Goal: Task Accomplishment & Management: Manage account settings

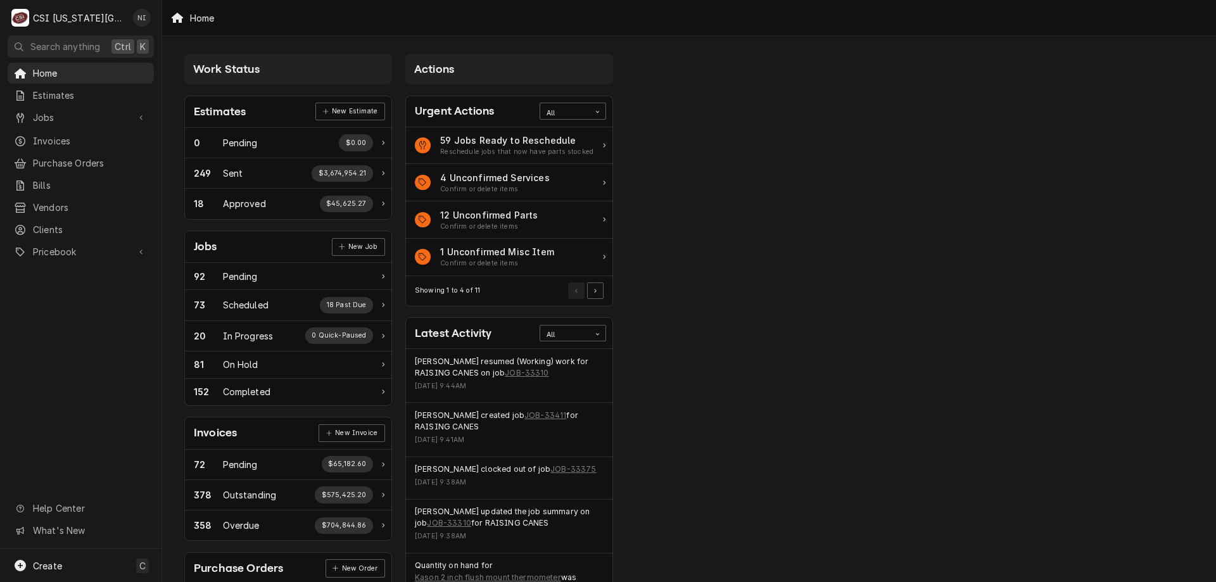
click at [71, 114] on span "Jobs" at bounding box center [81, 117] width 96 height 13
click at [68, 142] on div "Jobs" at bounding box center [80, 140] width 141 height 16
click at [70, 206] on span "Purchase Orders" at bounding box center [90, 204] width 115 height 13
click at [65, 287] on span "Pricebook" at bounding box center [81, 293] width 96 height 13
click at [66, 335] on span "Parts & Materials" at bounding box center [90, 337] width 115 height 13
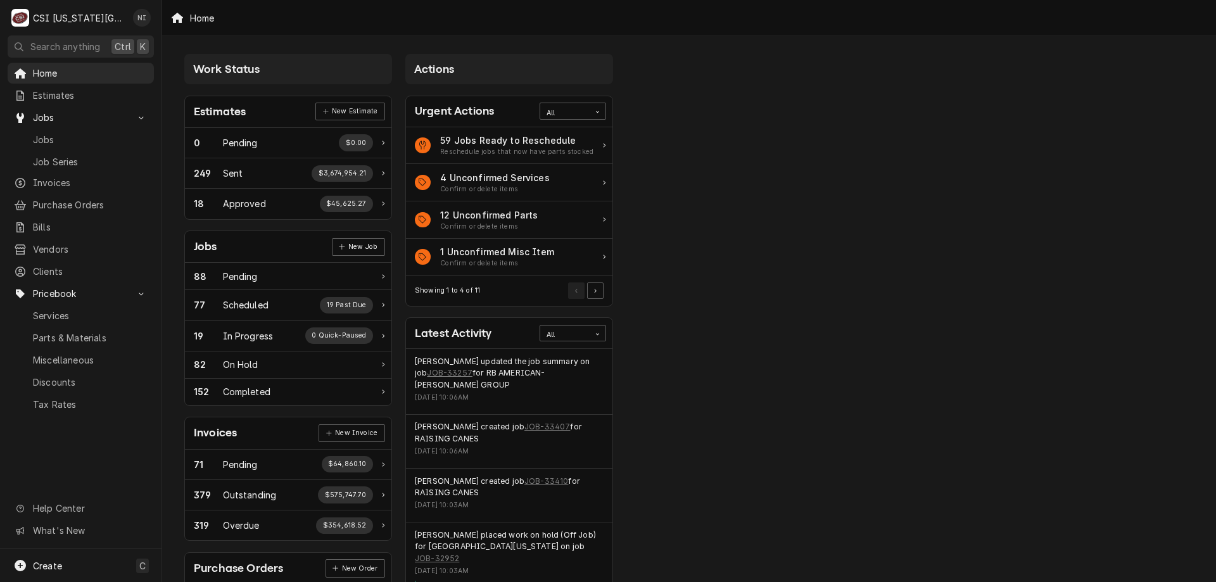
click at [597, 334] on icon "Card Data Filter Control" at bounding box center [596, 334] width 3 height 2
click at [574, 407] on div "Purchase Orders" at bounding box center [572, 414] width 65 height 25
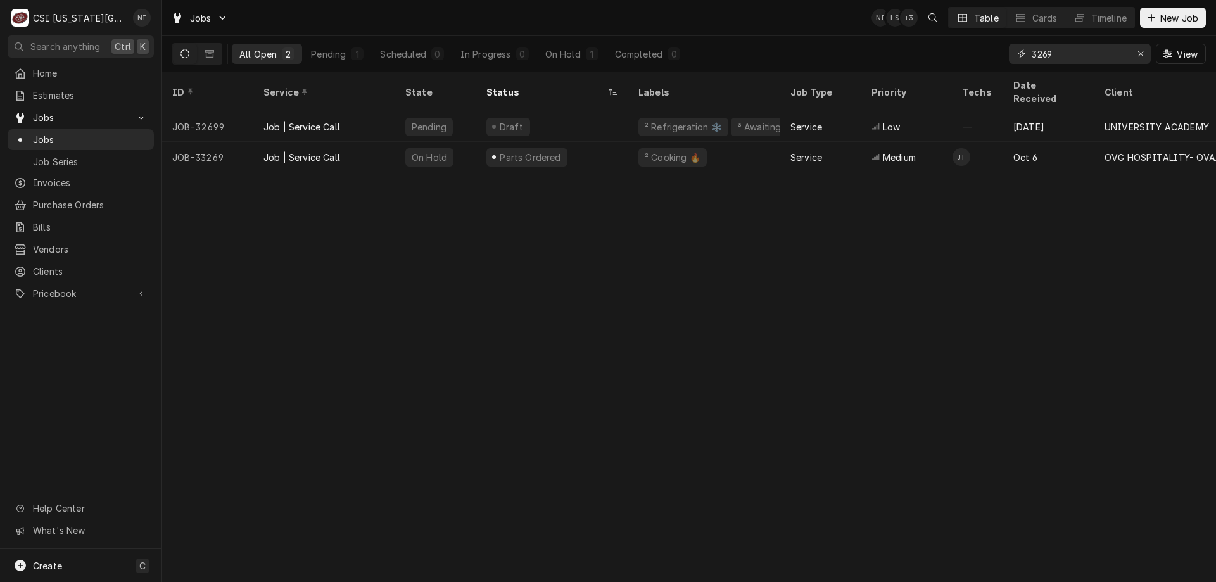
drag, startPoint x: 1052, startPoint y: 55, endPoint x: 932, endPoint y: 37, distance: 121.0
click at [980, 55] on div "All Open 2 Pending 1 Scheduled 0 In Progress 0 On Hold 1 Completed 0 3269 View" at bounding box center [689, 53] width 1034 height 35
type input "32952"
click at [391, 111] on div "Job | Service Call" at bounding box center [324, 126] width 142 height 30
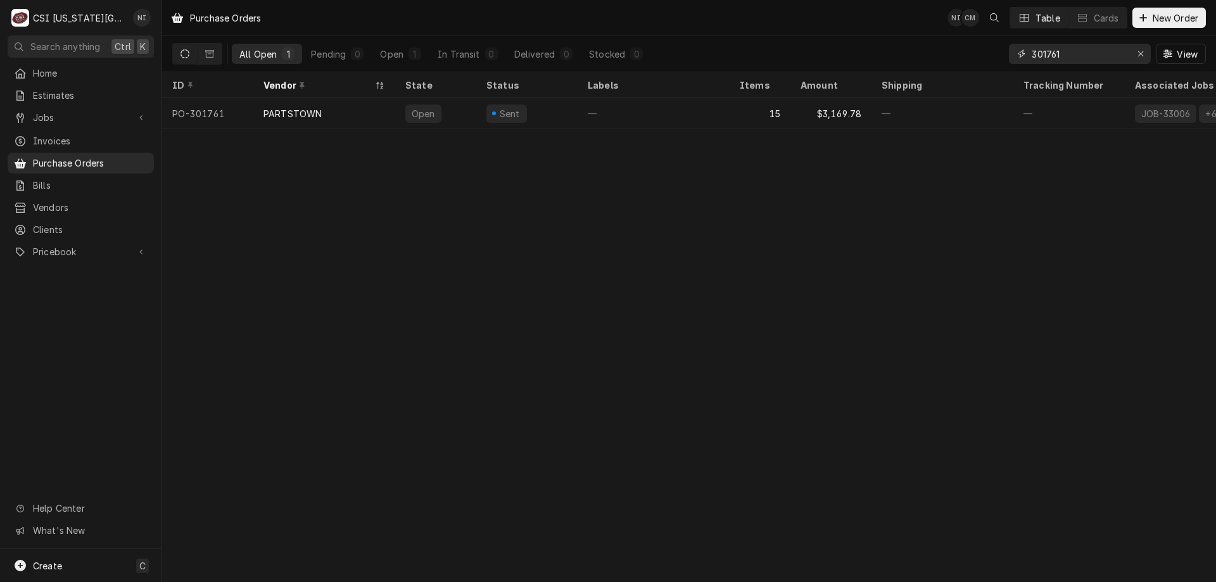
click at [1075, 58] on input "301761" at bounding box center [1079, 54] width 95 height 20
type input "301777"
click at [636, 119] on div "—" at bounding box center [654, 113] width 152 height 30
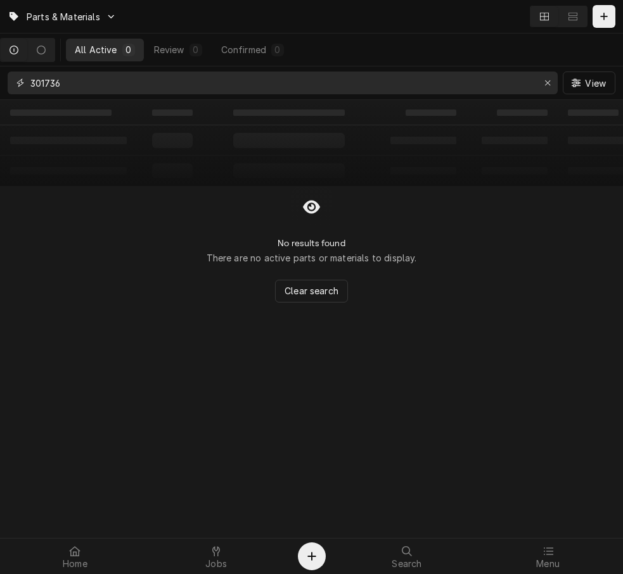
click at [446, 84] on input "301736" at bounding box center [281, 83] width 503 height 23
paste input "ANE-P8905-38"
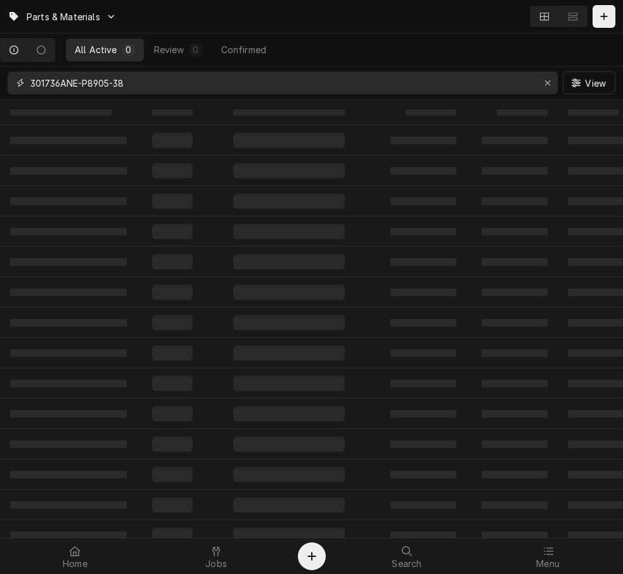
drag, startPoint x: 158, startPoint y: 85, endPoint x: -3, endPoint y: 96, distance: 160.6
click at [0, 96] on html "Parts & Materials All Active 0 Review 0 Confirmed 301736ANE-P8905-38 View ‌ ‌ ‌…" at bounding box center [311, 287] width 623 height 574
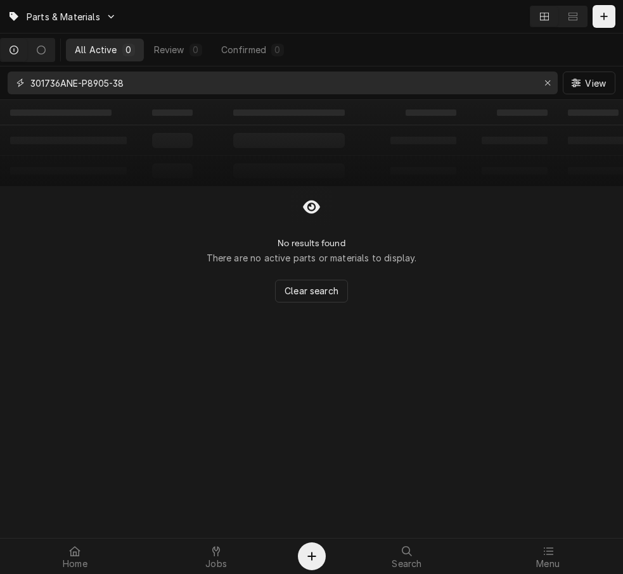
paste input "Dynamic Content Wrapper"
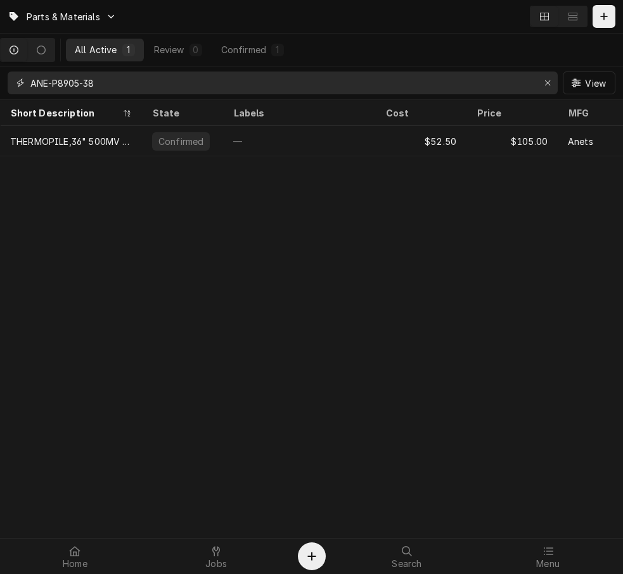
type input "ANE-P8905-38"
click at [301, 141] on div "—" at bounding box center [299, 141] width 152 height 30
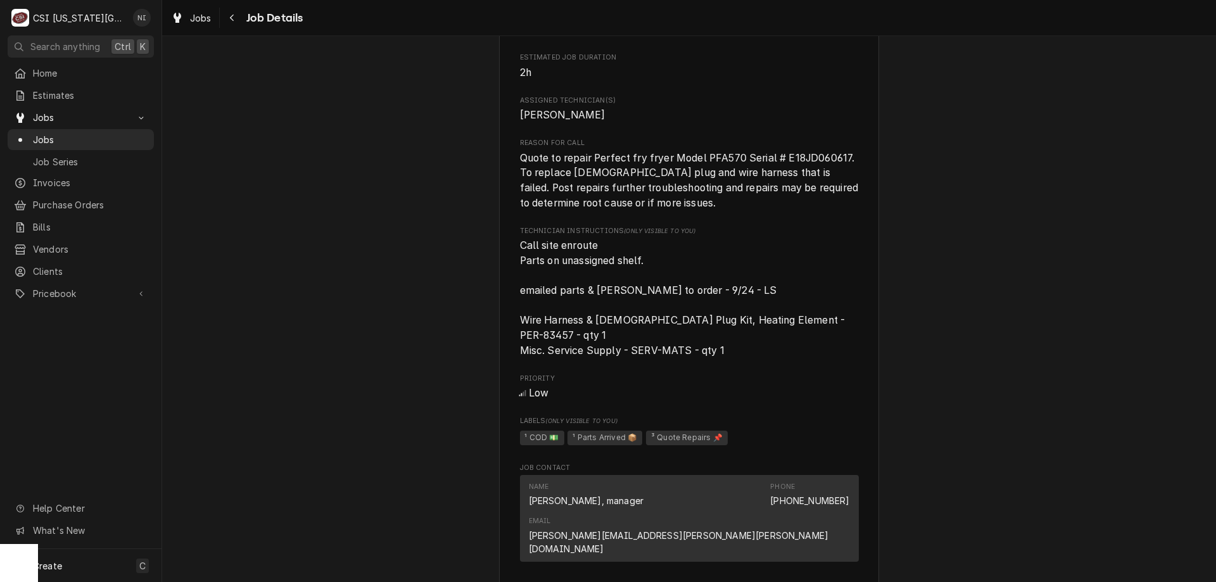
scroll to position [1132, 0]
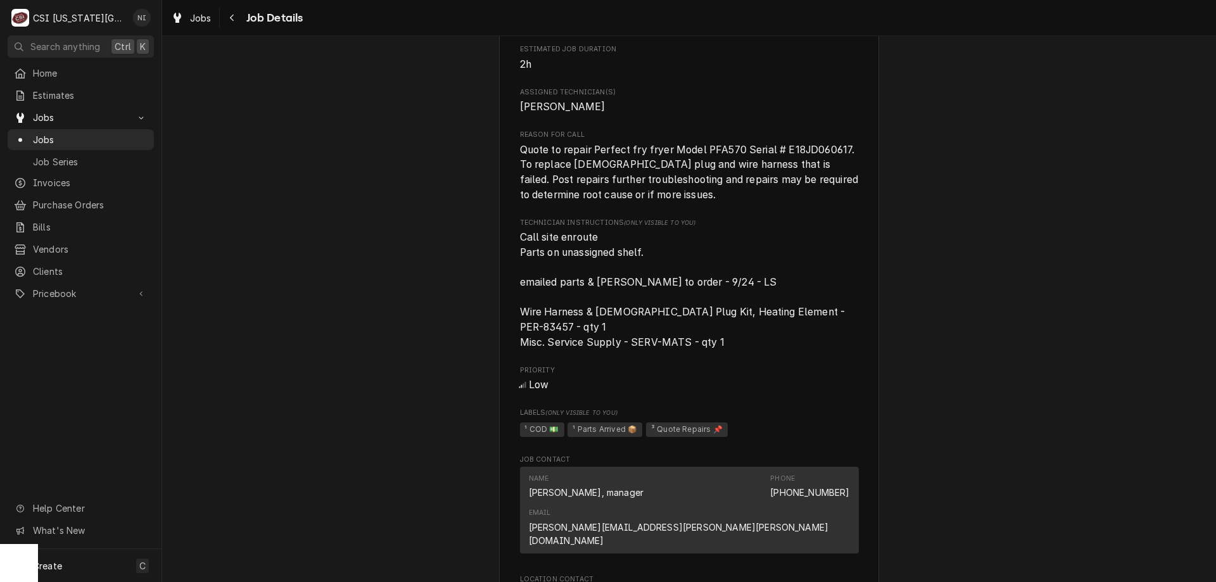
click at [808, 325] on span "Call site enroute Parts on unassigned shelf. emailed parts & lindy to order - 9…" at bounding box center [684, 289] width 328 height 117
click at [803, 326] on span "Call site enroute Parts on unassigned shelf. emailed parts & lindy to order - 9…" at bounding box center [684, 289] width 328 height 117
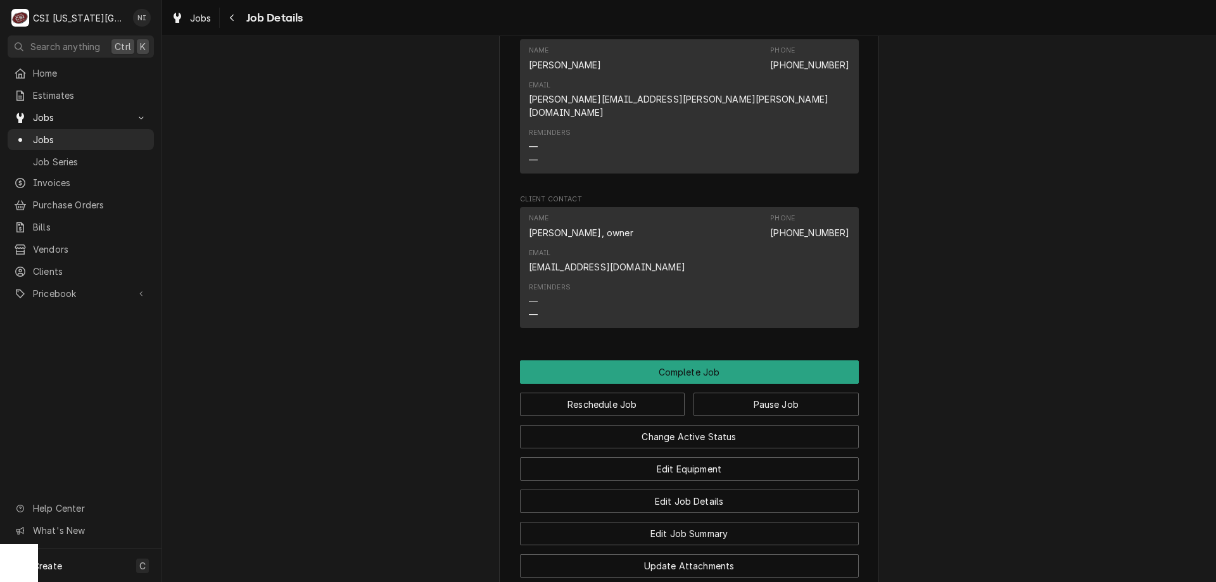
scroll to position [1784, 0]
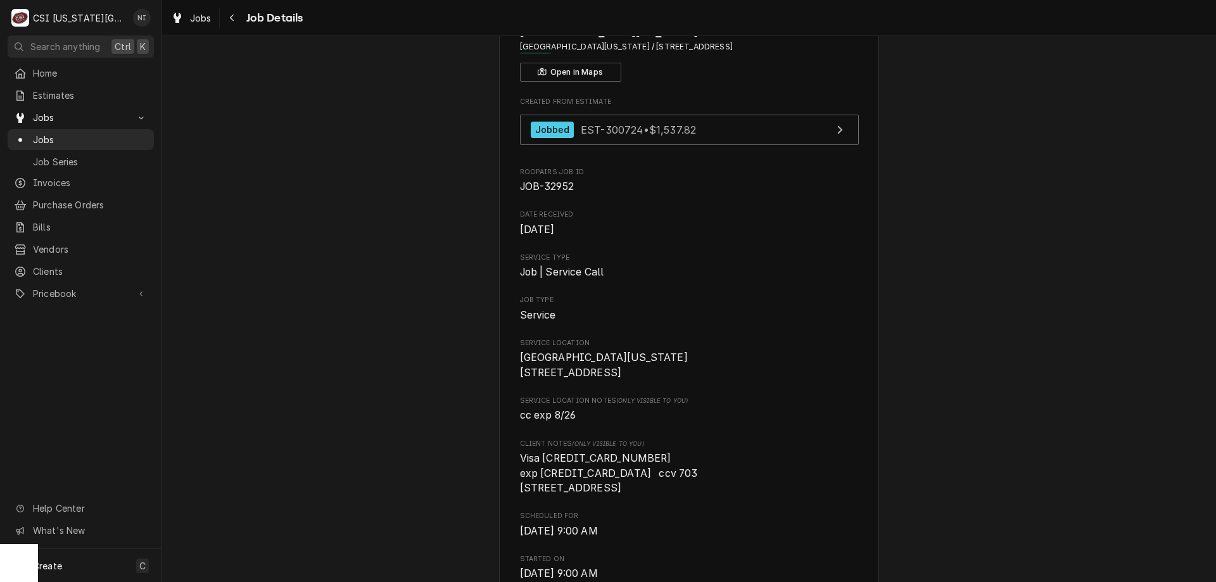
scroll to position [0, 0]
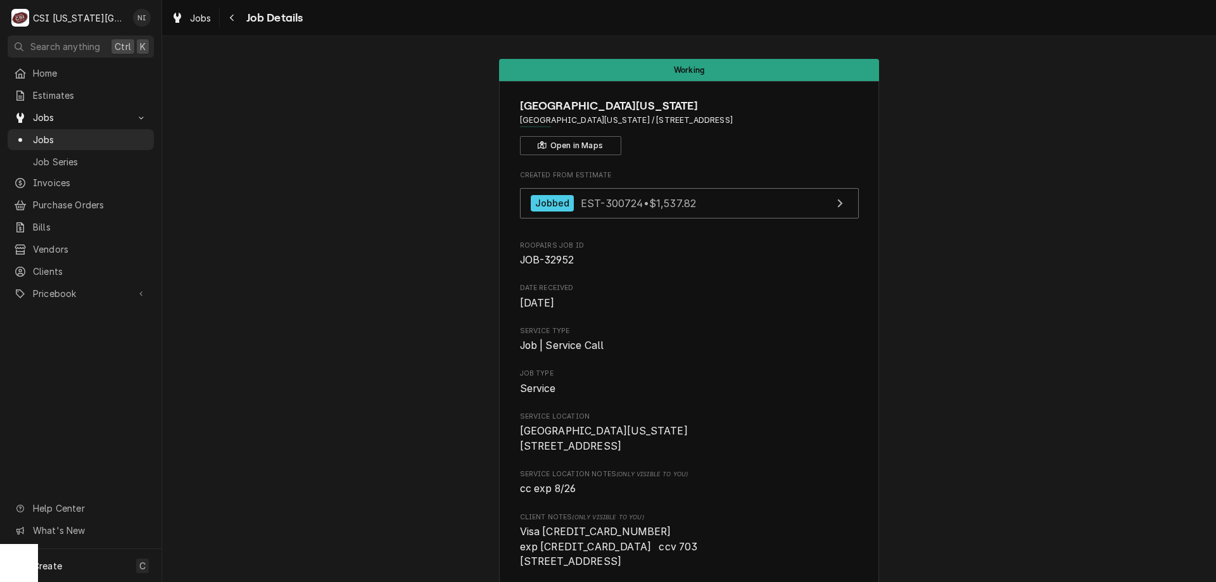
drag, startPoint x: 79, startPoint y: 135, endPoint x: 115, endPoint y: 122, distance: 37.7
click at [80, 136] on span "Jobs" at bounding box center [90, 139] width 115 height 13
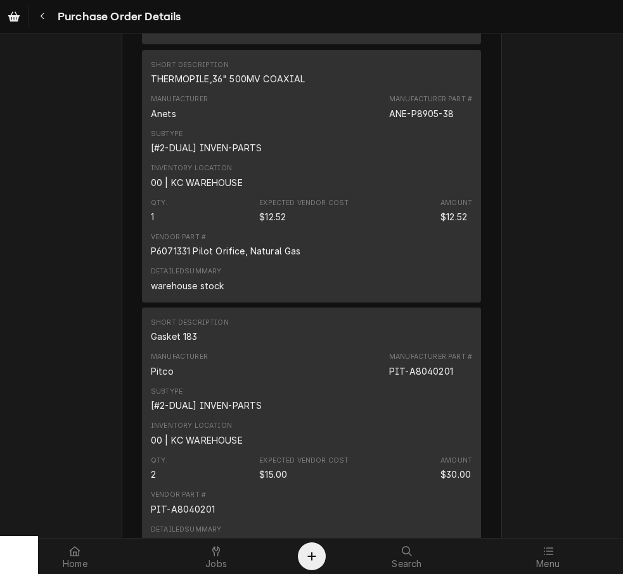
scroll to position [1949, 0]
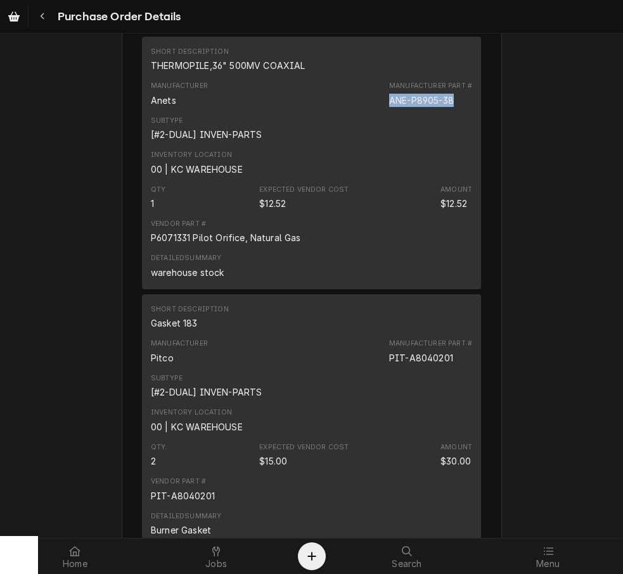
drag, startPoint x: 452, startPoint y: 144, endPoint x: 386, endPoint y: 145, distance: 65.9
click at [389, 106] on div "Manufacturer Part # ANE-P8905-38" at bounding box center [430, 93] width 83 height 25
copy div "ANE-P8905-38"
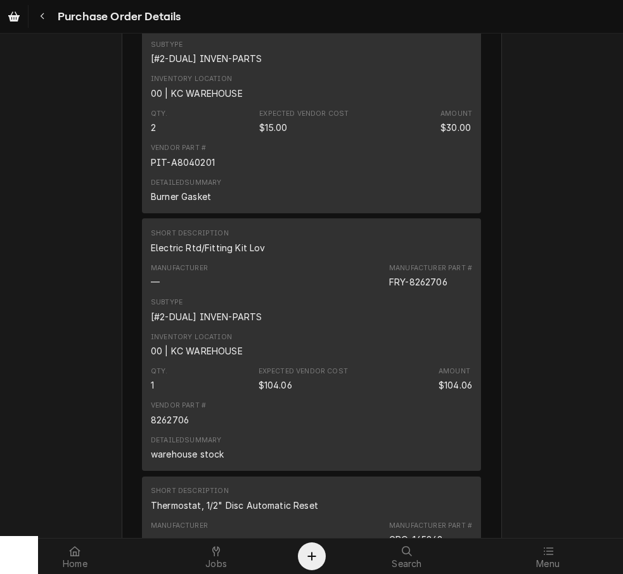
scroll to position [2883, 0]
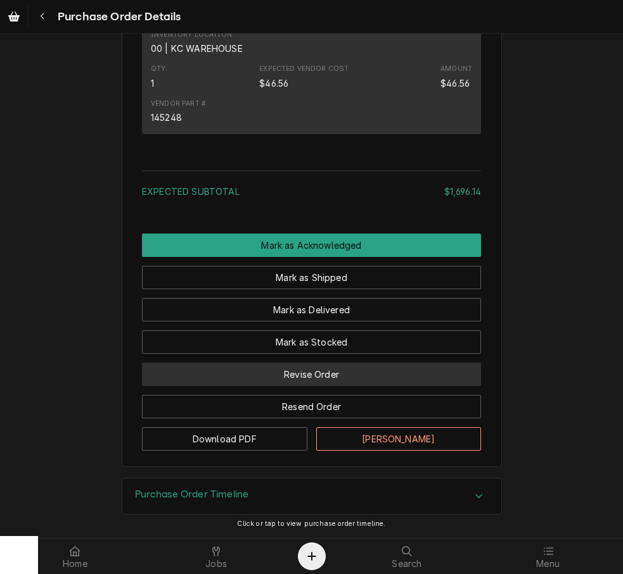
click at [346, 378] on button "Revise Order" at bounding box center [311, 374] width 339 height 23
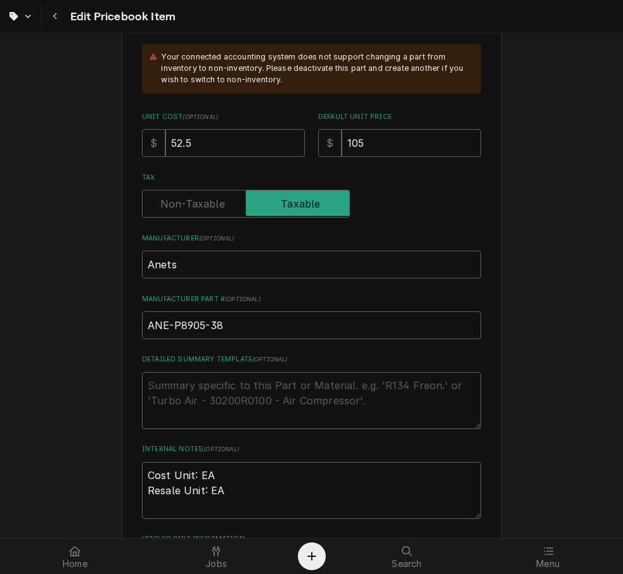
scroll to position [431, 0]
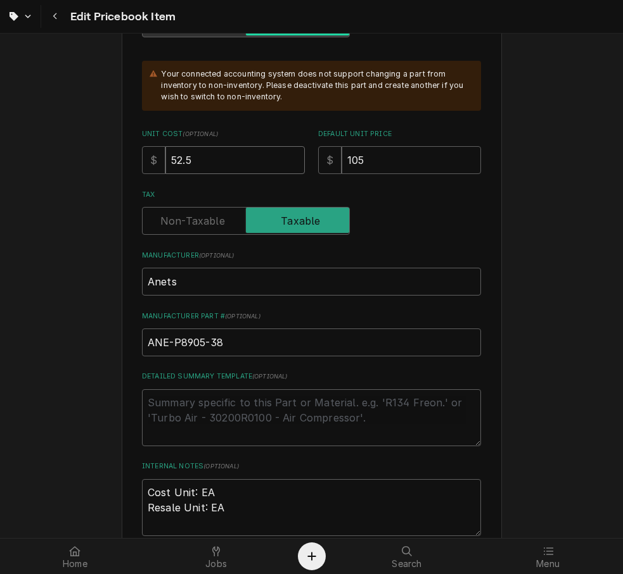
drag, startPoint x: 168, startPoint y: 162, endPoint x: 149, endPoint y: 162, distance: 19.6
click at [149, 162] on div "$ 52.5" at bounding box center [223, 160] width 163 height 28
type textarea "x"
type input "5"
type textarea "x"
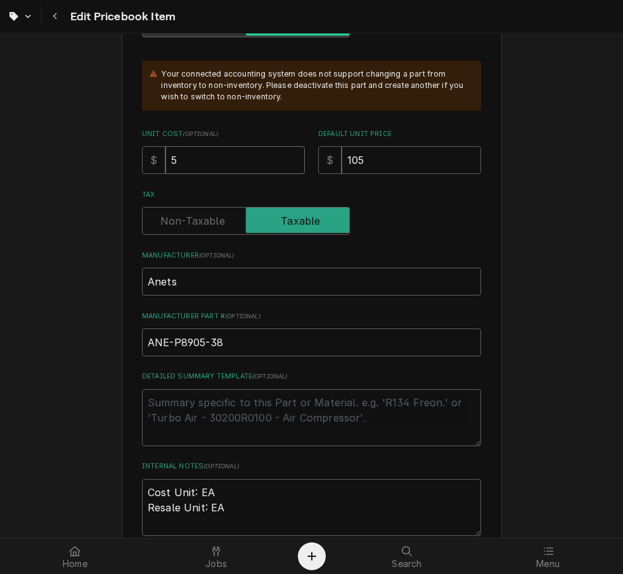
type input "58"
type textarea "x"
type input "58.5"
type textarea "x"
type input "58.50"
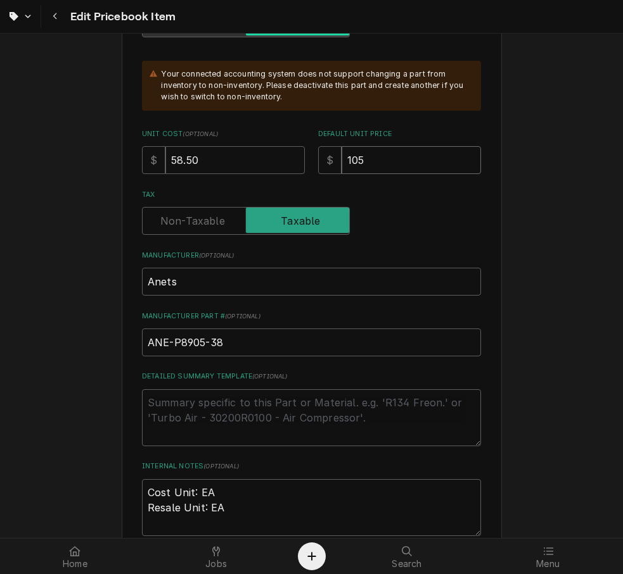
click at [377, 165] on input "105" at bounding box center [410, 160] width 139 height 28
type textarea "x"
type input "1"
type textarea "x"
type input "11"
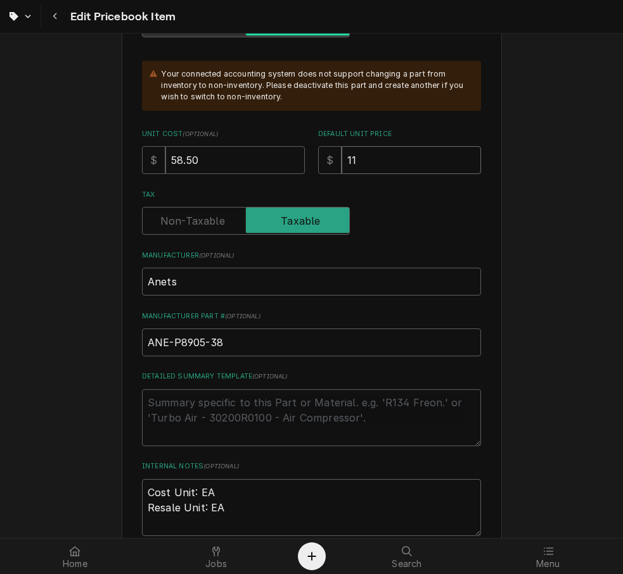
type textarea "x"
type input "117"
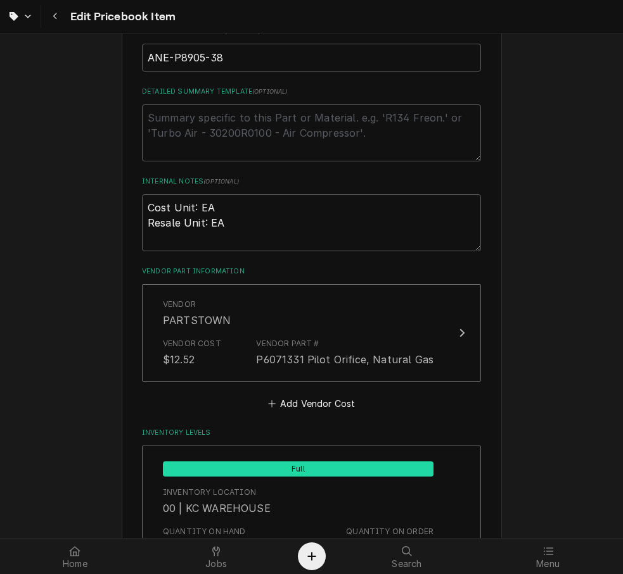
scroll to position [748, 0]
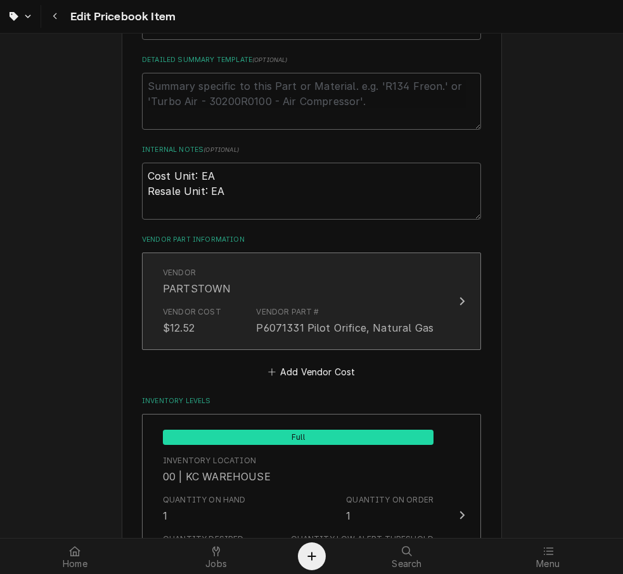
click at [401, 327] on div "P6071331 Pilot Orifice, Natural Gas" at bounding box center [344, 327] width 177 height 15
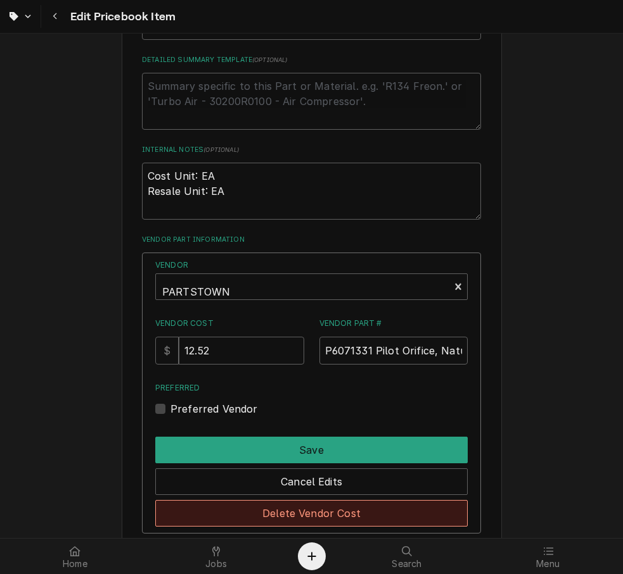
click at [338, 510] on button "Delete Vendor Cost" at bounding box center [311, 513] width 312 height 27
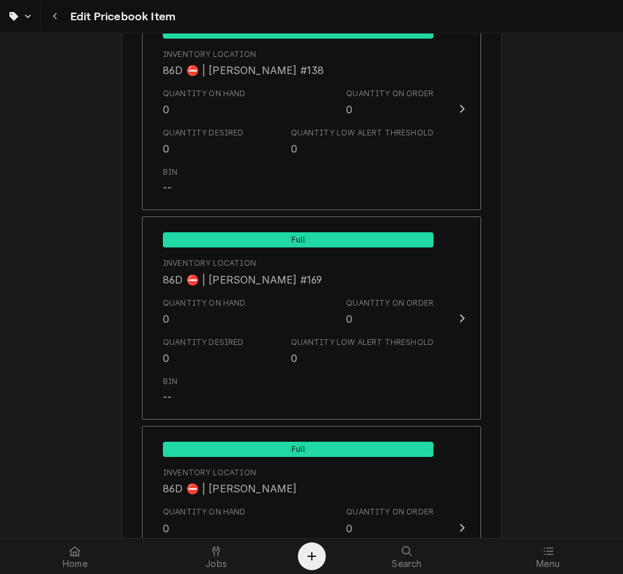
scroll to position [12520, 0]
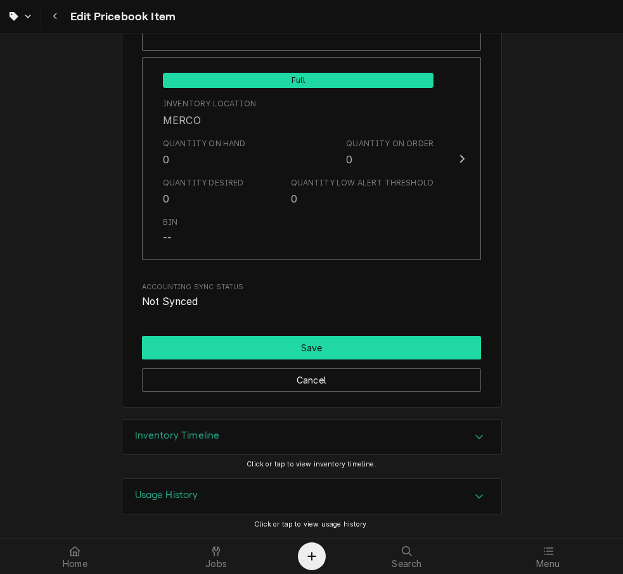
drag, startPoint x: 388, startPoint y: 346, endPoint x: 618, endPoint y: 250, distance: 249.8
click at [388, 345] on button "Save" at bounding box center [311, 347] width 339 height 23
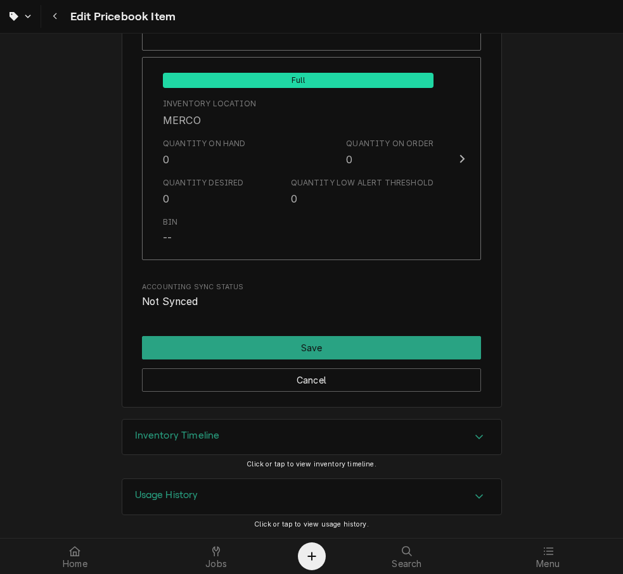
scroll to position [12514, 0]
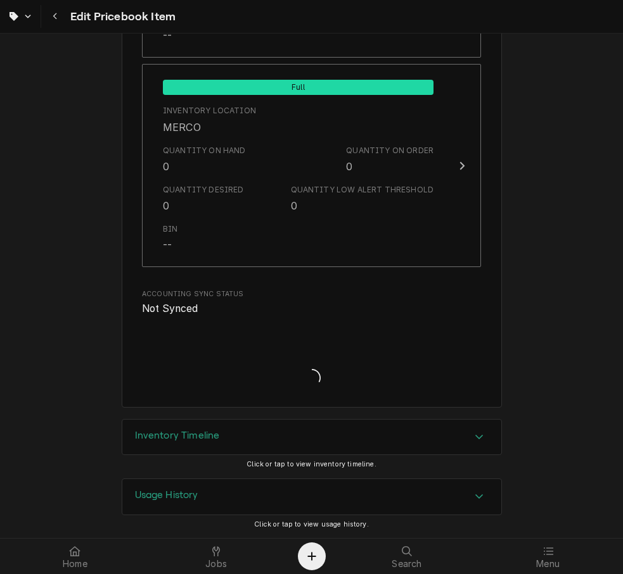
type textarea "x"
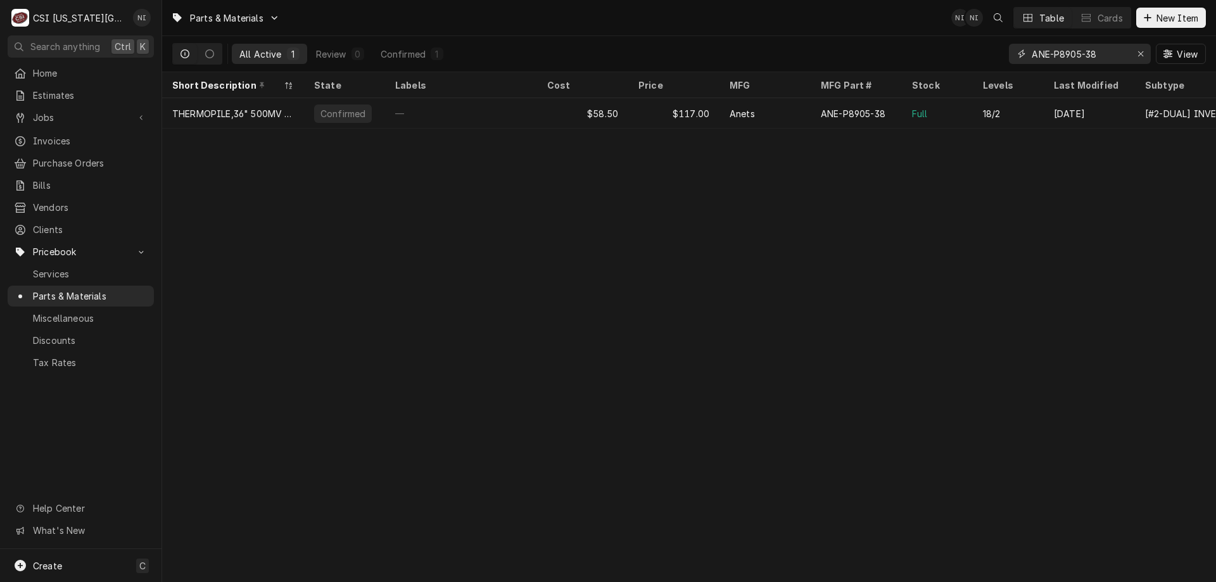
click at [622, 60] on div "Erase input" at bounding box center [1140, 53] width 13 height 13
click at [622, 51] on input "Dynamic Content Wrapper" at bounding box center [1091, 54] width 119 height 20
type input "8263503"
click at [622, 101] on div "Full" at bounding box center [937, 113] width 71 height 30
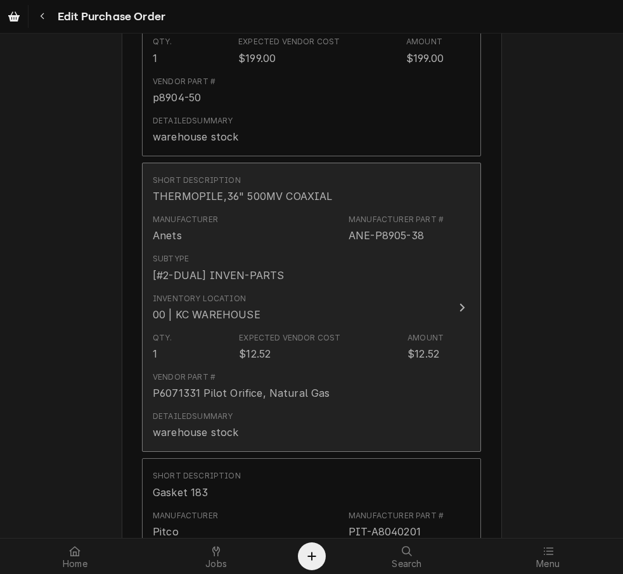
click at [381, 330] on div "Qty. 1 Expected Vendor Cost $12.52 Amount $12.52" at bounding box center [298, 346] width 291 height 39
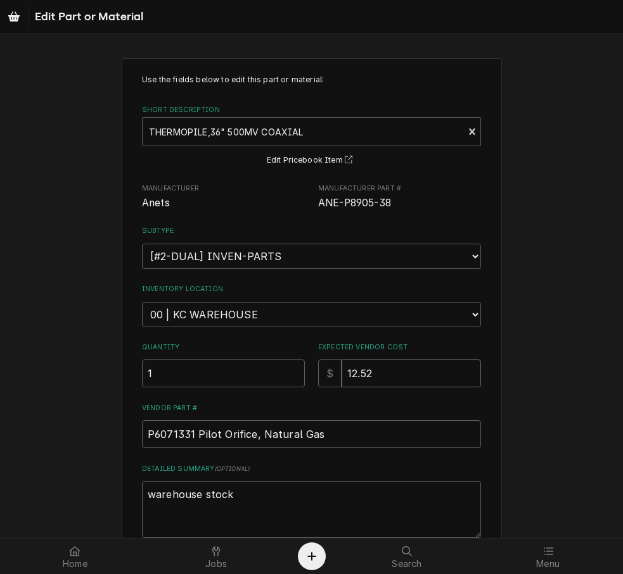
drag, startPoint x: 368, startPoint y: 373, endPoint x: 312, endPoint y: 374, distance: 56.4
click at [312, 374] on div "Quantity 1 Expected Vendor Cost $ 12.52" at bounding box center [311, 365] width 339 height 45
type textarea "x"
type input "5"
type textarea "x"
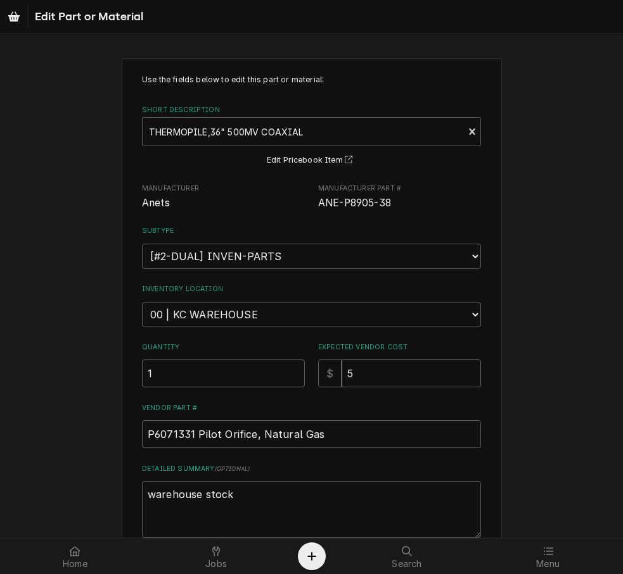
type input "58"
type textarea "x"
type input "58.5"
type textarea "x"
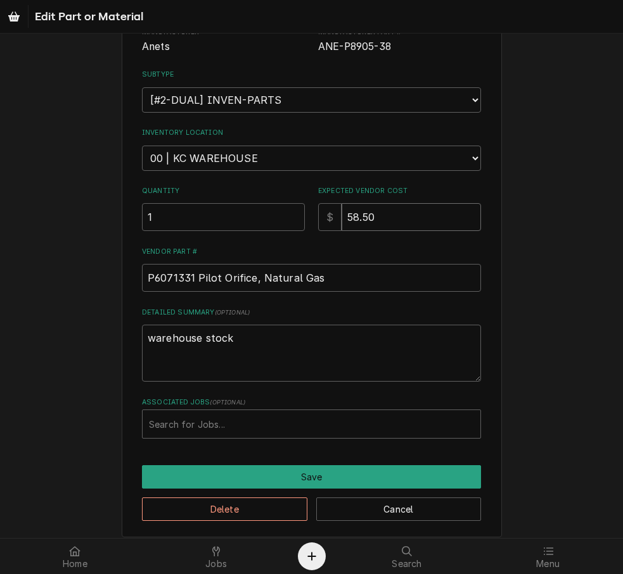
scroll to position [167, 0]
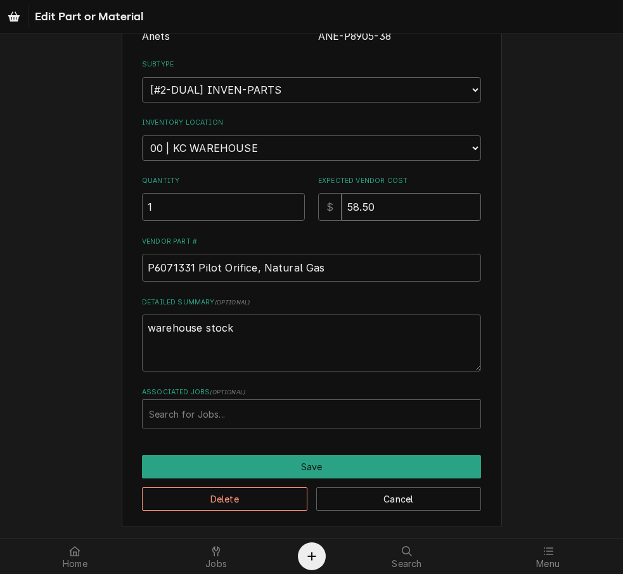
type input "58.50"
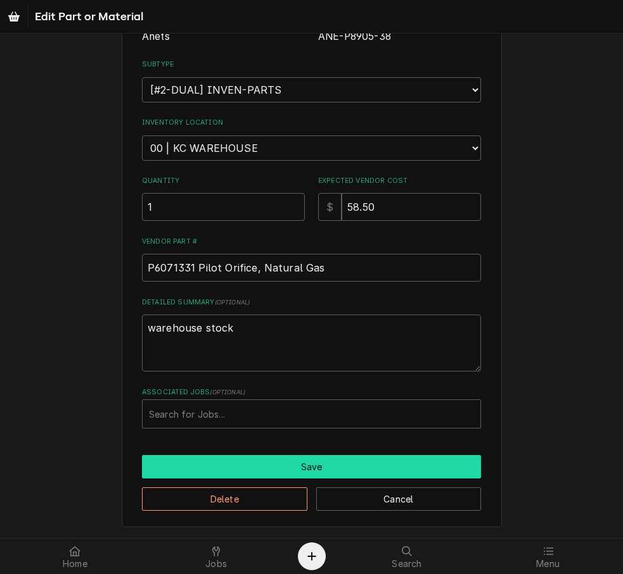
click at [345, 461] on button "Save" at bounding box center [311, 466] width 339 height 23
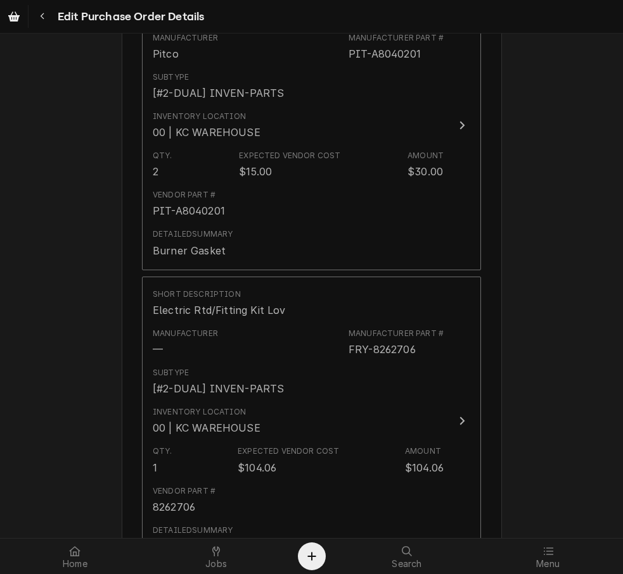
scroll to position [2351, 0]
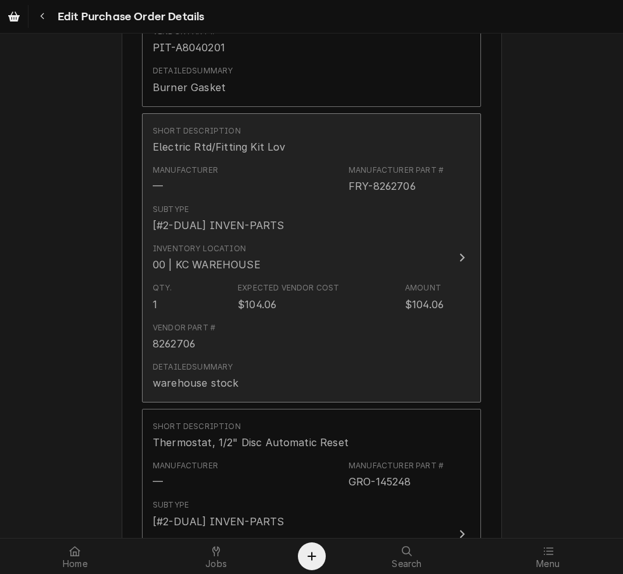
click at [405, 370] on div "Detailed Summary warehouse stock" at bounding box center [298, 376] width 291 height 39
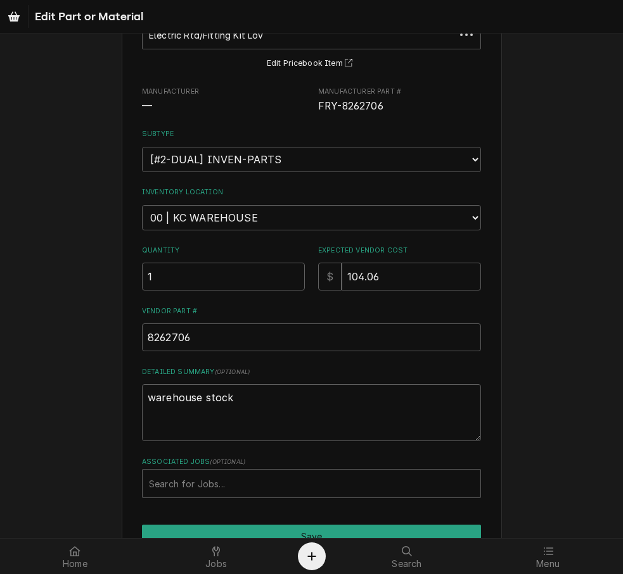
scroll to position [167, 0]
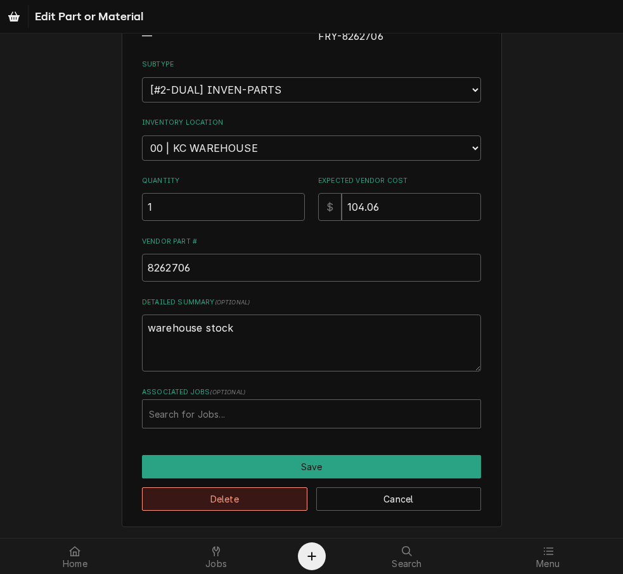
click at [269, 500] on button "Delete" at bounding box center [224, 499] width 165 height 23
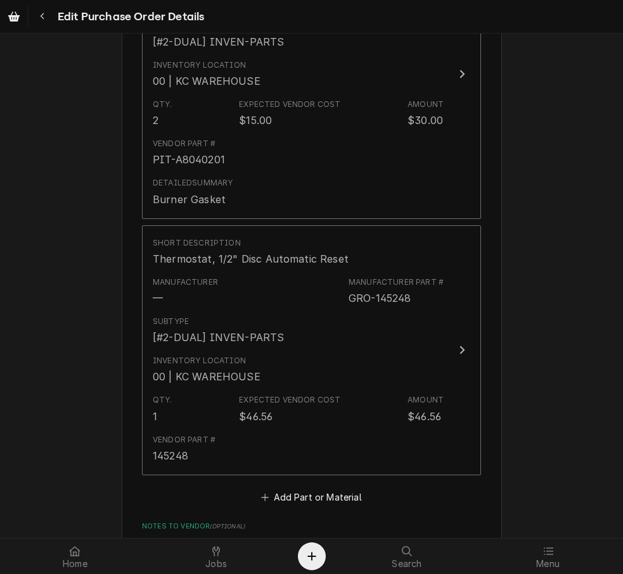
scroll to position [2429, 0]
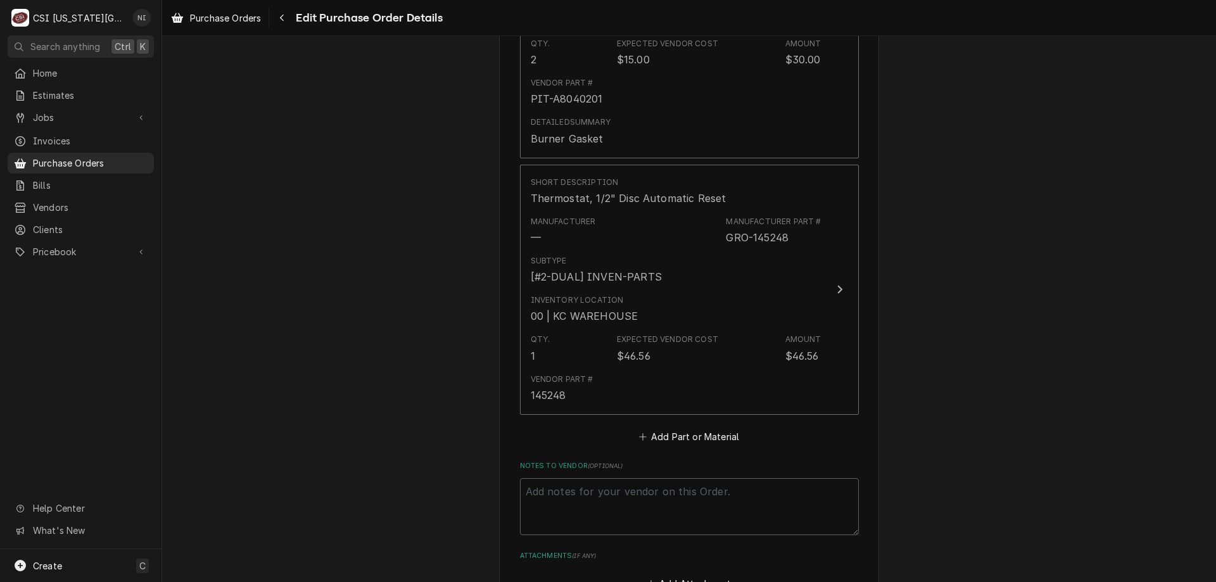
click at [113, 156] on span "Purchase Orders" at bounding box center [90, 162] width 115 height 13
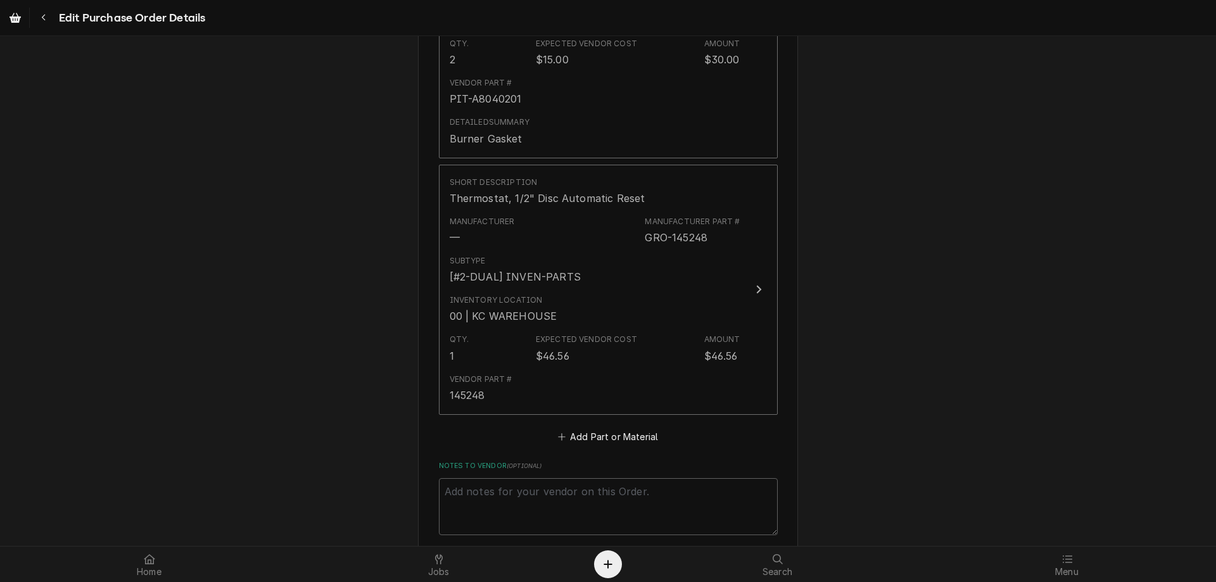
type textarea "x"
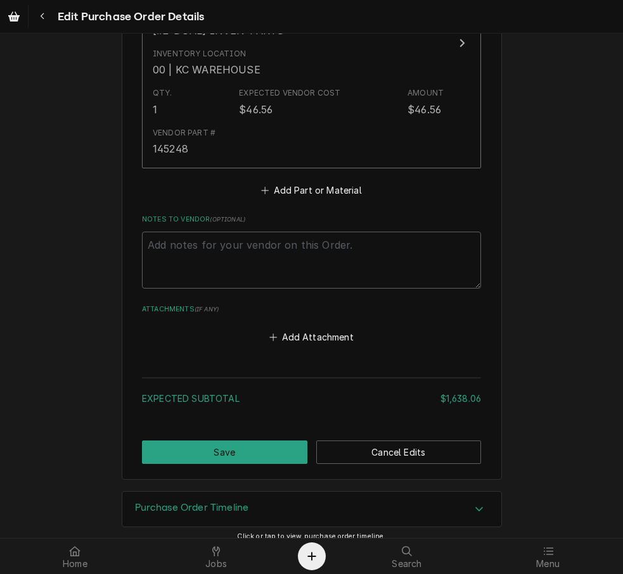
scroll to position [2685, 0]
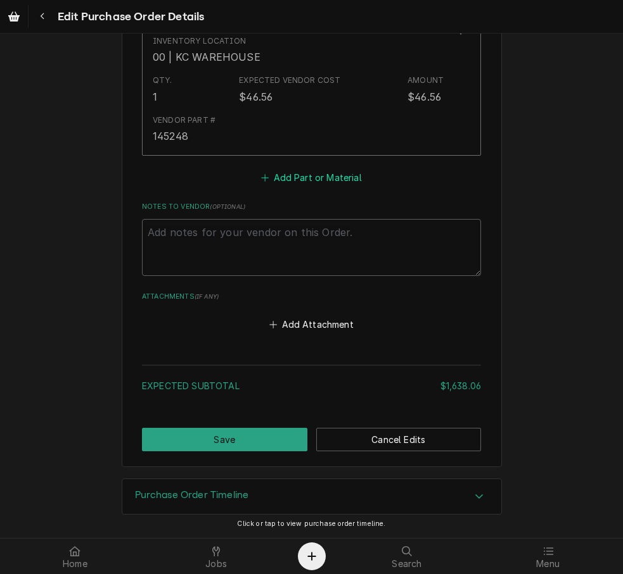
click at [308, 179] on button "Add Part or Material" at bounding box center [311, 177] width 104 height 18
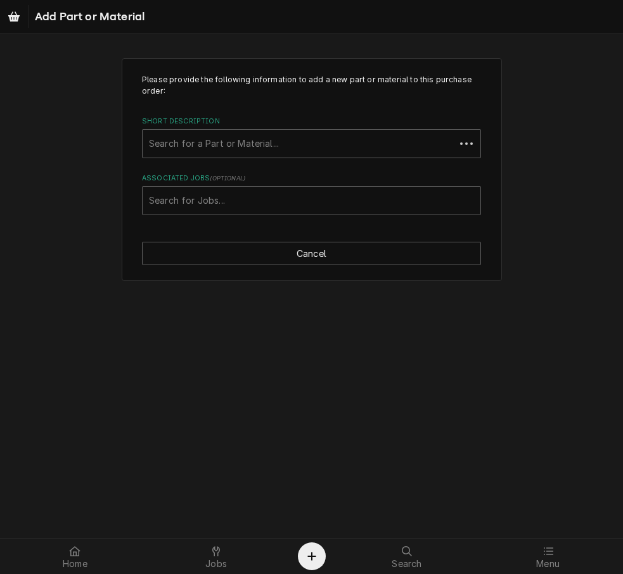
click at [282, 138] on div "Short Description" at bounding box center [299, 143] width 300 height 23
type input "6"
type input "60131007"
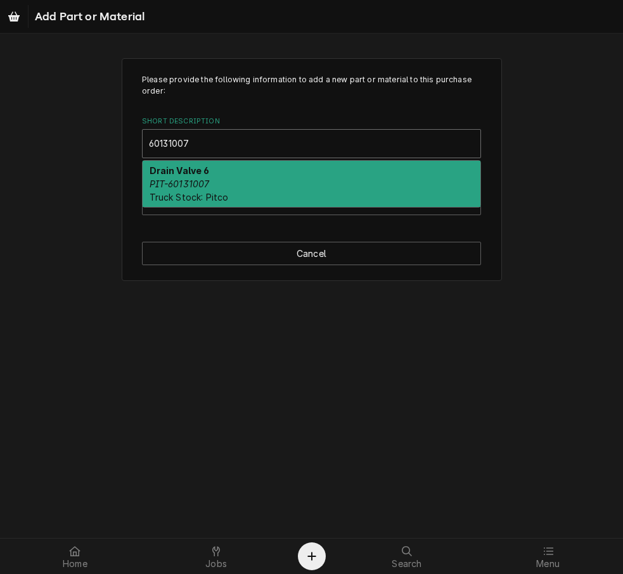
click at [220, 192] on span "Truck Stock: Pitco" at bounding box center [188, 197] width 79 height 11
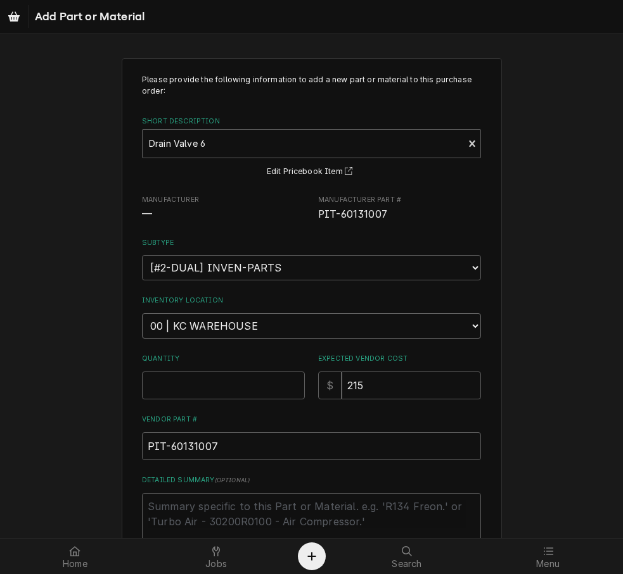
click at [223, 328] on select "Choose a location... 00 | KC WAREHOUSE 00 | MAIN WAREHOUSE 01 | BRIAN BREAZIER …" at bounding box center [311, 325] width 339 height 25
click at [206, 381] on input "Quantity" at bounding box center [223, 386] width 163 height 28
type textarea "x"
type input "2"
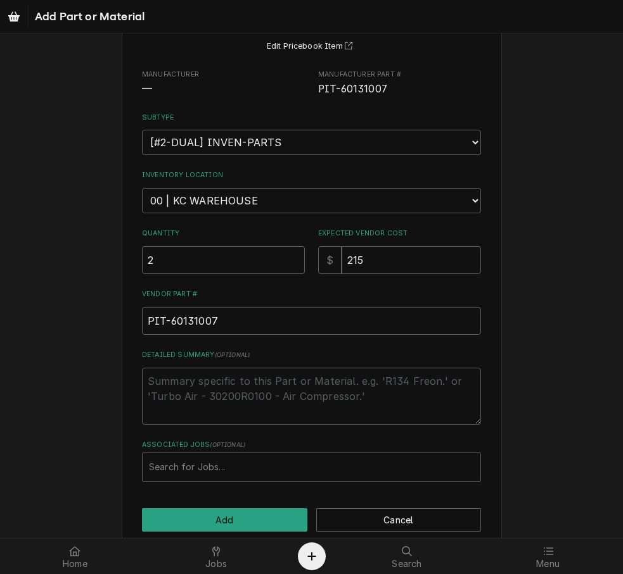
scroll to position [146, 0]
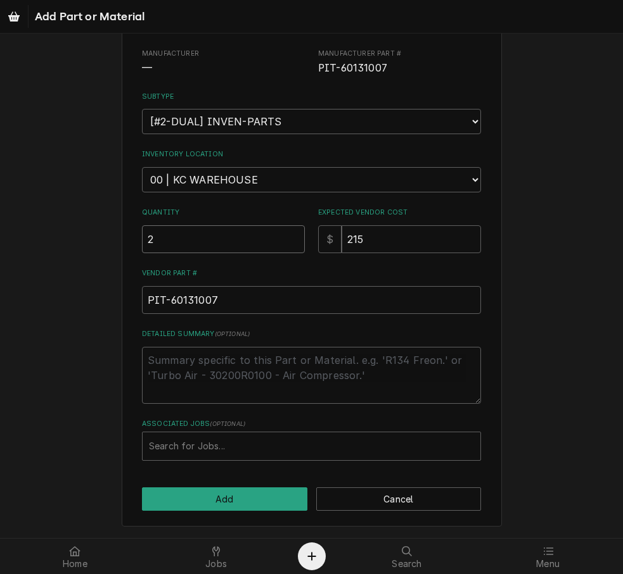
drag, startPoint x: 160, startPoint y: 235, endPoint x: 115, endPoint y: 232, distance: 45.0
click at [122, 232] on div "Please provide the following information to add a new part or material to this …" at bounding box center [312, 220] width 380 height 616
type textarea "x"
type input "3"
click at [202, 371] on textarea "Detailed Summary ( optional )" at bounding box center [311, 375] width 339 height 57
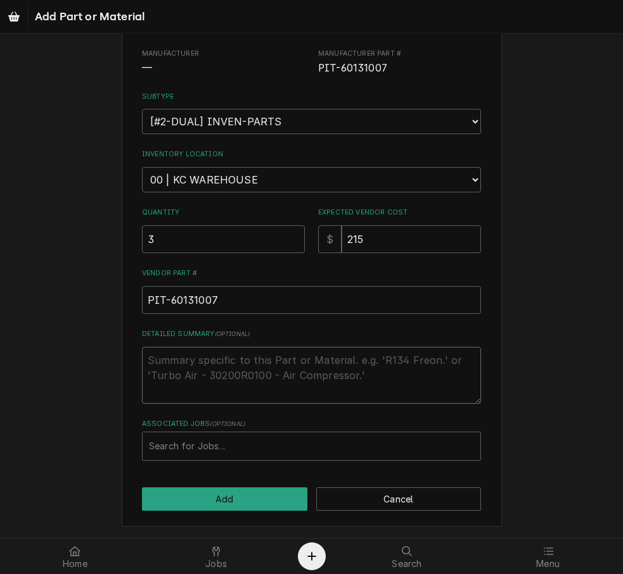
type textarea "x"
type textarea "w"
type textarea "x"
type textarea "wa"
type textarea "x"
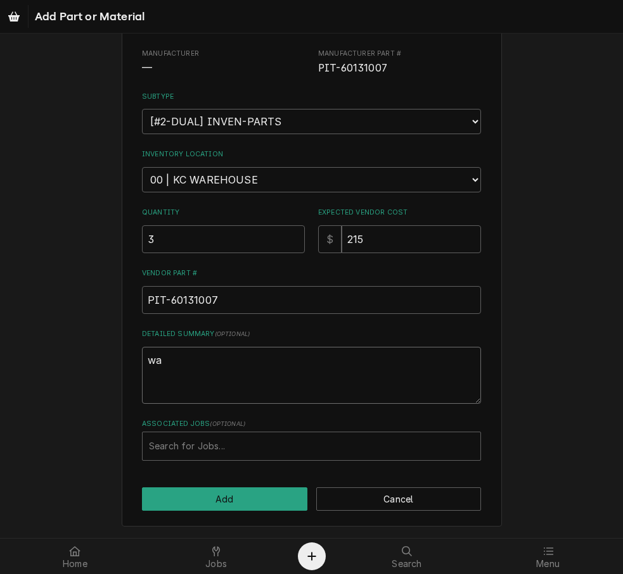
type textarea "waw"
type textarea "x"
type textarea "wawr"
type textarea "x"
type textarea "wawre"
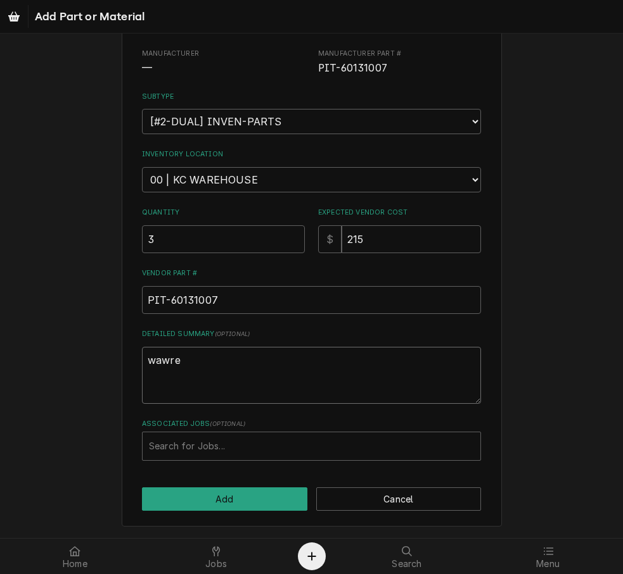
type textarea "x"
type textarea "wawr"
type textarea "x"
type textarea "waw"
type textarea "x"
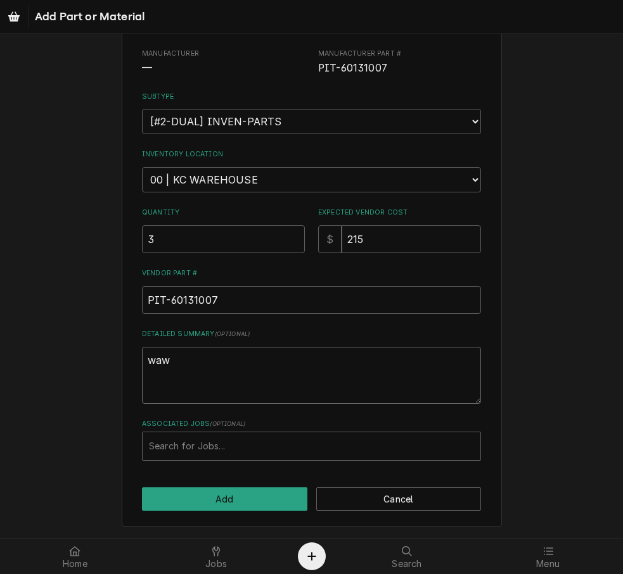
type textarea "wa"
type textarea "x"
type textarea "war"
type textarea "x"
type textarea "ware"
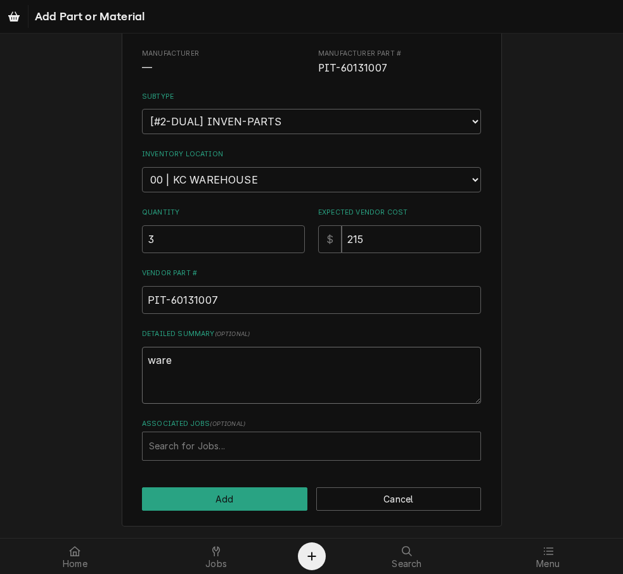
type textarea "x"
type textarea "wareh"
type textarea "x"
type textarea "wareho"
type textarea "x"
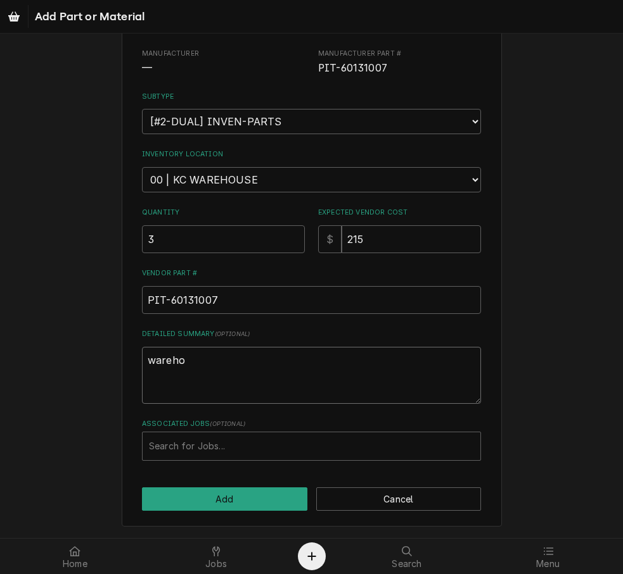
type textarea "warehou"
type textarea "x"
type textarea "warehous"
type textarea "x"
type textarea "warehouse"
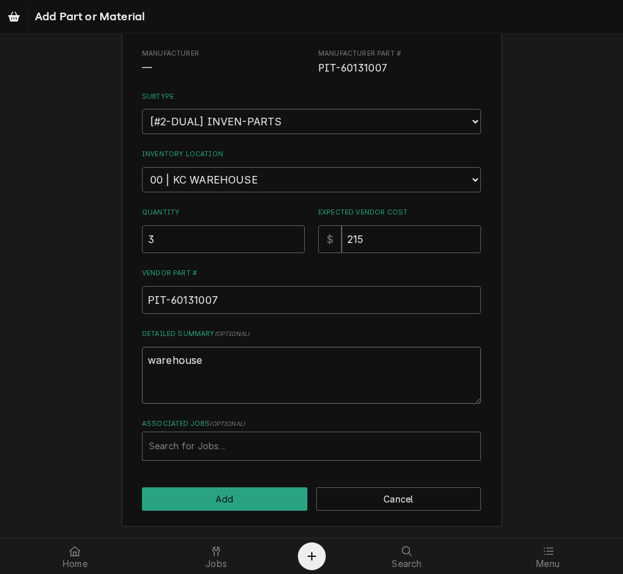
type textarea "x"
type textarea "warehouse"
type textarea "x"
type textarea "warehouse s"
type textarea "x"
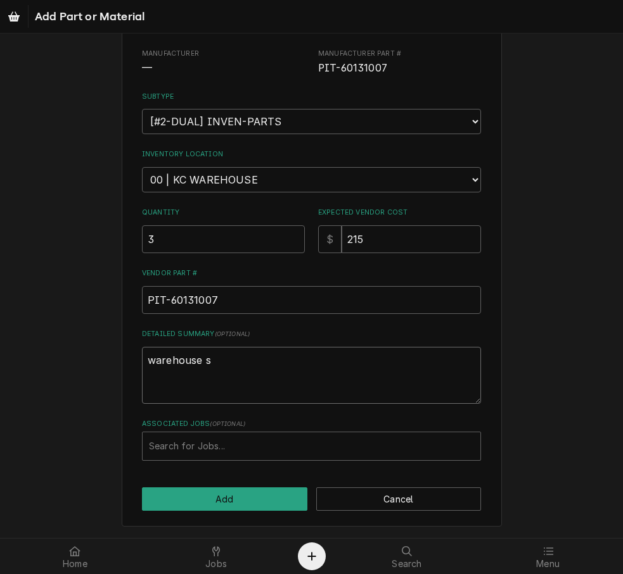
type textarea "warehouse st"
type textarea "x"
type textarea "warehouse sto"
type textarea "x"
type textarea "warehouse stoc"
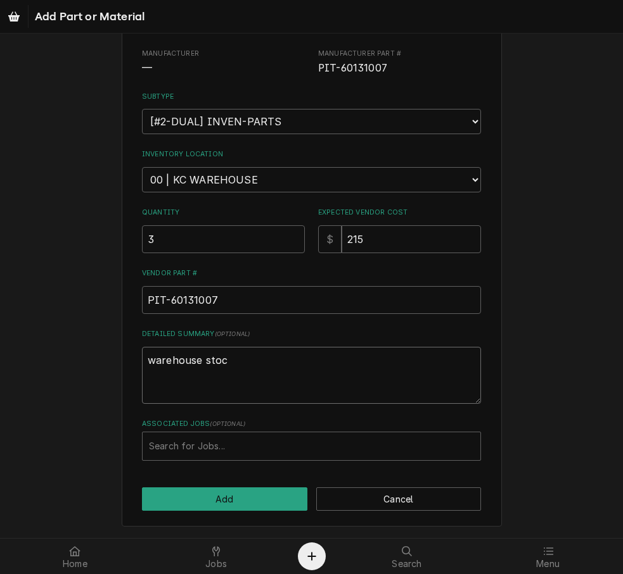
type textarea "x"
type textarea "warehouse stock"
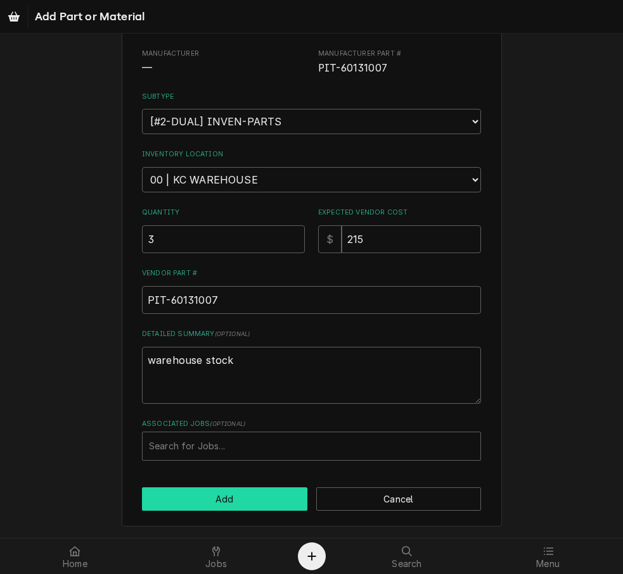
click at [213, 492] on button "Add" at bounding box center [224, 499] width 165 height 23
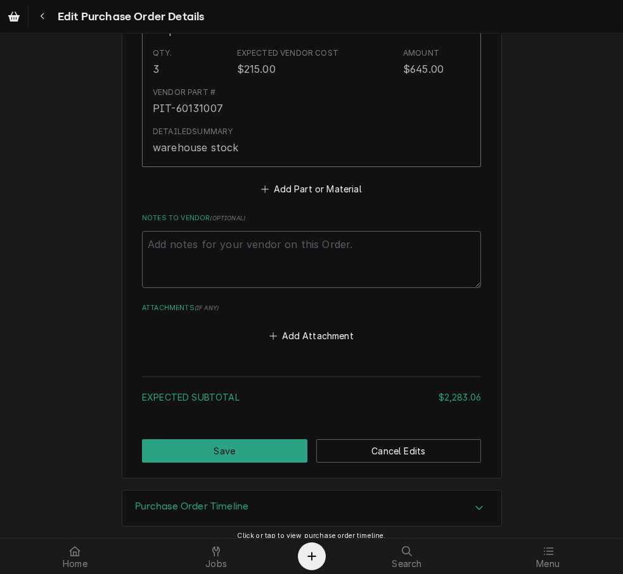
scroll to position [2981, 0]
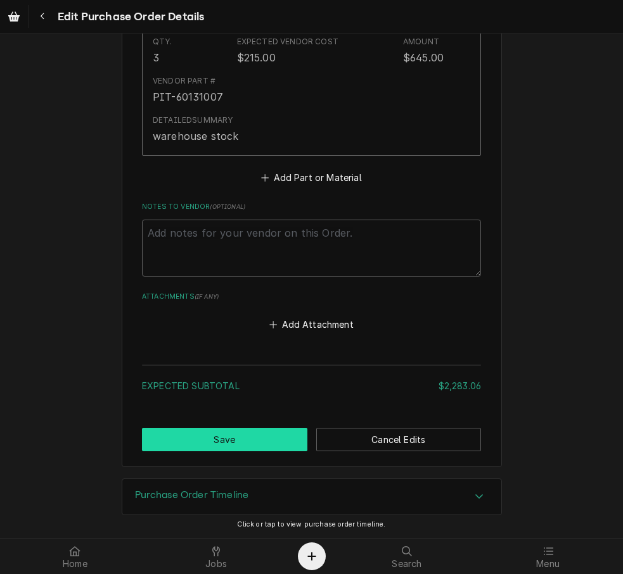
click at [249, 429] on button "Save" at bounding box center [224, 439] width 165 height 23
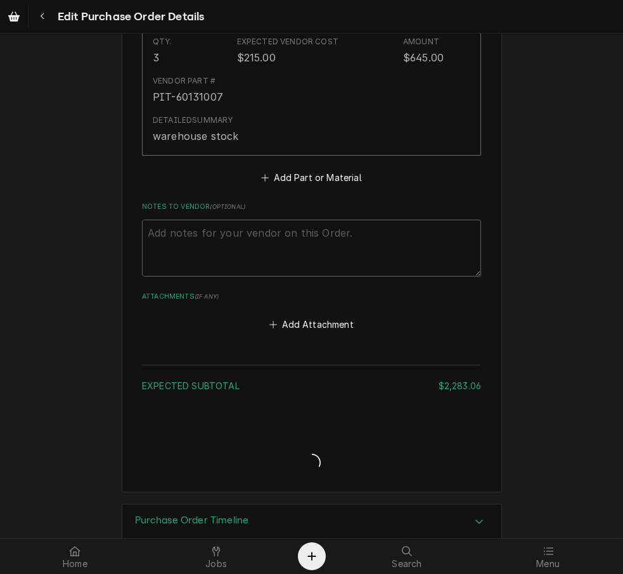
type textarea "x"
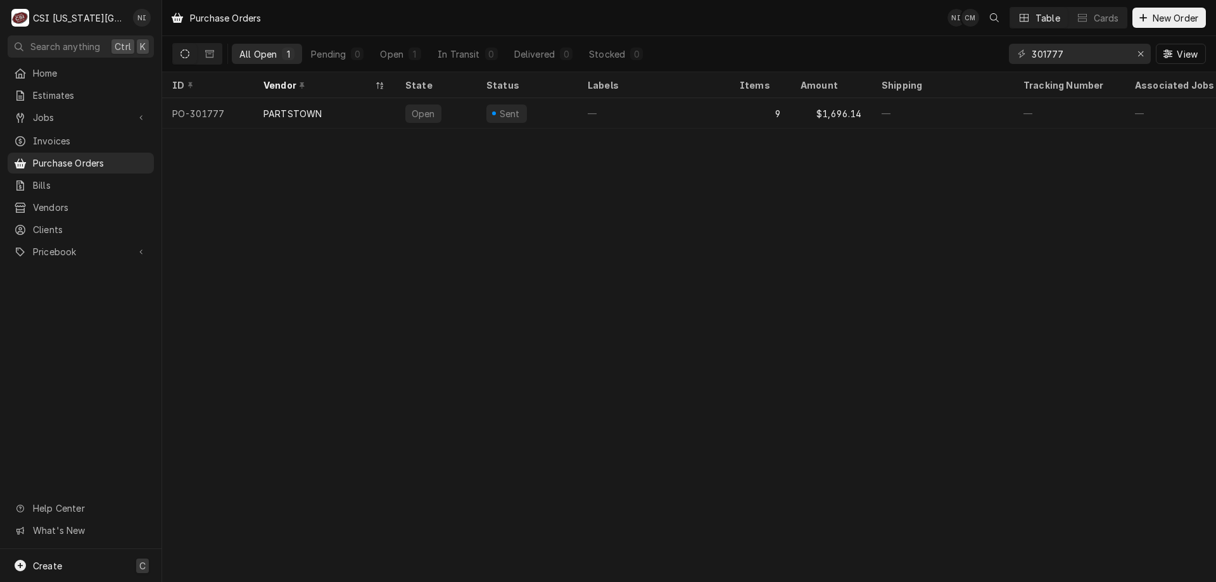
click at [87, 557] on div "Create C" at bounding box center [80, 565] width 161 height 33
click at [245, 481] on div "Purchase Order" at bounding box center [236, 478] width 85 height 13
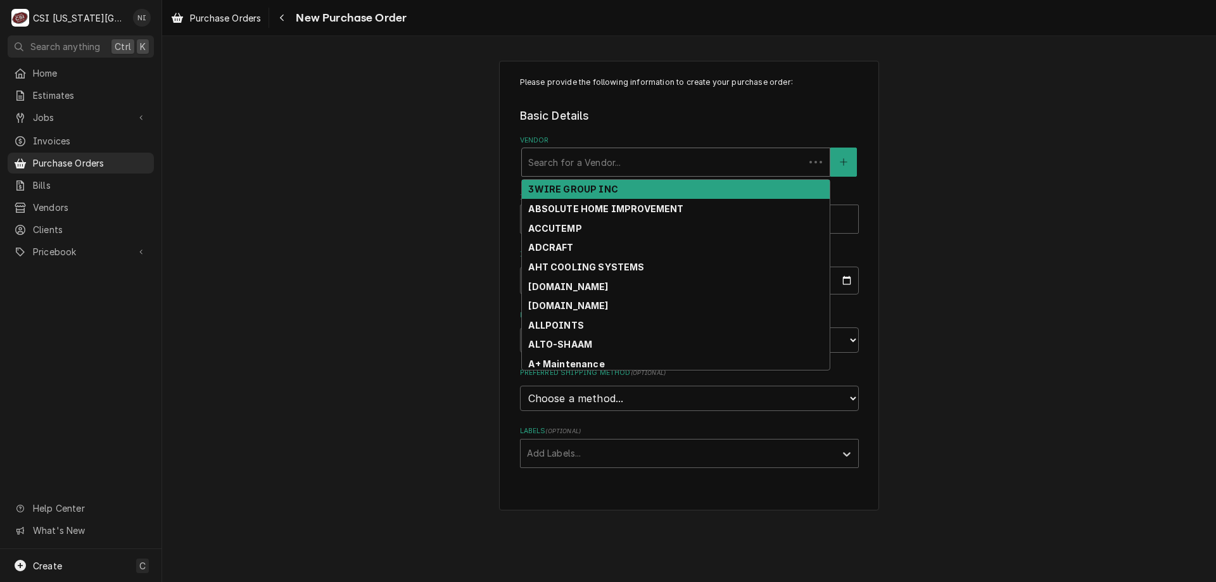
click at [603, 158] on div "Vendor" at bounding box center [663, 162] width 270 height 23
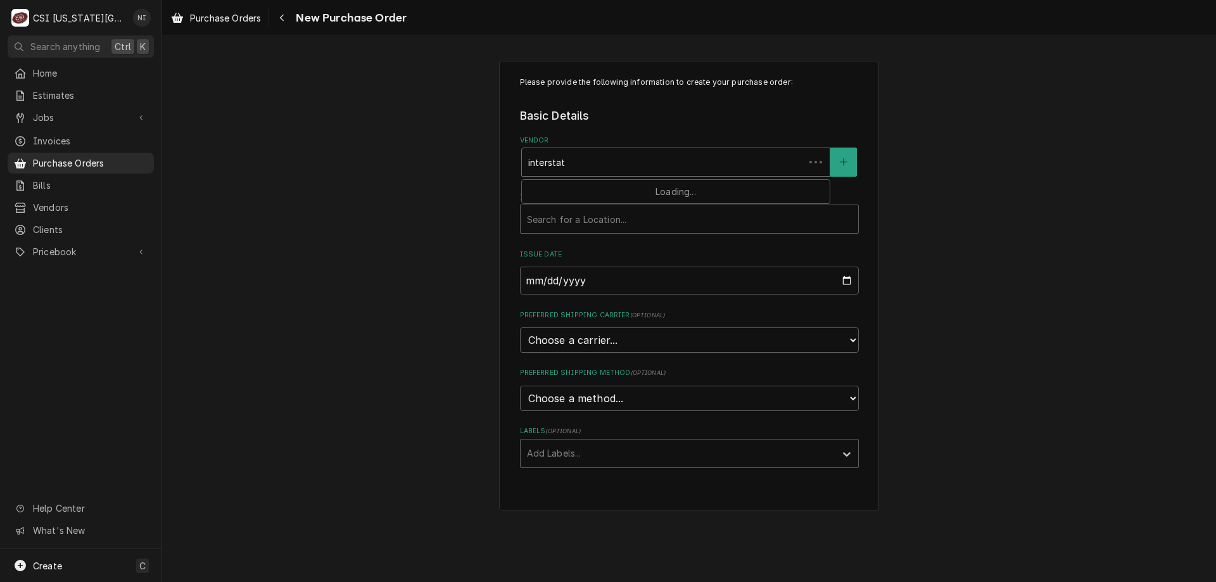
type input "interstate"
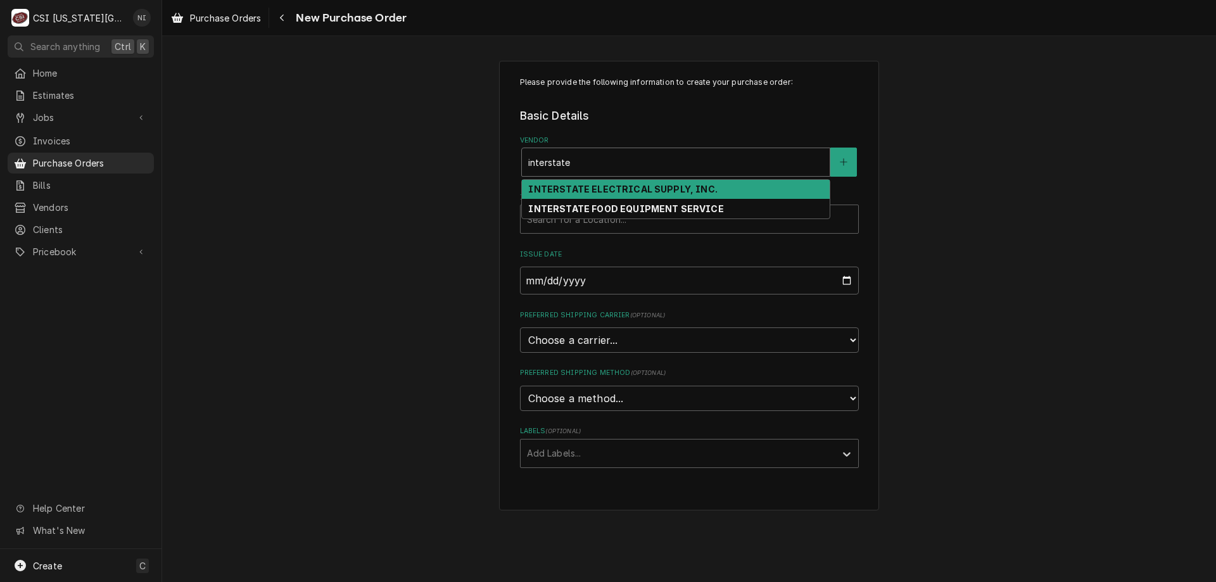
click at [609, 193] on strong "INTERSTATE ELECTRICAL SUPPLY, INC." at bounding box center [622, 189] width 189 height 11
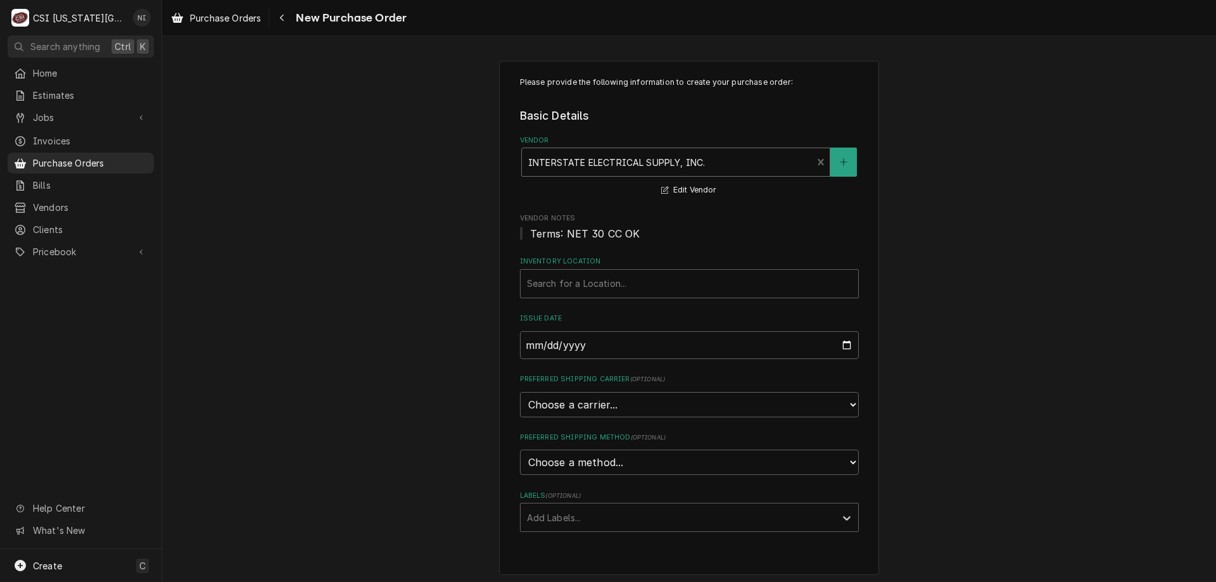
click at [608, 279] on div "Inventory Location" at bounding box center [689, 283] width 325 height 23
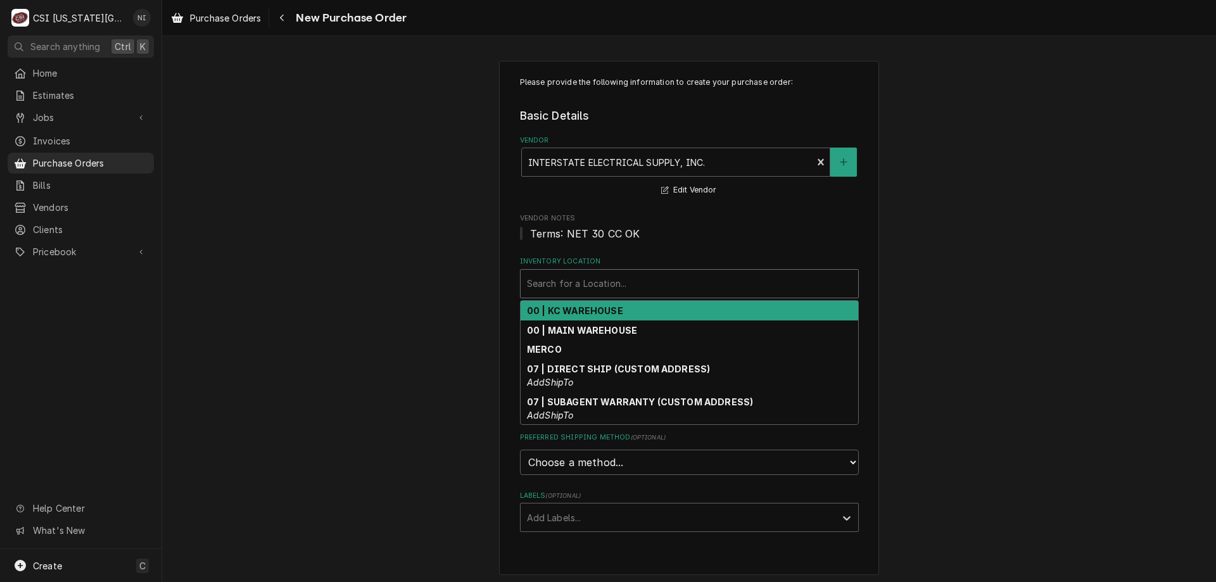
drag, startPoint x: 610, startPoint y: 308, endPoint x: 607, endPoint y: 353, distance: 45.0
click at [610, 312] on strong "00 | KC WAREHOUSE" at bounding box center [575, 310] width 96 height 11
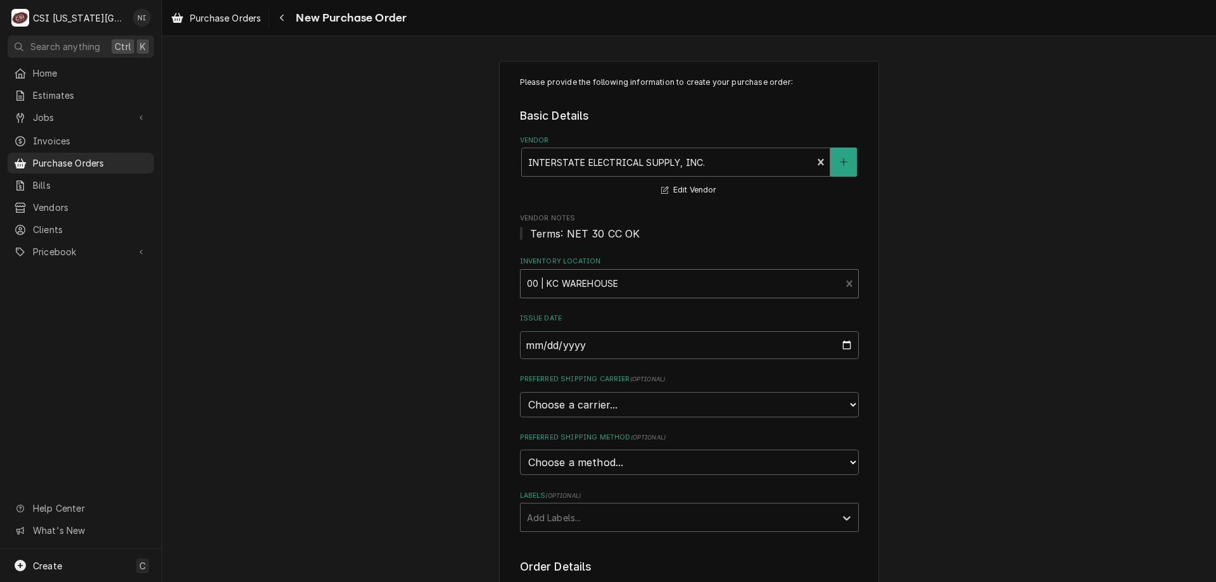
click at [552, 520] on div "Labels" at bounding box center [678, 517] width 302 height 23
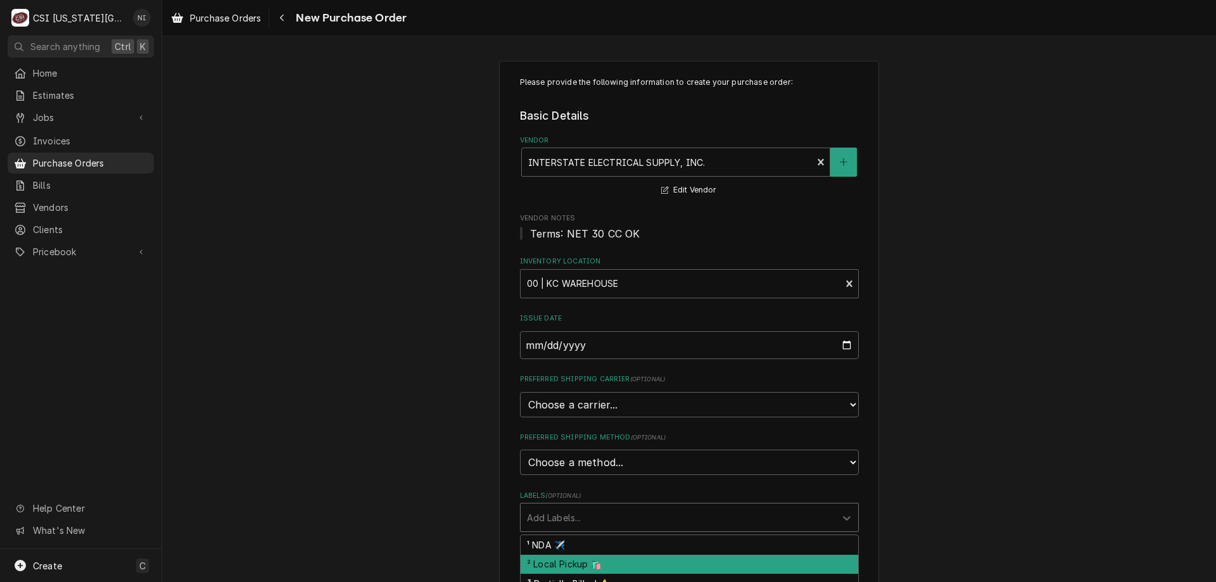
drag, startPoint x: 546, startPoint y: 561, endPoint x: 559, endPoint y: 560, distance: 13.3
click at [546, 562] on div "² Local Pickup 🛍️" at bounding box center [690, 565] width 338 height 20
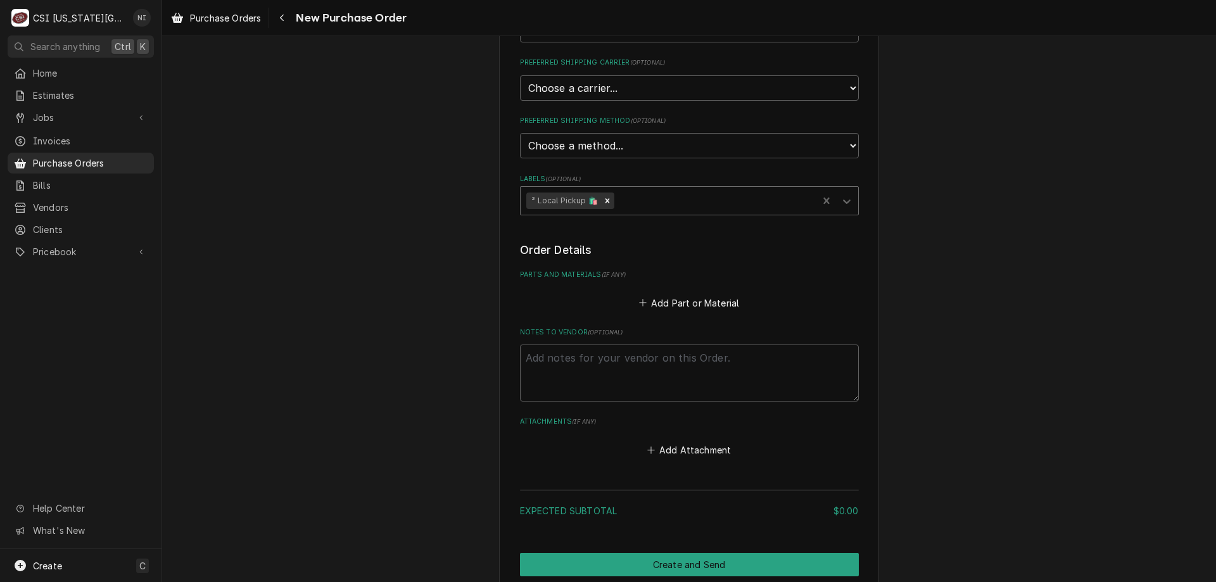
scroll to position [326, 0]
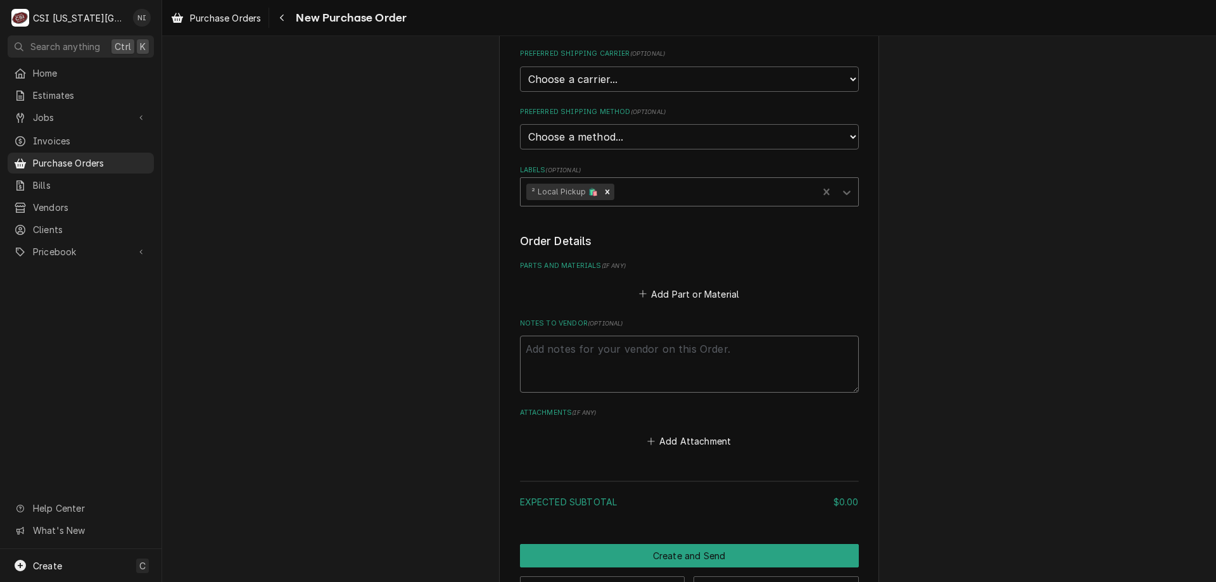
click at [644, 352] on textarea "Notes to Vendor ( optional )" at bounding box center [689, 364] width 339 height 57
type textarea "x"
type textarea "m"
type textarea "x"
type textarea "me"
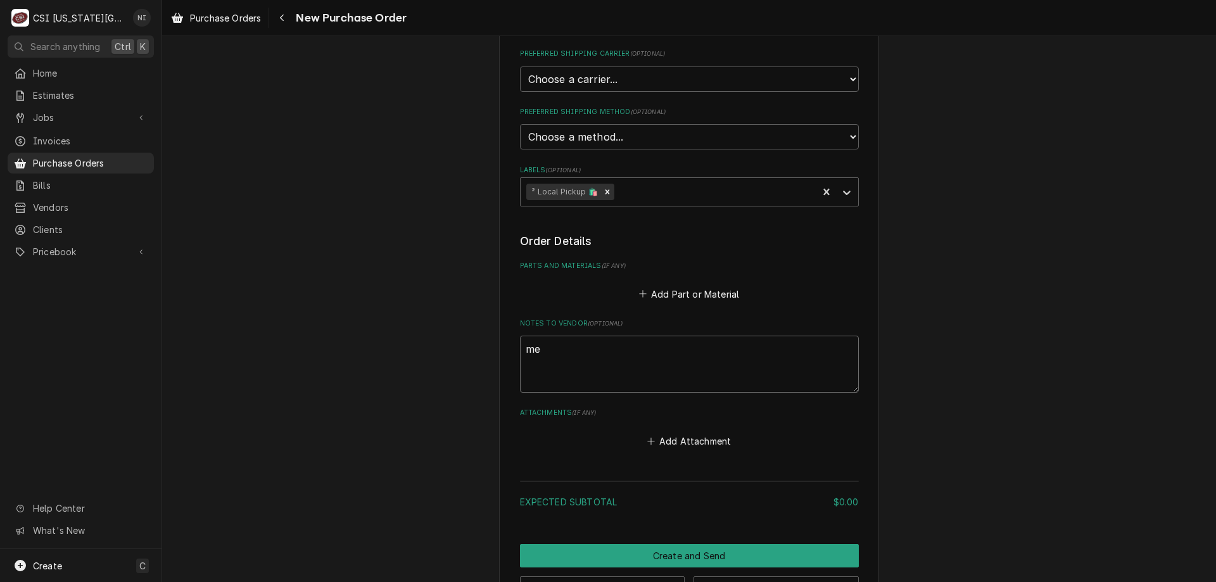
type textarea "x"
type textarea "men"
type textarea "x"
type textarea "mend"
type textarea "x"
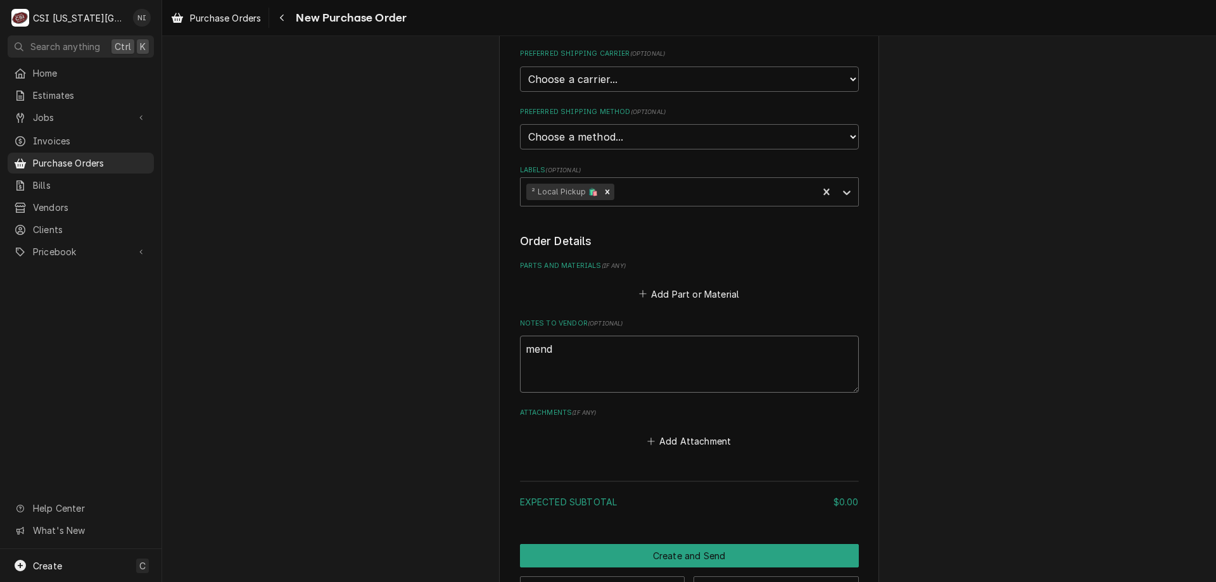
type textarea "mendo"
type textarea "x"
type textarea "mendon"
click at [690, 294] on button "Add Part or Material" at bounding box center [688, 294] width 104 height 18
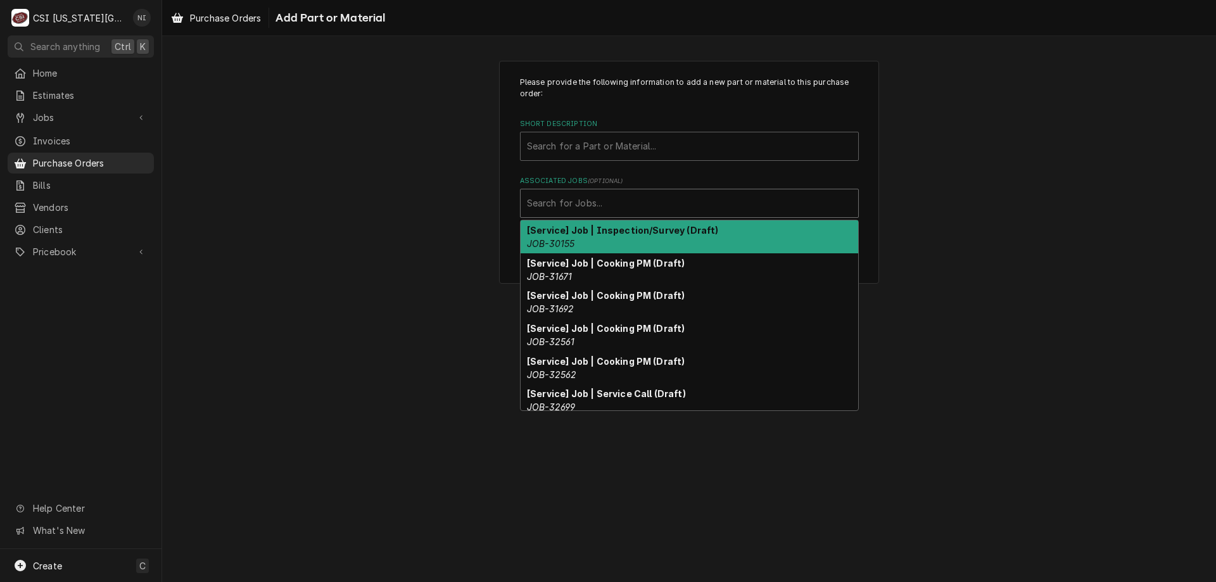
click at [579, 200] on div "Associated Jobs" at bounding box center [689, 203] width 325 height 23
paste input "33352"
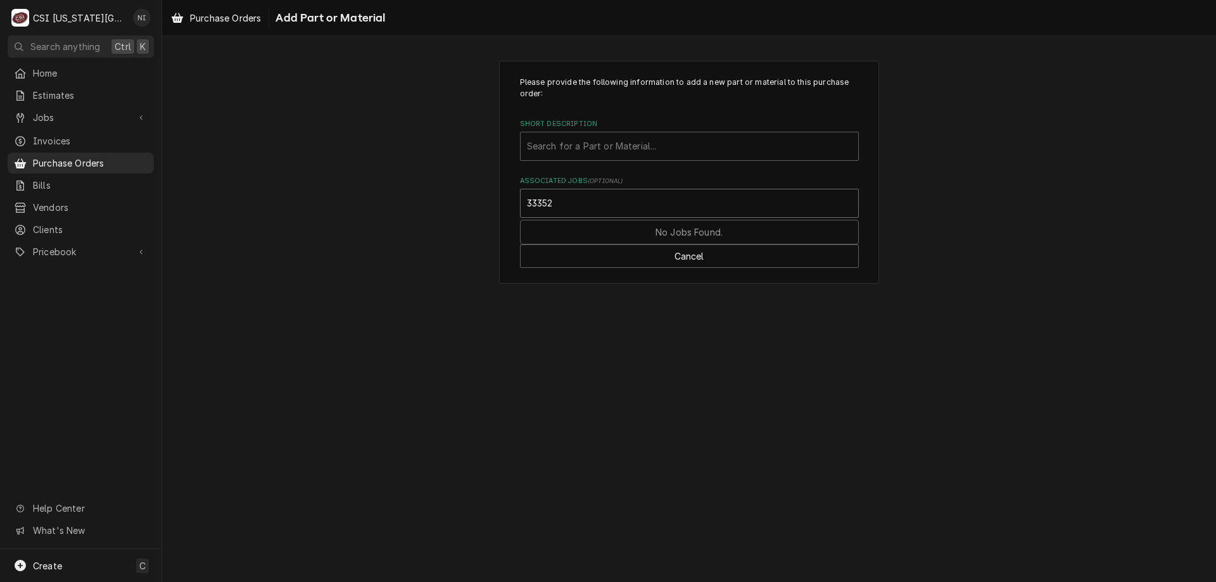
type input "33352"
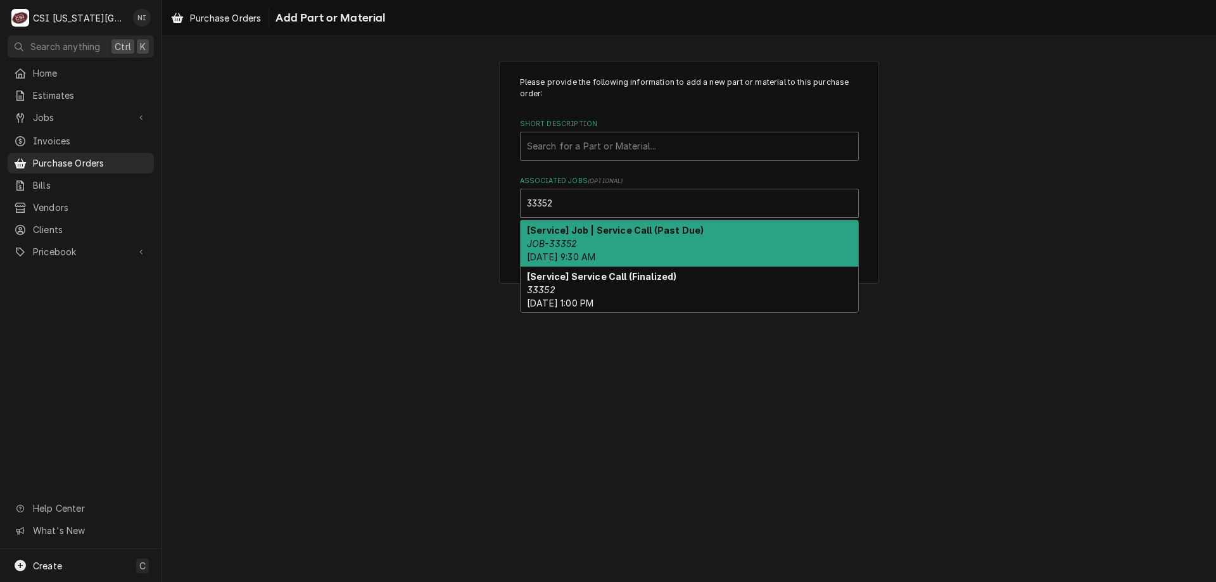
drag, startPoint x: 565, startPoint y: 237, endPoint x: 569, endPoint y: 232, distance: 7.2
click at [567, 236] on div "[Service] Job | Service Call (Past Due) JOB-33352 Mon, Oct 13th, 2025 - 9:30 AM" at bounding box center [690, 243] width 338 height 46
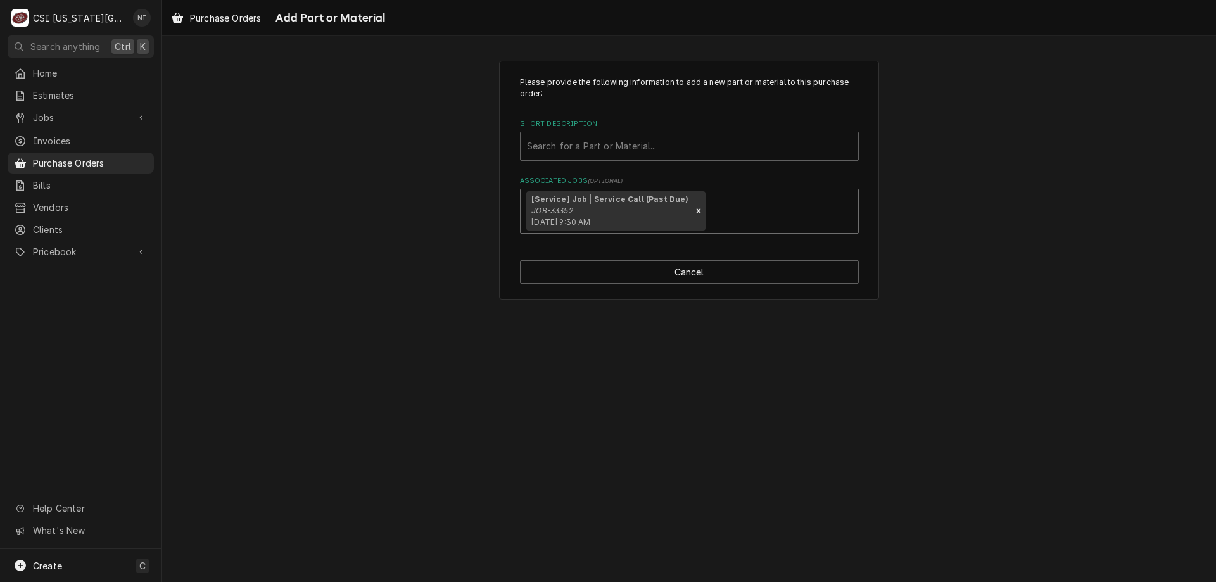
click at [575, 146] on div "Short Description" at bounding box center [689, 146] width 325 height 23
type input "misc serv"
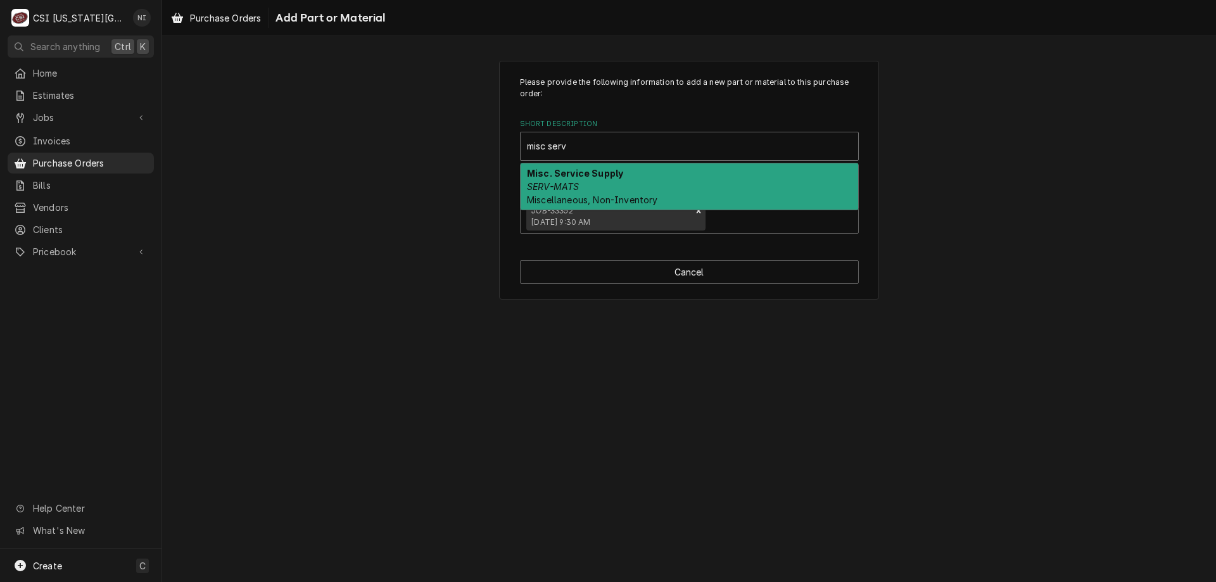
click at [571, 176] on strong "Misc. Service Supply" at bounding box center [575, 173] width 96 height 11
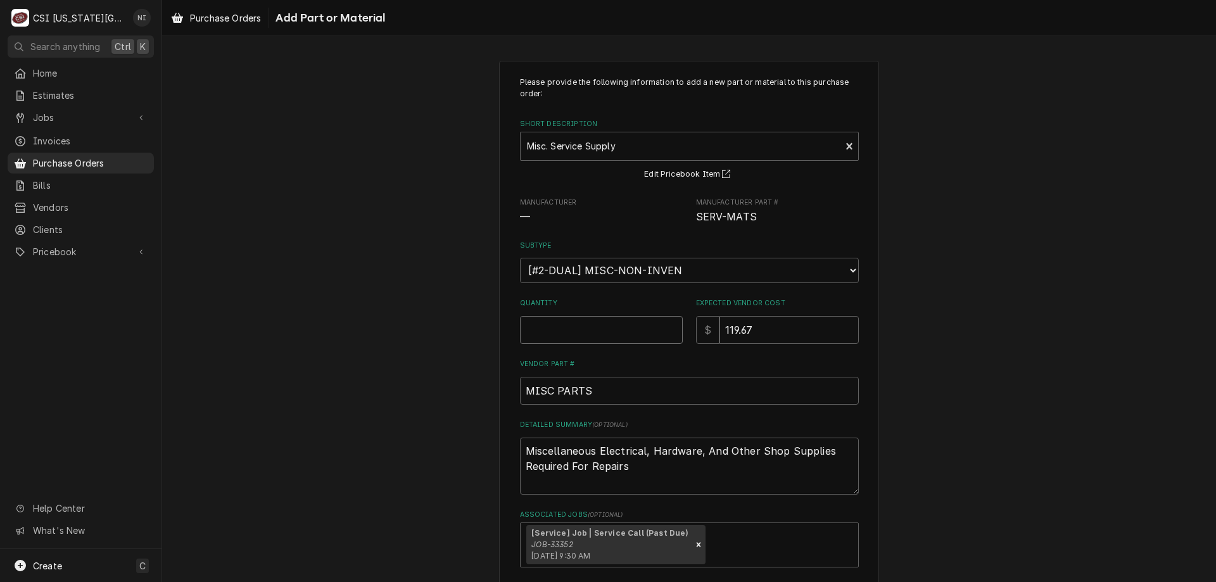
click at [600, 330] on input "Quantity" at bounding box center [601, 330] width 163 height 28
type textarea "x"
type input "1"
type textarea "x"
type input "0"
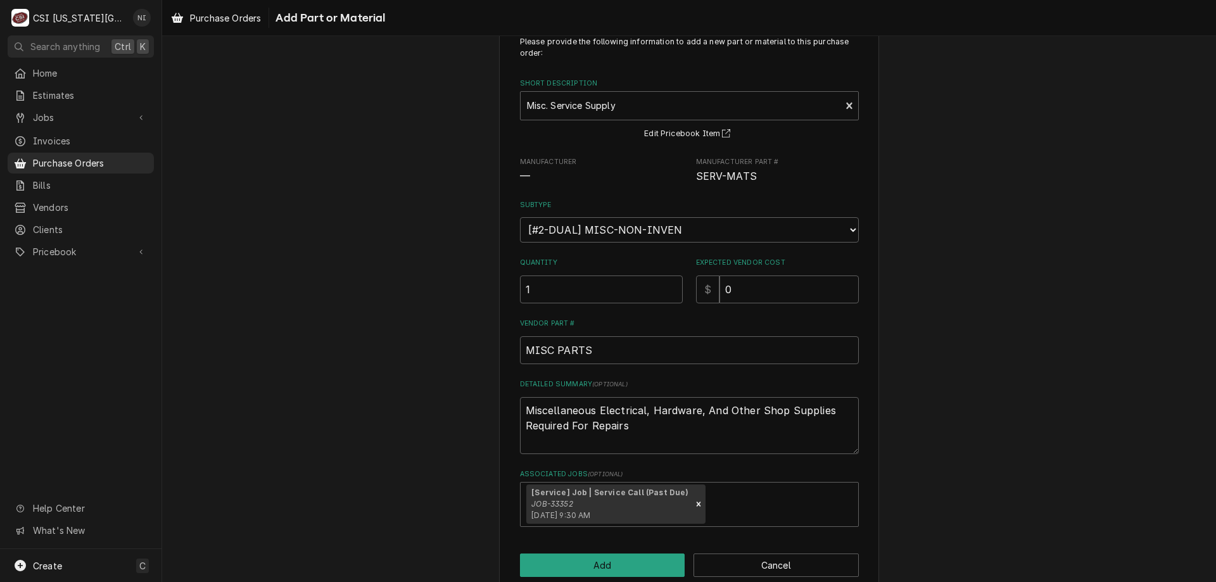
scroll to position [63, 0]
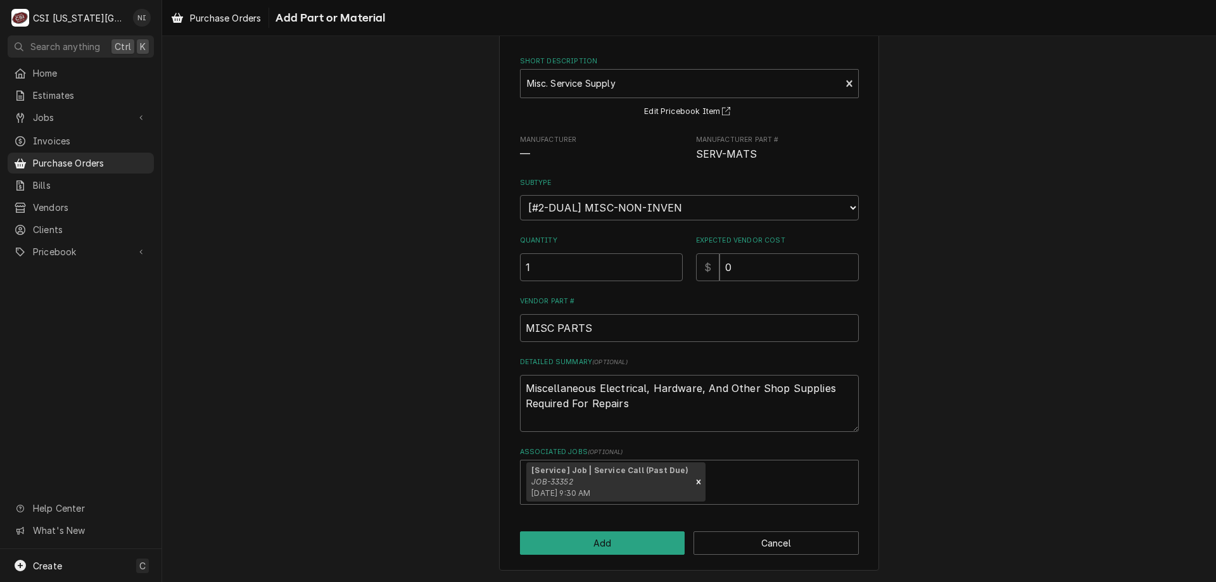
click at [616, 556] on div "Please provide the following information to add a new part or material to this …" at bounding box center [689, 284] width 380 height 573
click at [619, 543] on button "Add" at bounding box center [602, 542] width 165 height 23
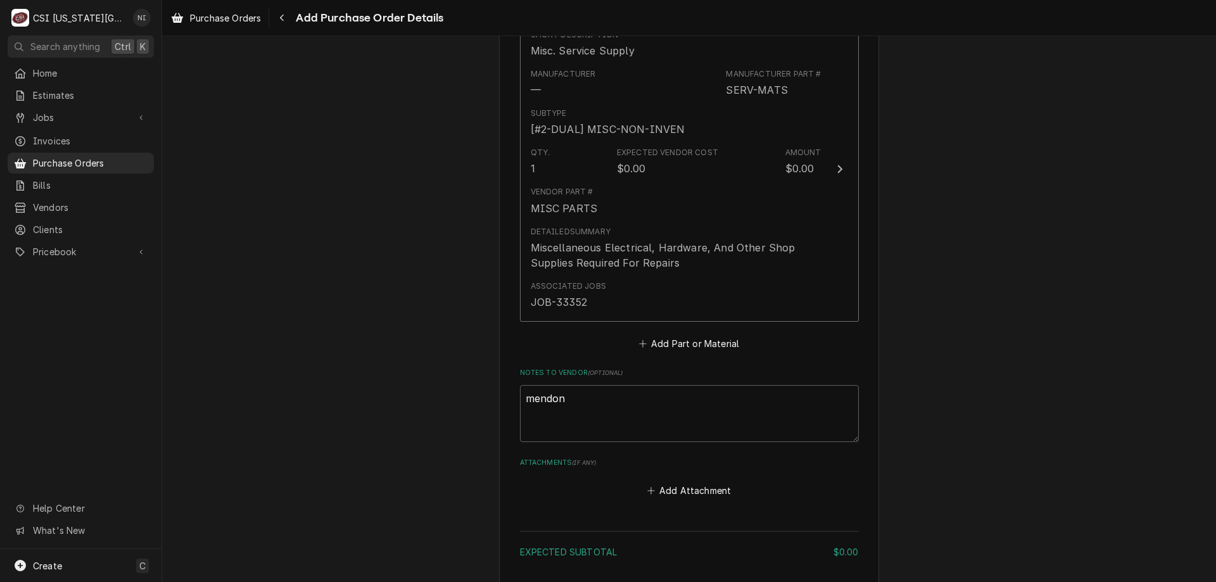
scroll to position [588, 0]
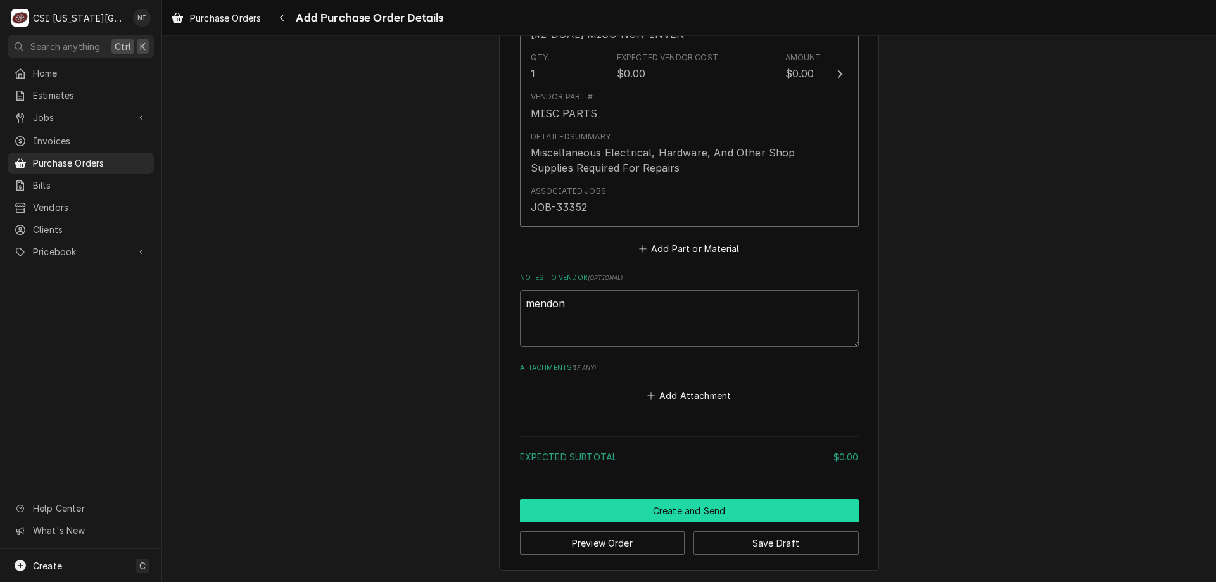
click at [695, 509] on button "Create and Send" at bounding box center [689, 510] width 339 height 23
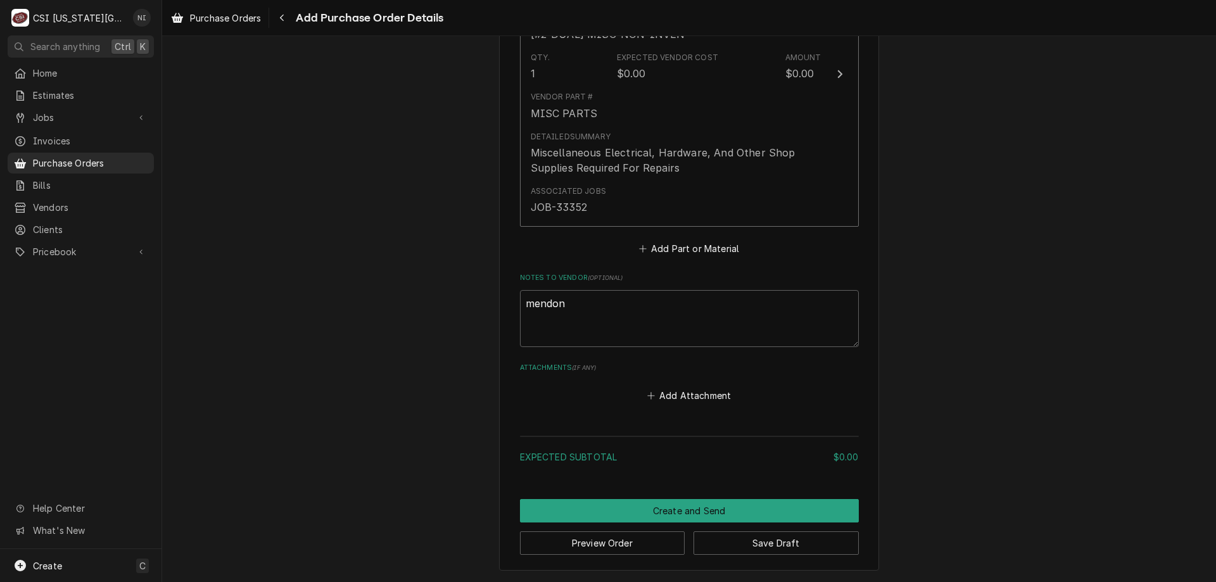
scroll to position [675, 0]
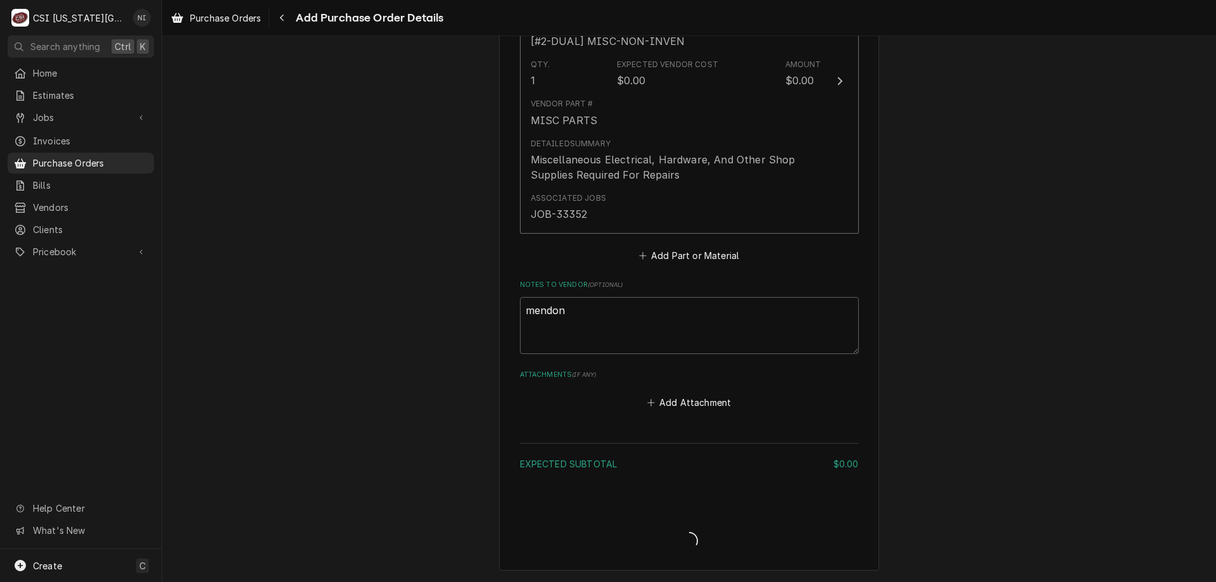
type textarea "x"
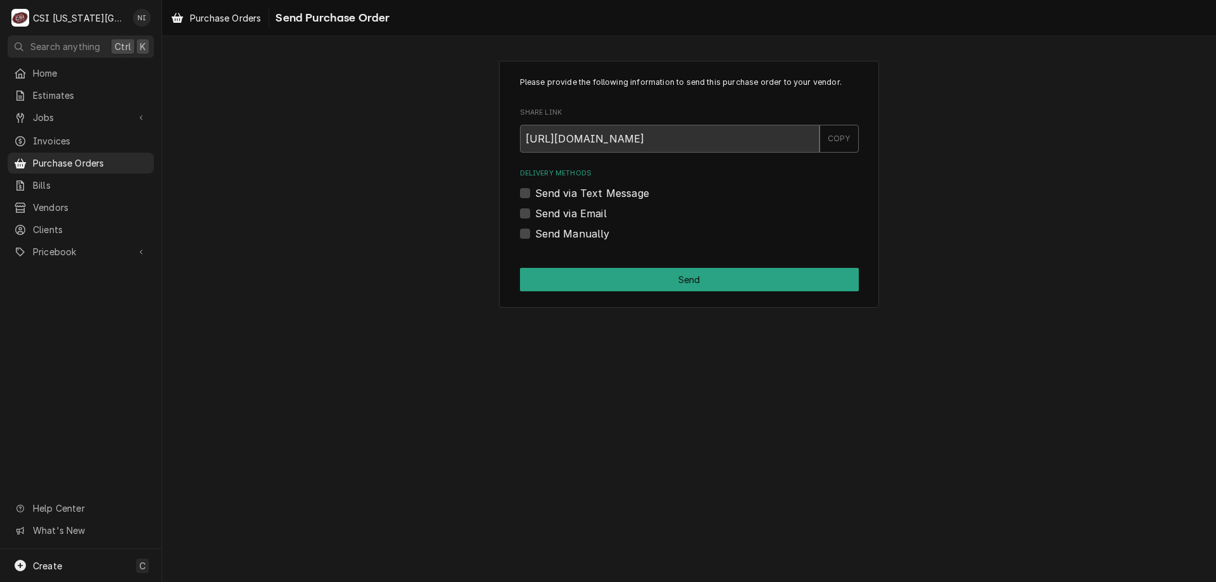
click at [535, 233] on label "Send Manually" at bounding box center [572, 233] width 75 height 15
click at [535, 233] on input "Send Manually" at bounding box center [704, 240] width 339 height 28
checkbox input "true"
click at [570, 275] on button "Send" at bounding box center [689, 279] width 339 height 23
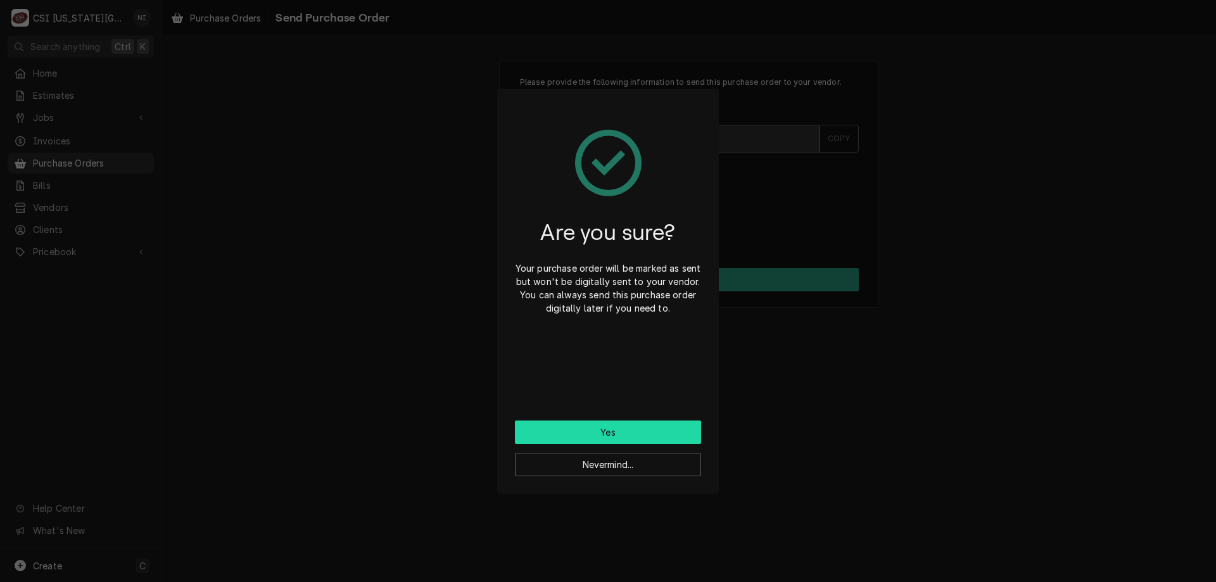
click at [625, 431] on button "Yes" at bounding box center [608, 431] width 186 height 23
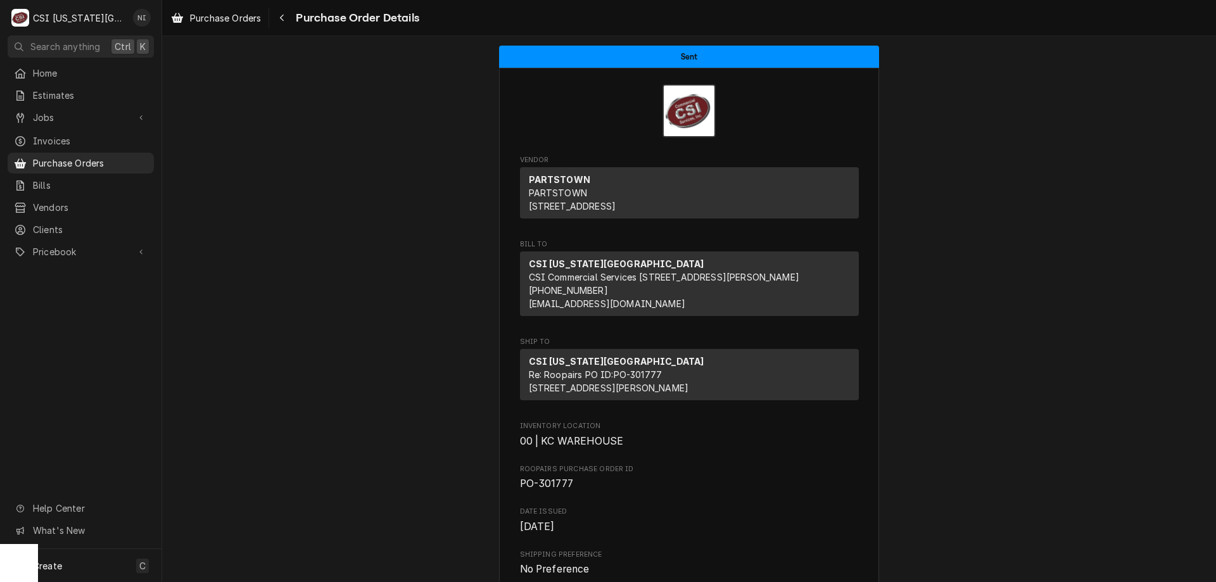
drag, startPoint x: 131, startPoint y: 160, endPoint x: 143, endPoint y: 134, distance: 28.6
click at [132, 159] on span "Purchase Orders" at bounding box center [90, 162] width 115 height 13
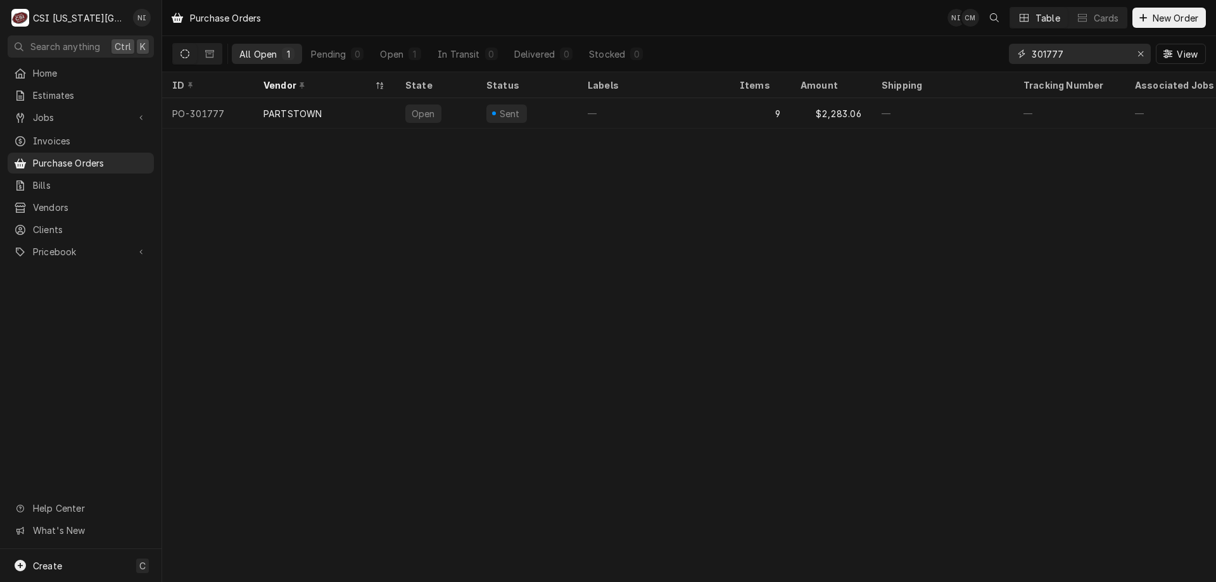
click at [1138, 56] on icon "Erase input" at bounding box center [1140, 53] width 7 height 9
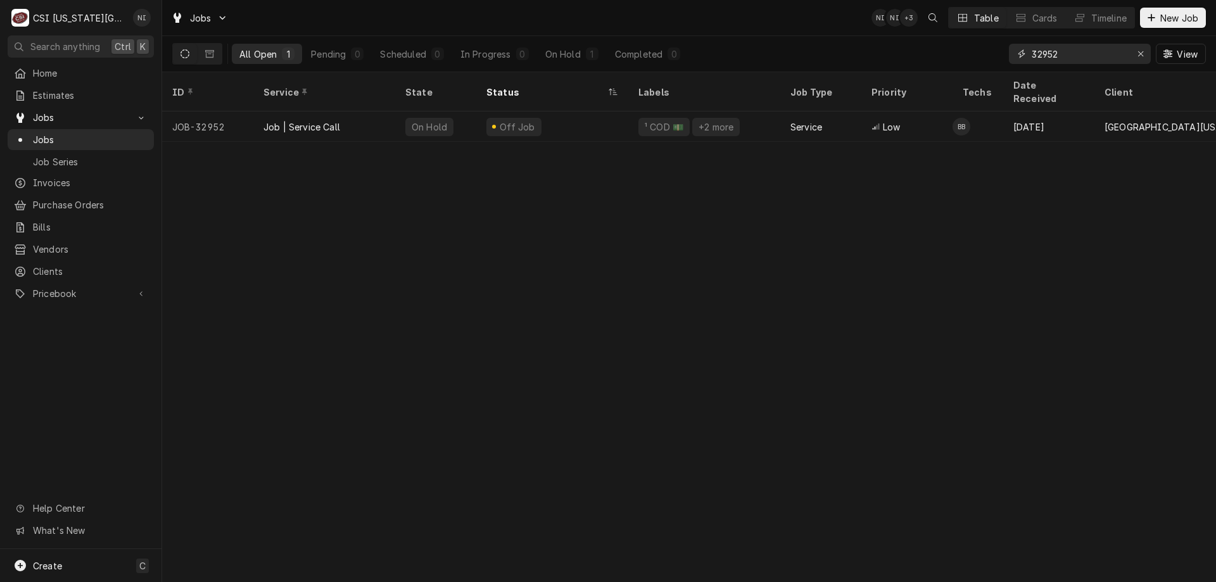
drag, startPoint x: 1070, startPoint y: 58, endPoint x: 966, endPoint y: 49, distance: 104.2
click at [966, 49] on div "All Open 1 Pending 0 Scheduled 0 In Progress 0 On Hold 1 Completed 0 32952 View" at bounding box center [689, 53] width 1034 height 35
type input "3"
type input "2288"
click at [337, 120] on div "Job | Service Call" at bounding box center [301, 126] width 77 height 13
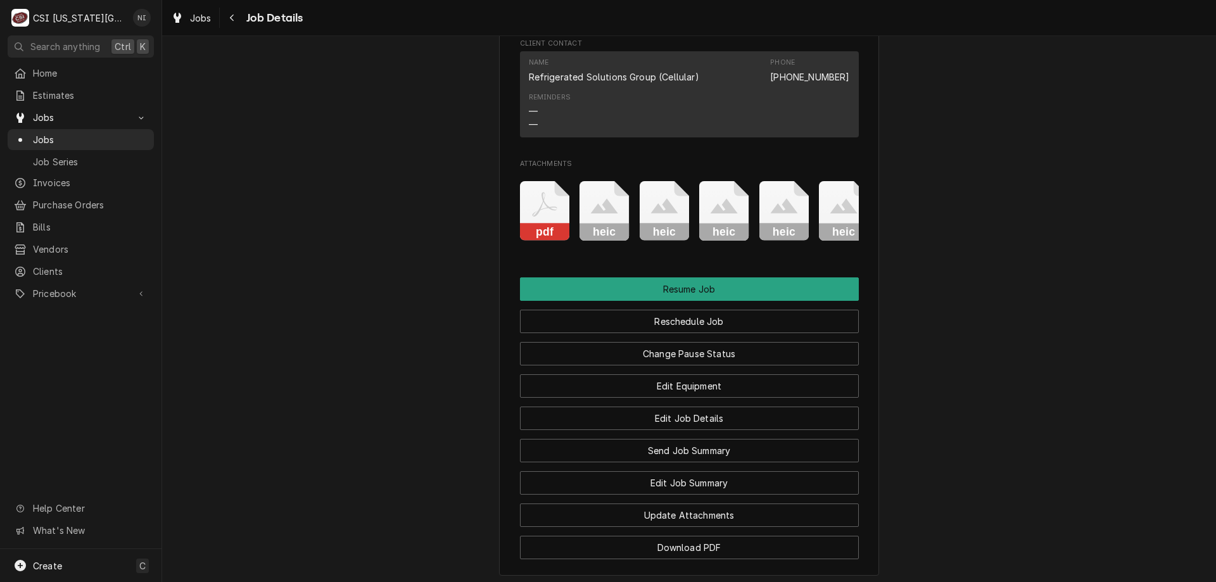
scroll to position [1655, 0]
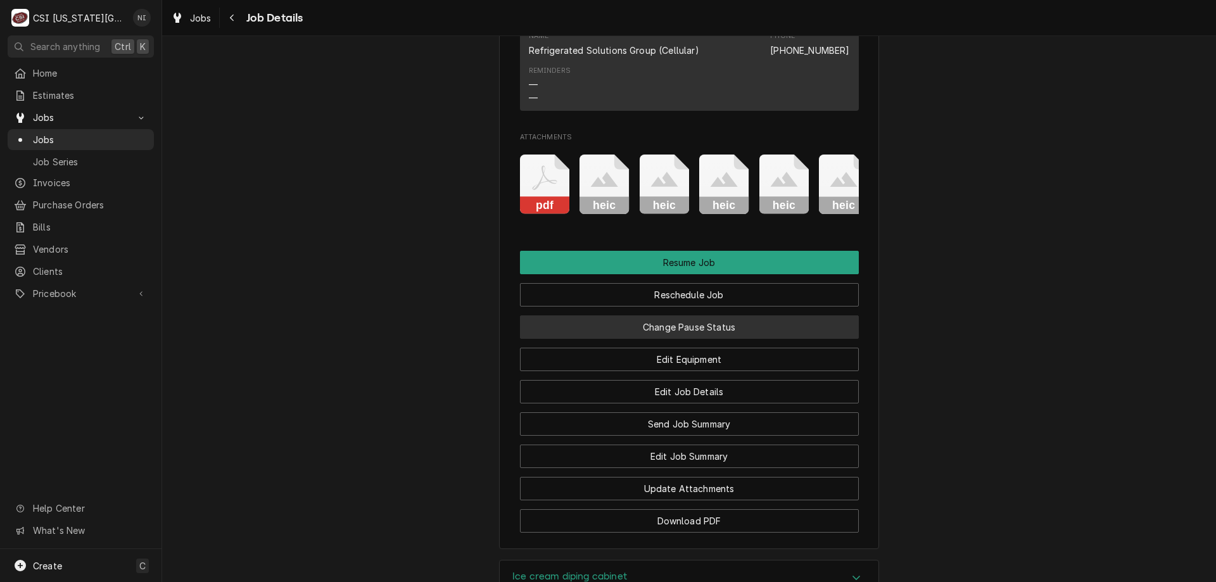
click at [697, 339] on button "Change Pause Status" at bounding box center [689, 326] width 339 height 23
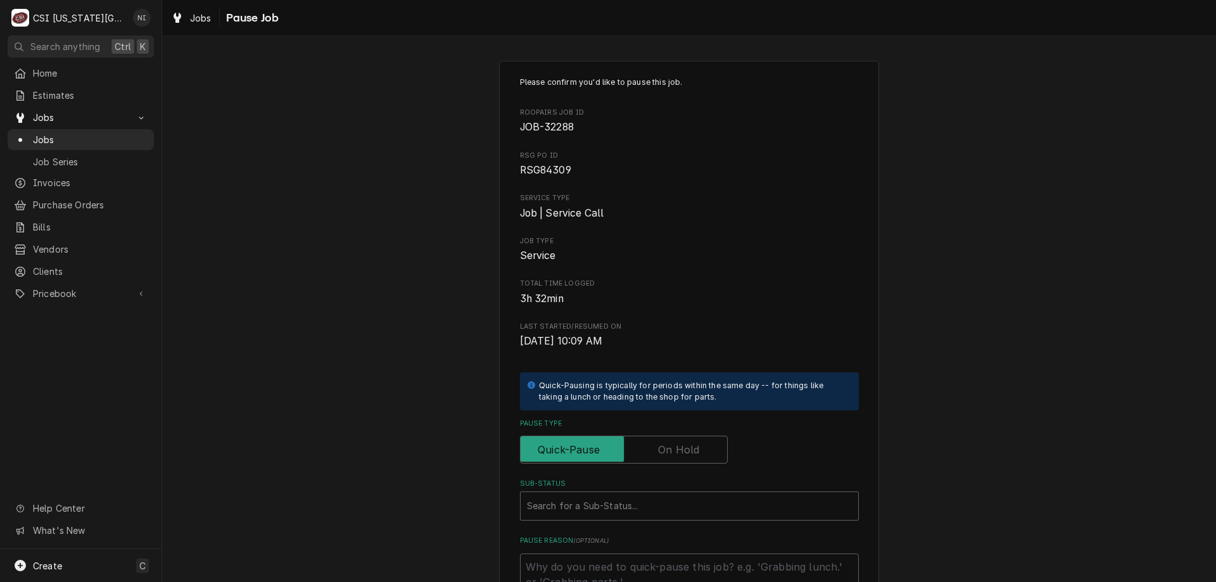
click at [673, 448] on label "Pause Type" at bounding box center [624, 450] width 208 height 28
click at [673, 448] on input "Pause Type" at bounding box center [624, 450] width 196 height 28
checkbox input "true"
click at [662, 507] on div "Sub-Status" at bounding box center [689, 506] width 325 height 23
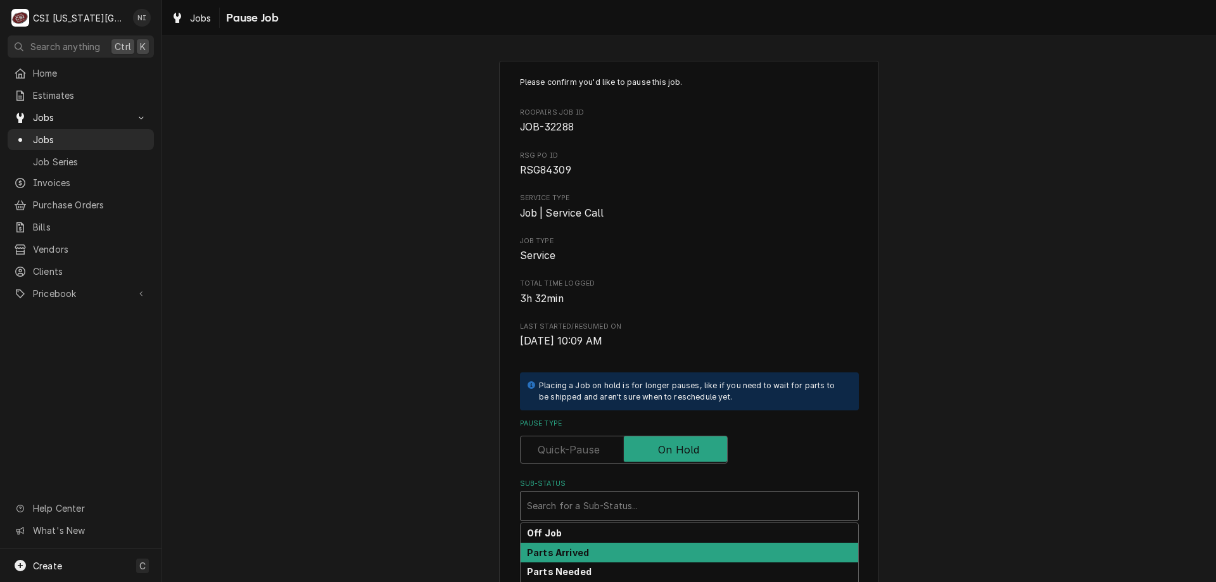
click at [598, 559] on div "Parts Arrived" at bounding box center [690, 553] width 338 height 20
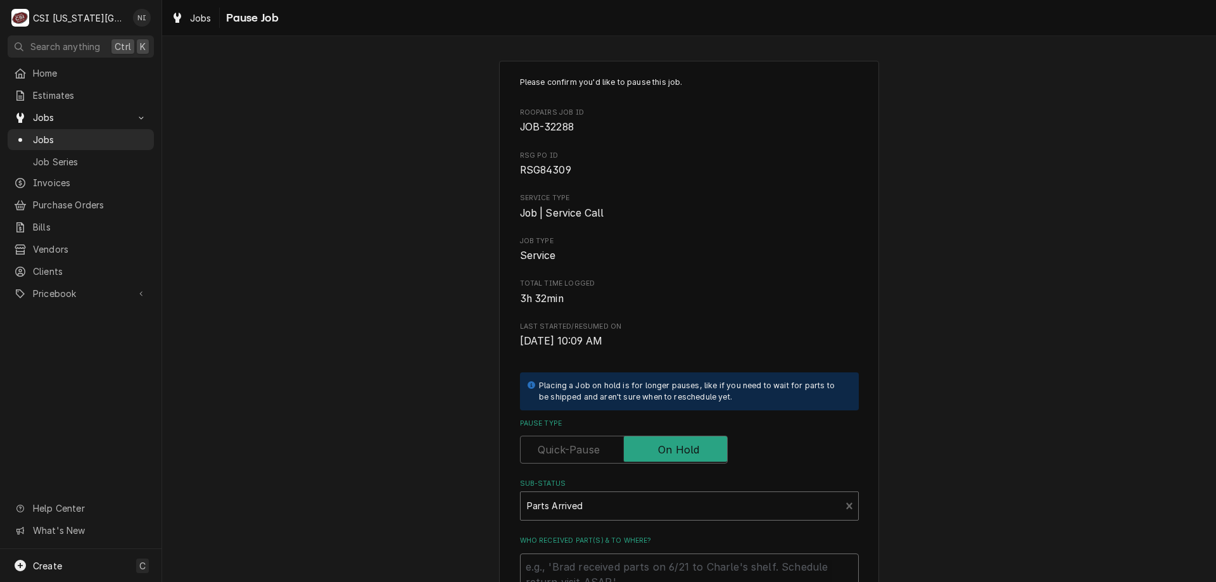
click at [583, 563] on textarea "Who received part(s) & to where?" at bounding box center [689, 581] width 339 height 57
type textarea "x"
type textarea "R"
type textarea "x"
type textarea "RS"
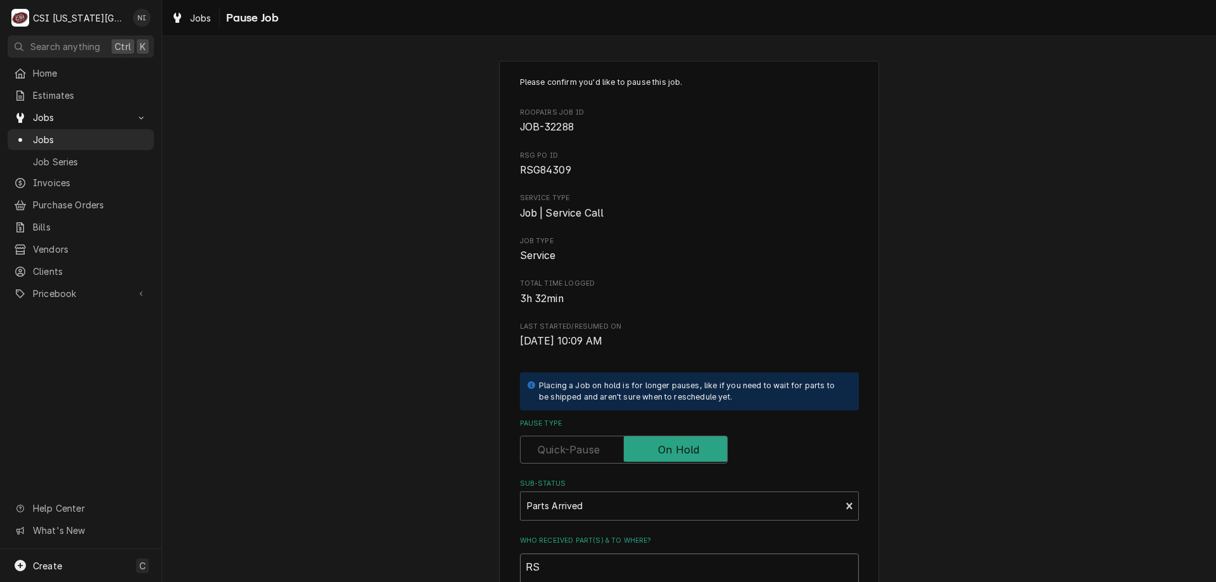
type textarea "x"
type textarea "RSG"
type textarea "x"
type textarea "RSG"
type textarea "x"
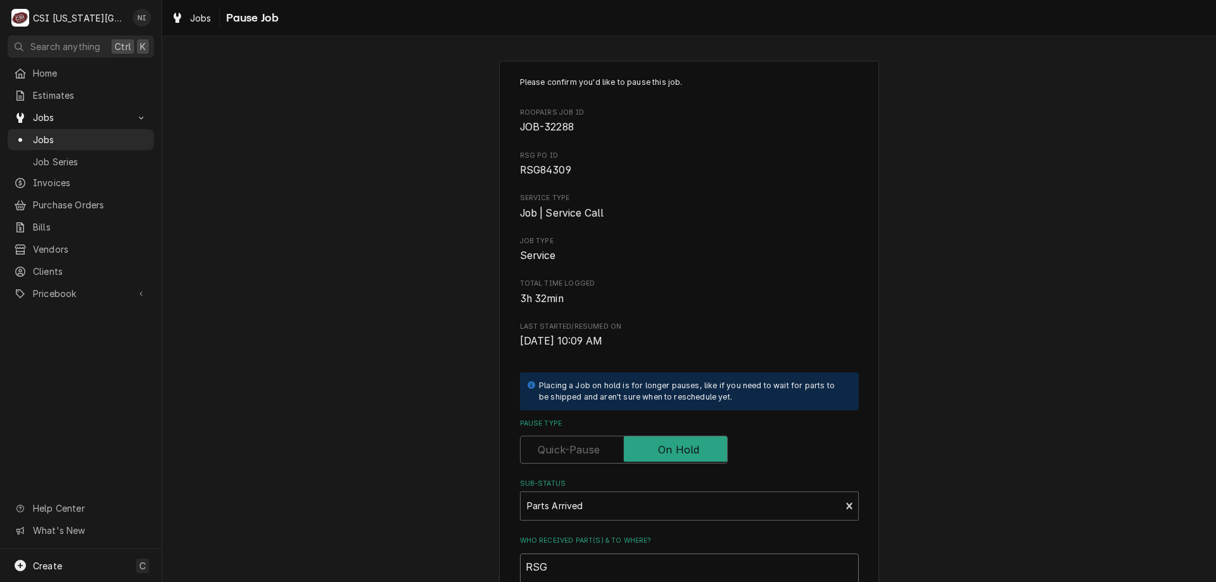
type textarea "RSG s"
type textarea "x"
type textarea "RSG se"
type textarea "x"
type textarea "RSG sen"
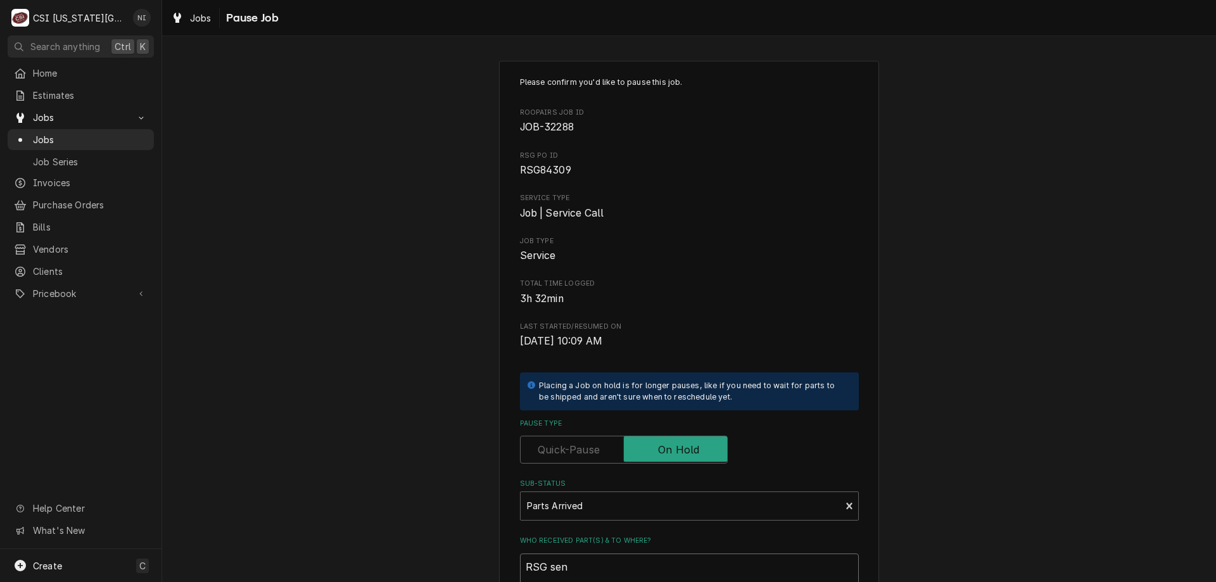
type textarea "x"
type textarea "RSG sent"
type textarea "x"
type textarea "RSG sent"
type textarea "x"
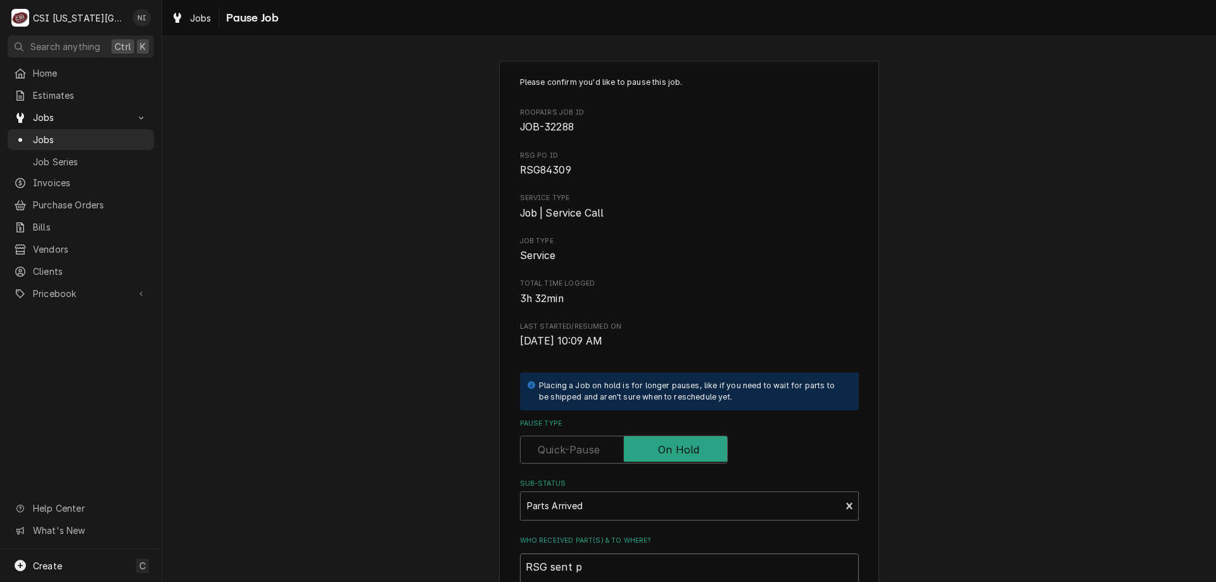
type textarea "RSG sent pa"
type textarea "x"
type textarea "RSG sent par"
type textarea "x"
type textarea "RSG sent part"
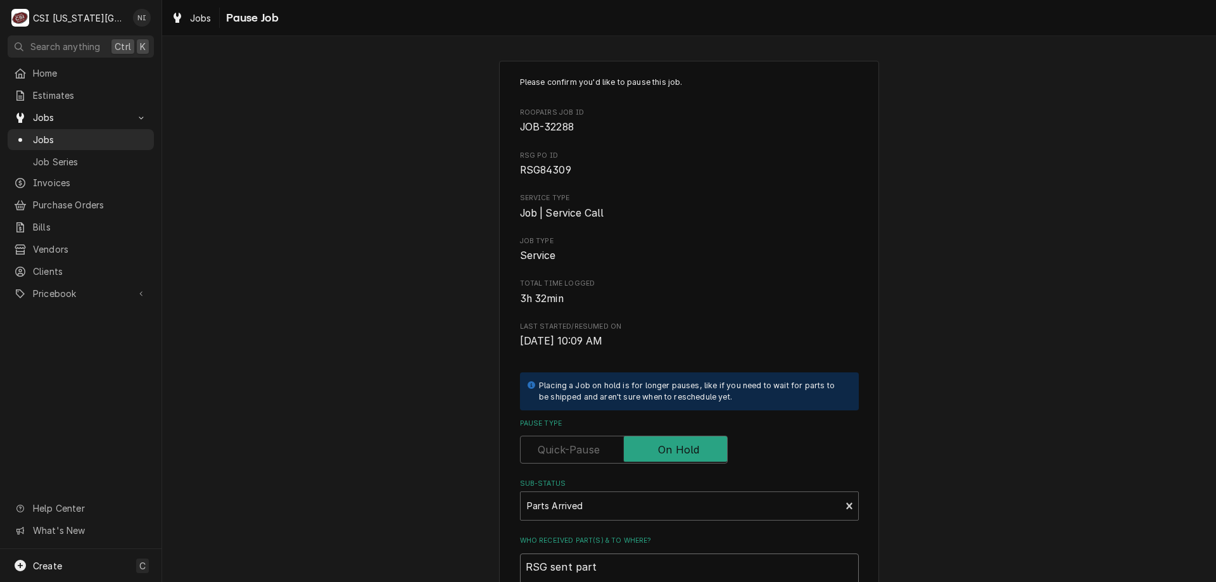
type textarea "x"
type textarea "RSG sent parts"
type textarea "x"
type textarea "RSG sent parts"
type textarea "x"
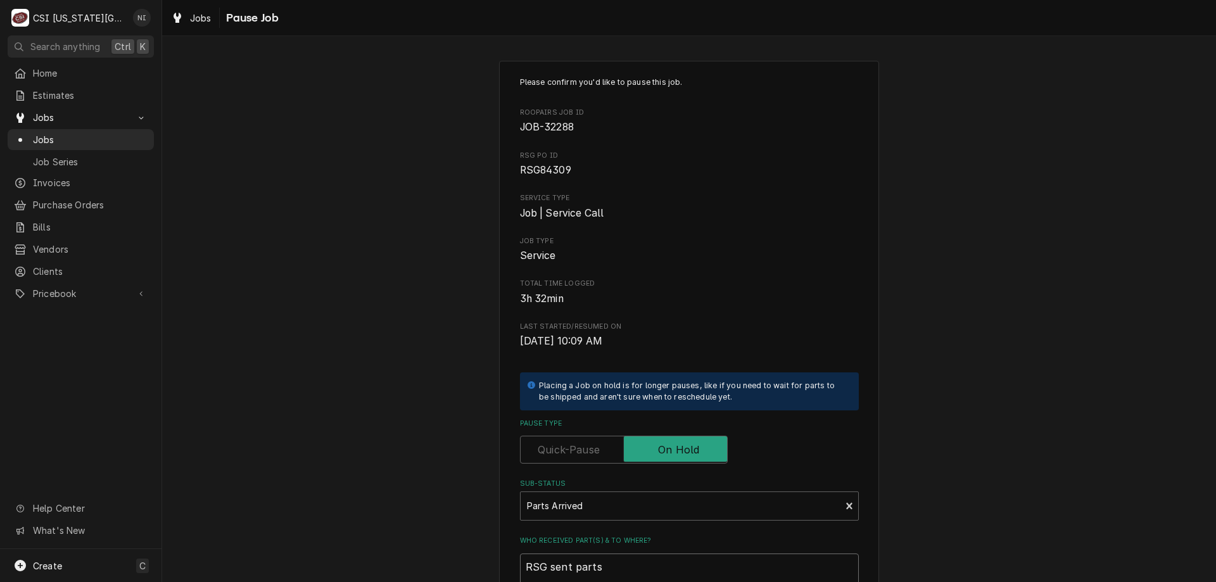
type textarea "RSG sent parts o"
type textarea "x"
type textarea "RSG sent parts on"
type textarea "x"
type textarea "RSG sent parts on"
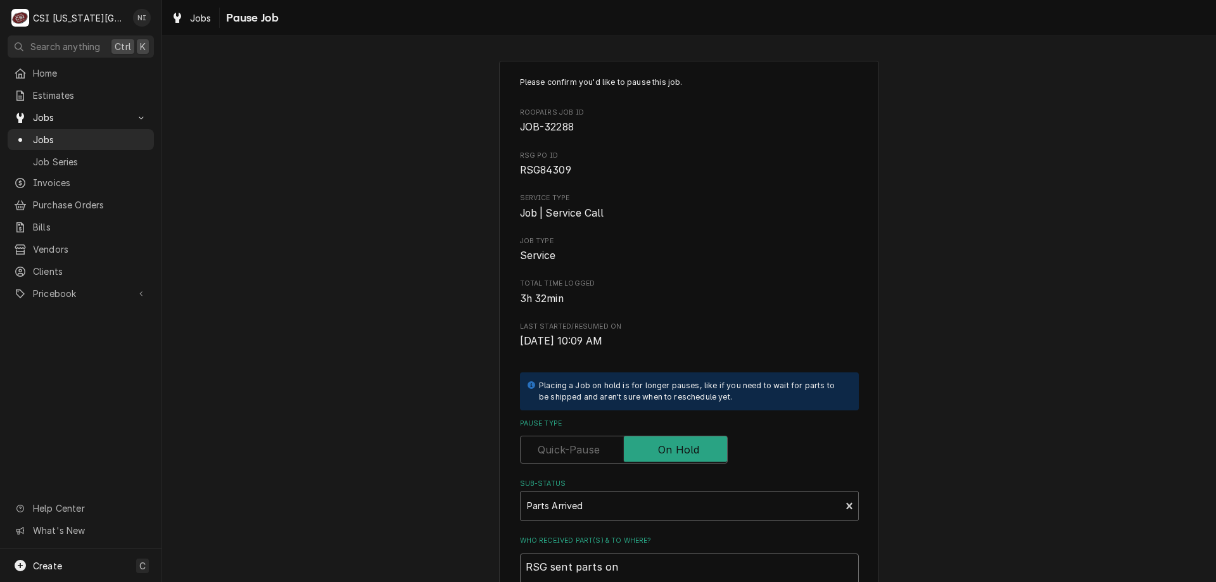
type textarea "x"
type textarea "RSG sent parts on c"
type textarea "x"
type textarea "RSG sent parts on co"
type textarea "x"
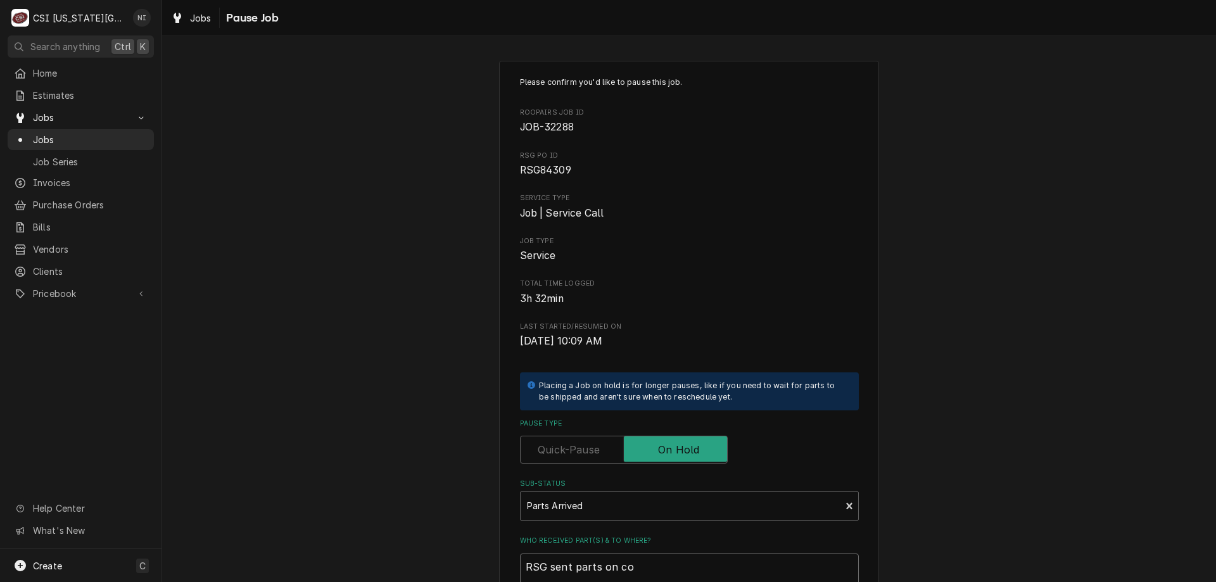
type textarea "RSG sent parts on cod"
type textarea "x"
type textarea "RSG sent parts on cody"
type textarea "x"
type textarea "RSG sent parts on cody"
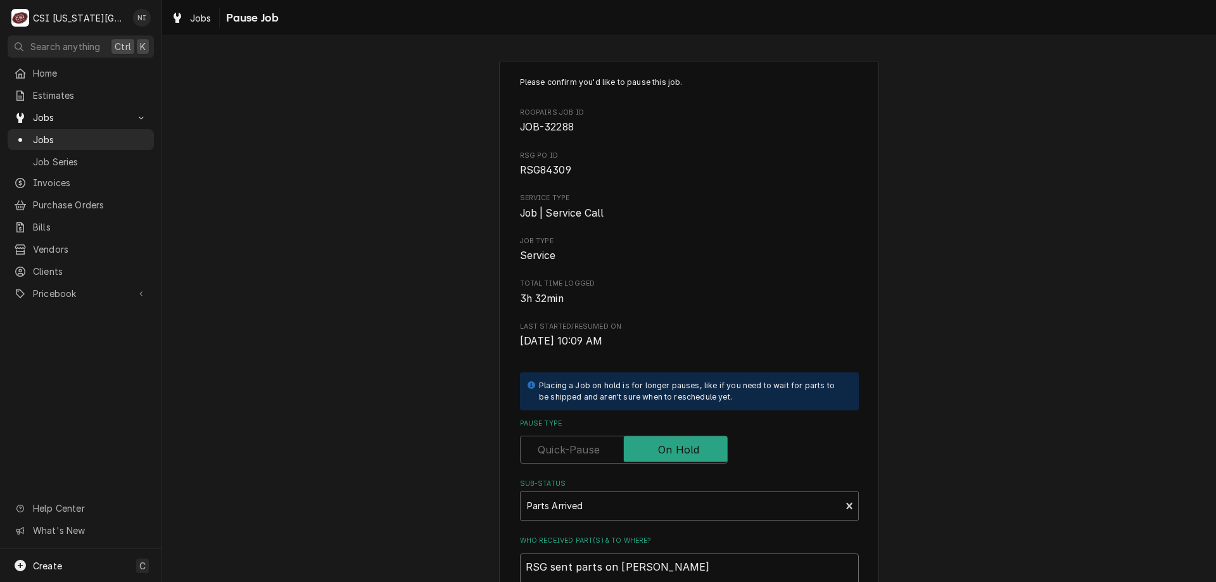
type textarea "x"
type textarea "RSG sent parts on cody sh"
type textarea "x"
type textarea "RSG sent parts on cody she"
type textarea "x"
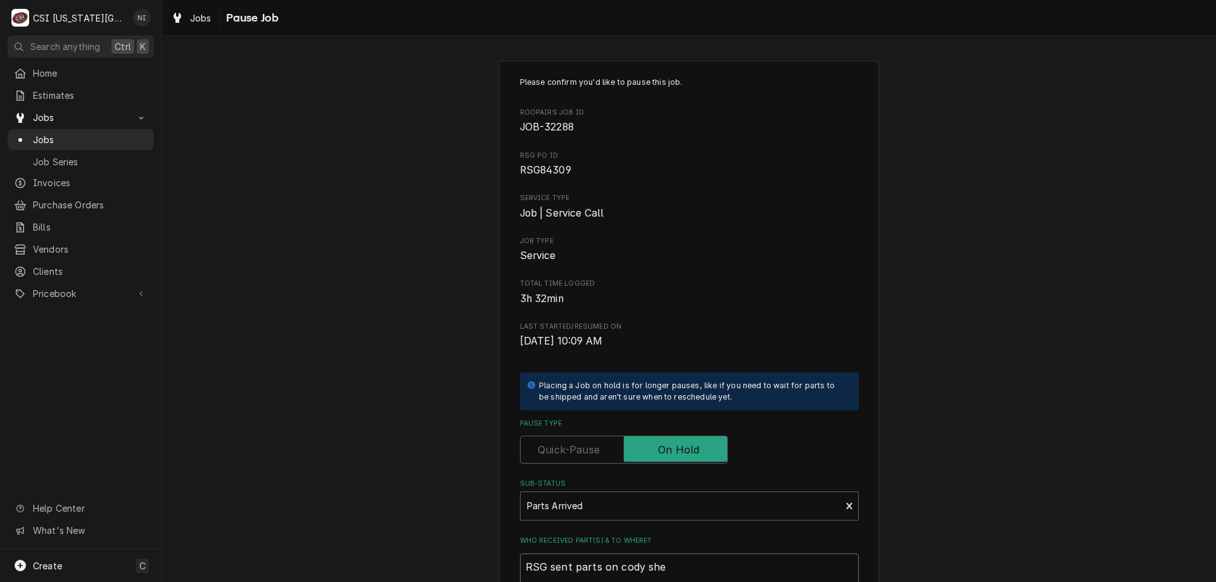
type textarea "RSG sent parts on cody shel"
type textarea "x"
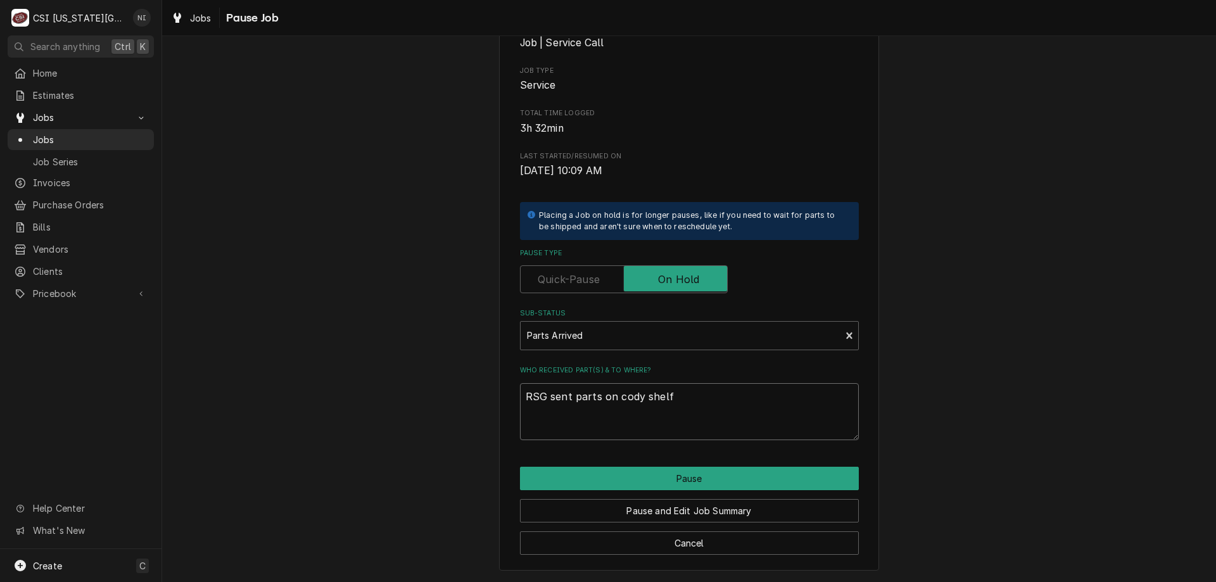
type textarea "RSG sent parts on cody shelf"
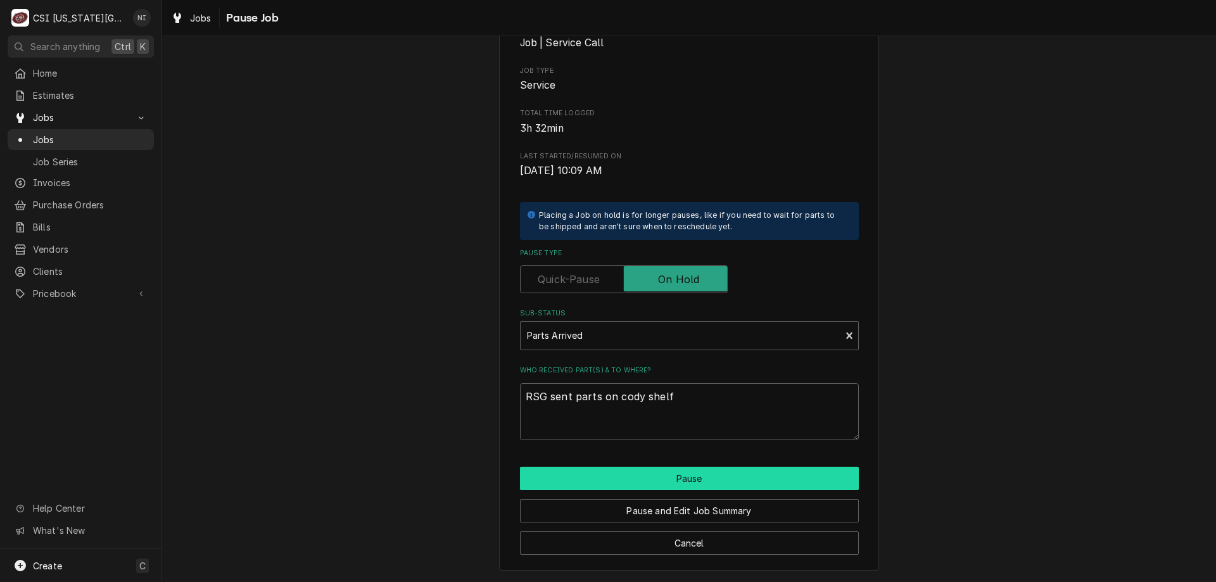
click at [714, 483] on button "Pause" at bounding box center [689, 478] width 339 height 23
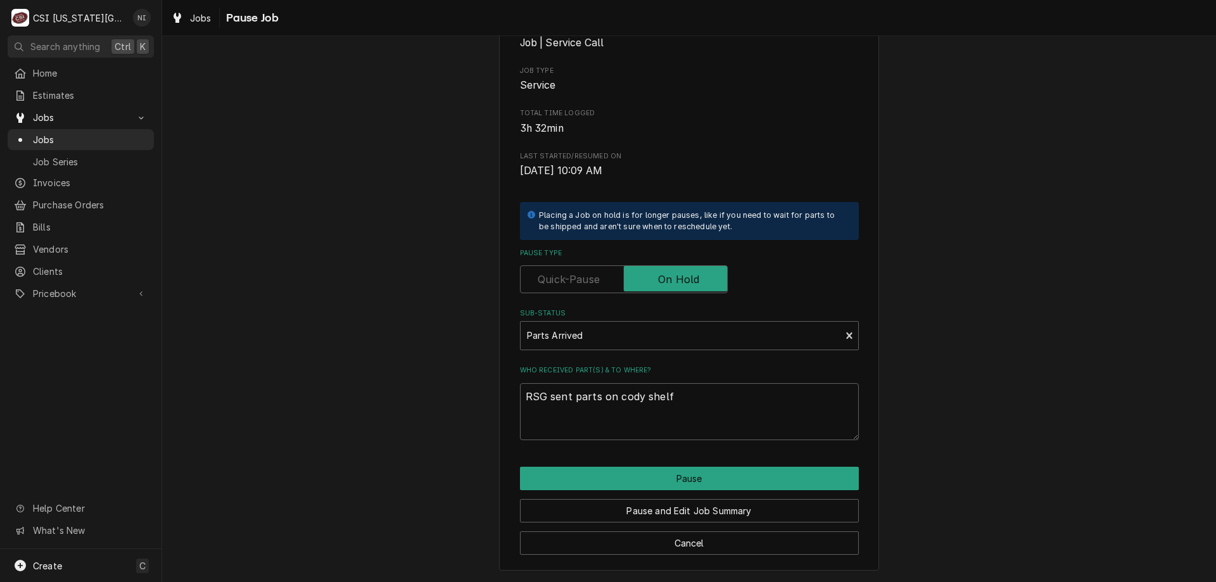
type textarea "x"
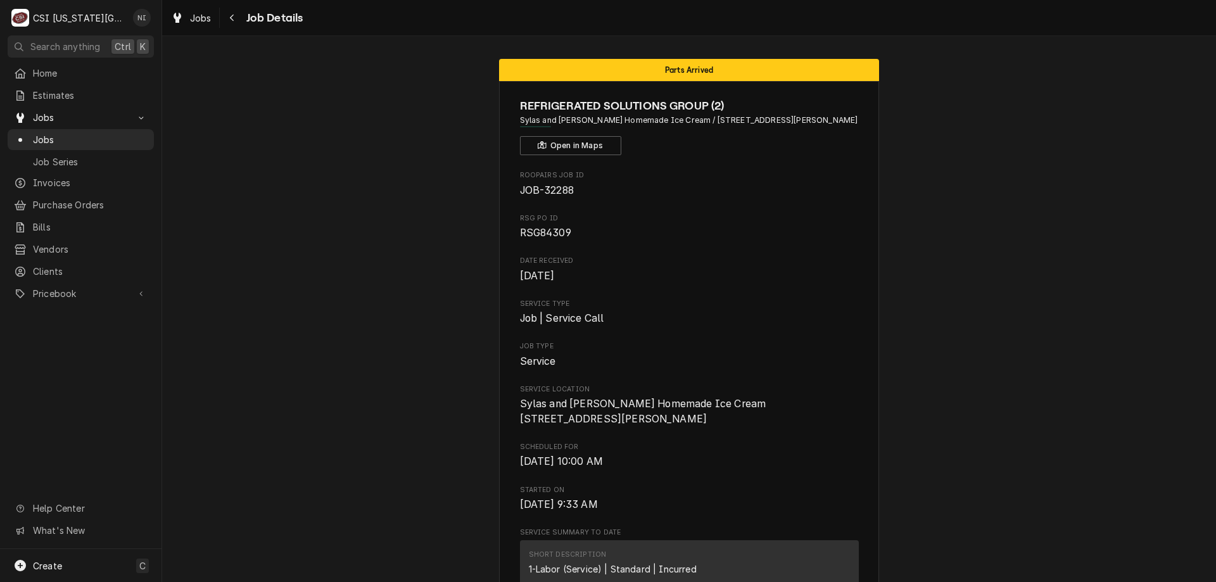
click at [89, 138] on span "Jobs" at bounding box center [90, 139] width 115 height 13
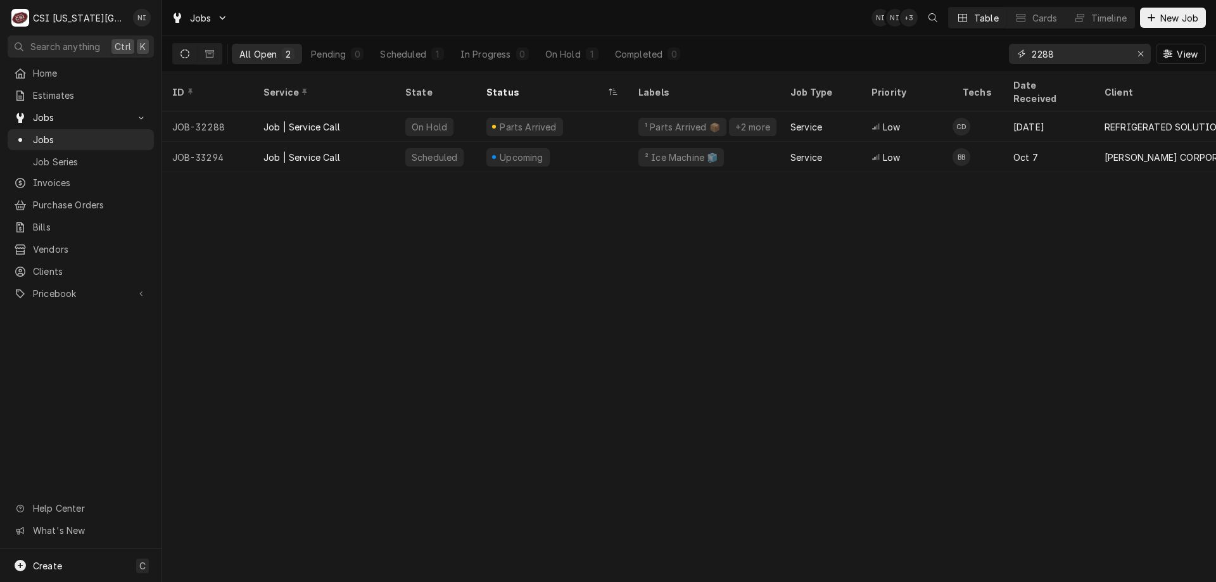
click at [1135, 51] on div "Erase input" at bounding box center [1140, 53] width 13 height 13
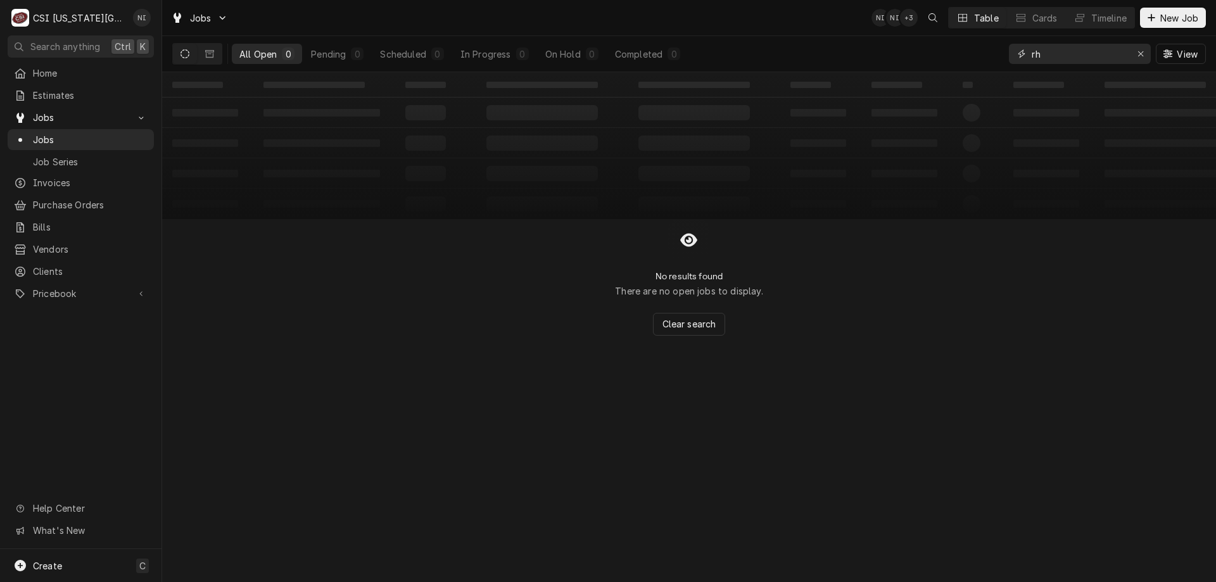
type input "r"
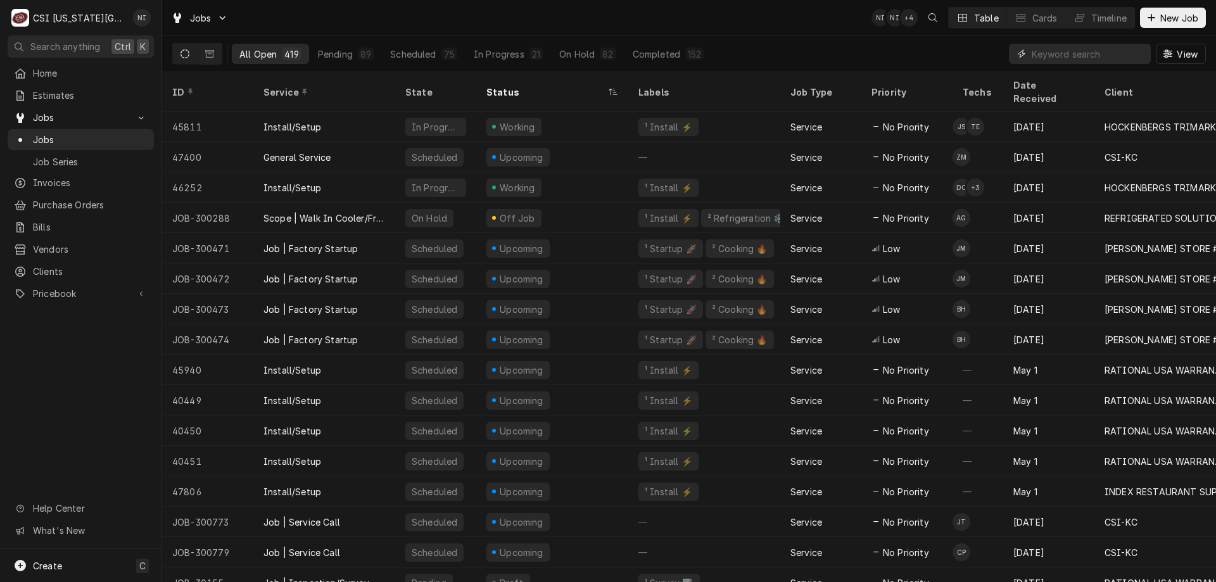
click at [1070, 57] on input "Dynamic Content Wrapper" at bounding box center [1088, 54] width 113 height 20
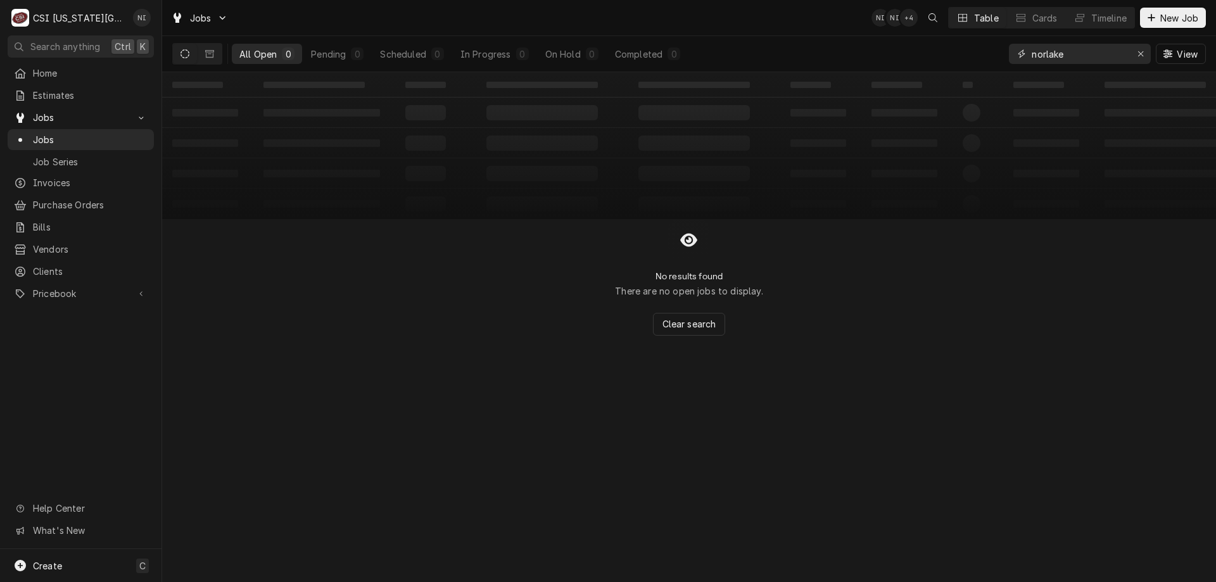
drag, startPoint x: 1078, startPoint y: 58, endPoint x: 983, endPoint y: 47, distance: 96.2
click at [983, 47] on div "All Open 0 Pending 0 Scheduled 0 In Progress 0 On Hold 0 Completed 0 norlake Vi…" at bounding box center [689, 53] width 1034 height 35
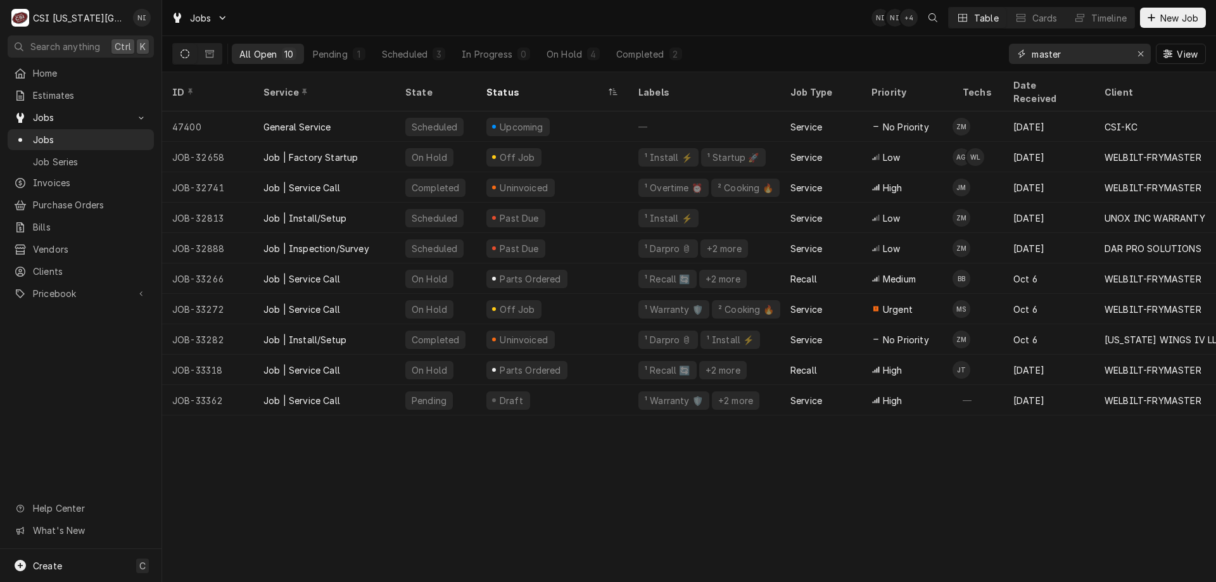
type input "master"
click at [569, 59] on div "On Hold" at bounding box center [564, 53] width 35 height 13
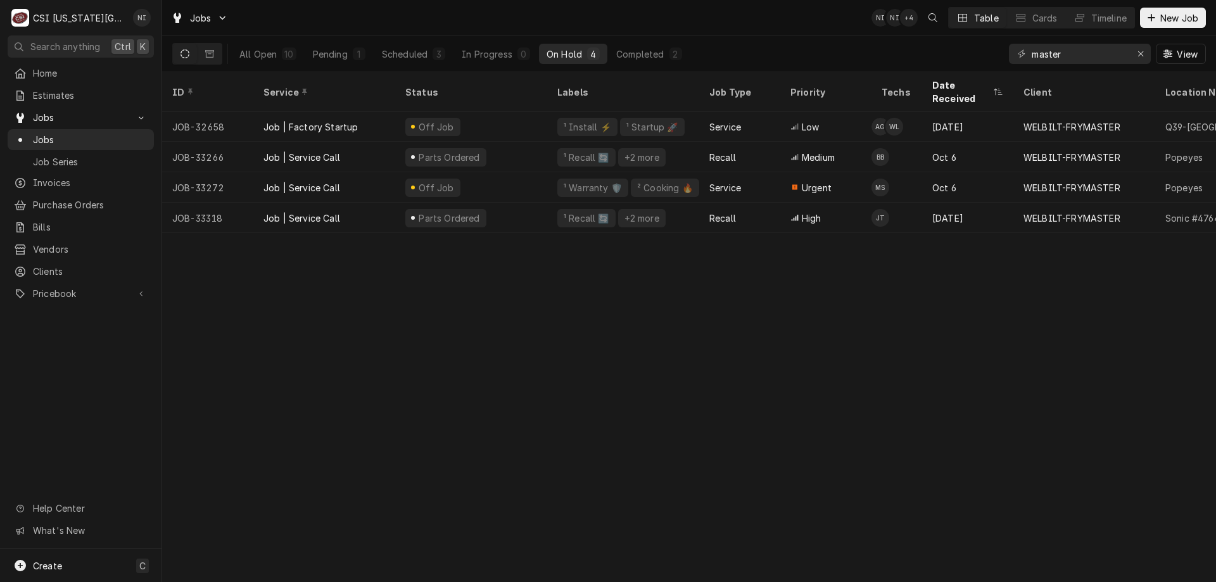
click at [500, 142] on div "Parts Ordered" at bounding box center [471, 157] width 152 height 30
drag, startPoint x: 1075, startPoint y: 59, endPoint x: 1030, endPoint y: 58, distance: 44.3
click at [1030, 58] on div "master" at bounding box center [1080, 54] width 142 height 20
type input "-"
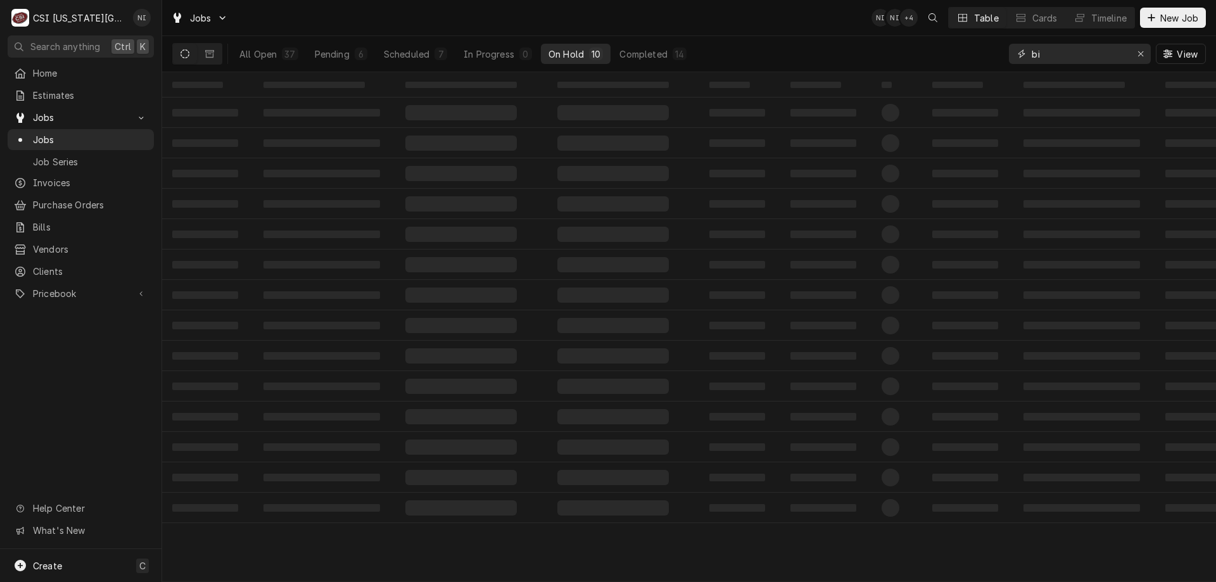
type input "b"
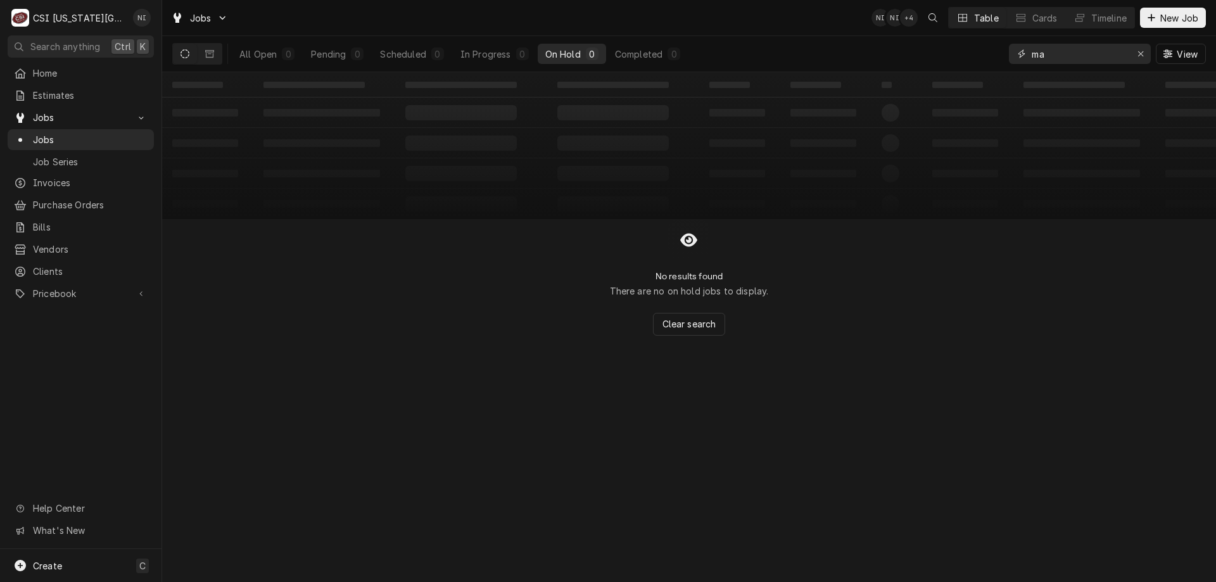
type input "m"
type input "r"
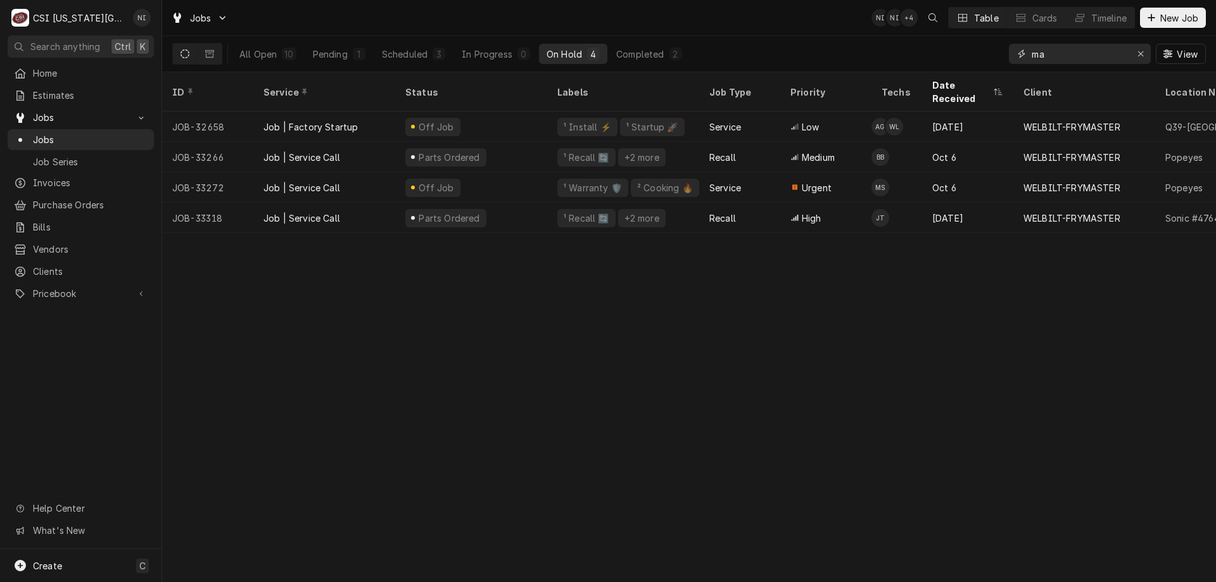
type input "m"
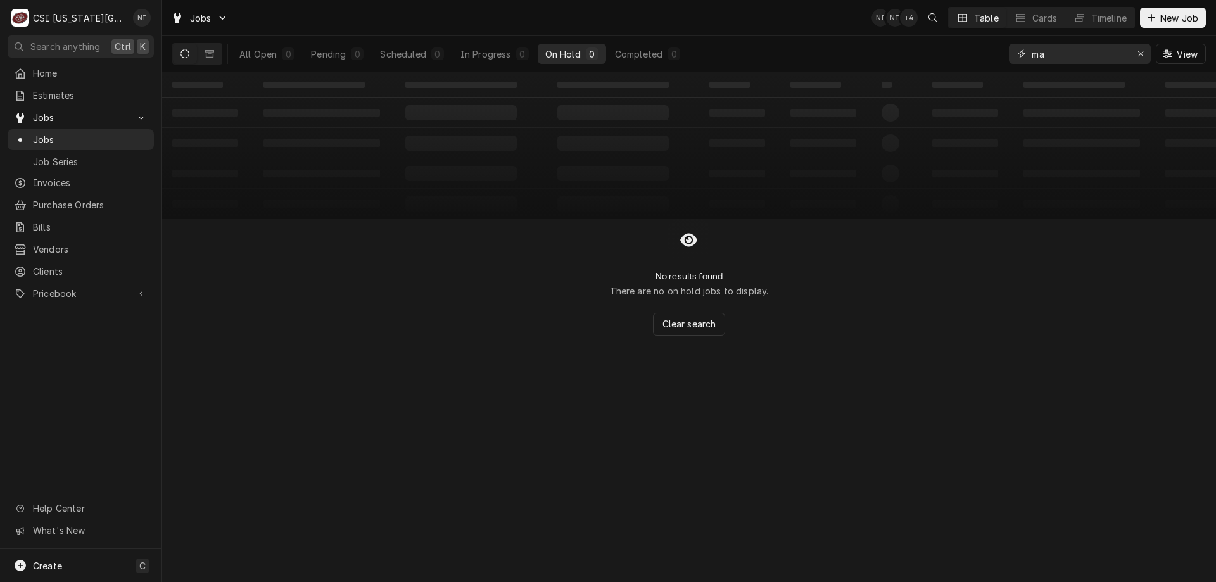
type input "m"
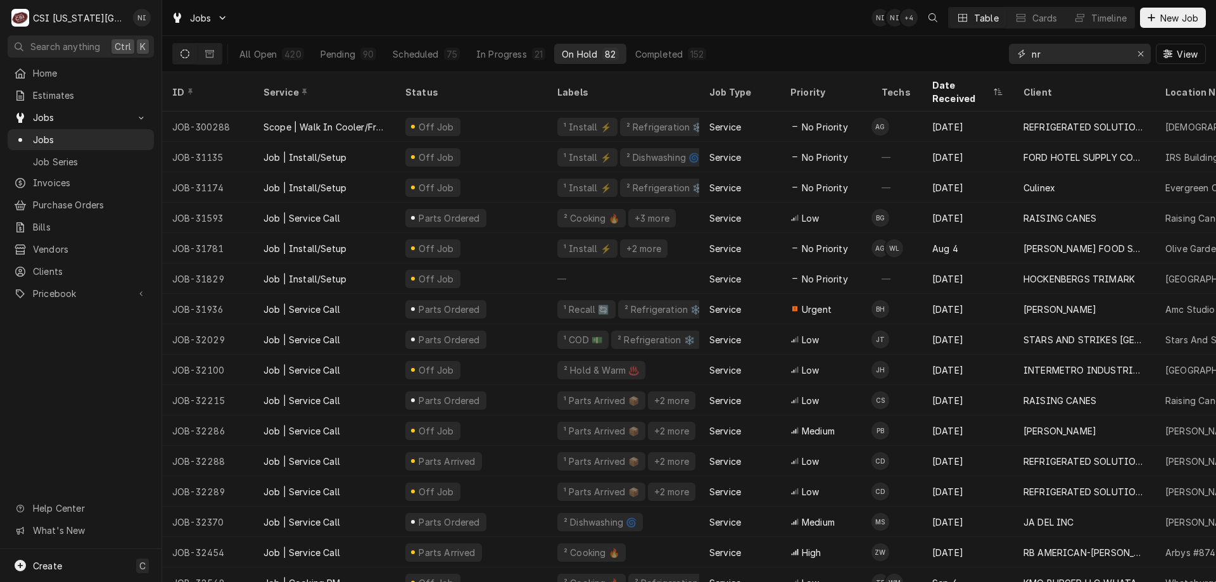
type input "n"
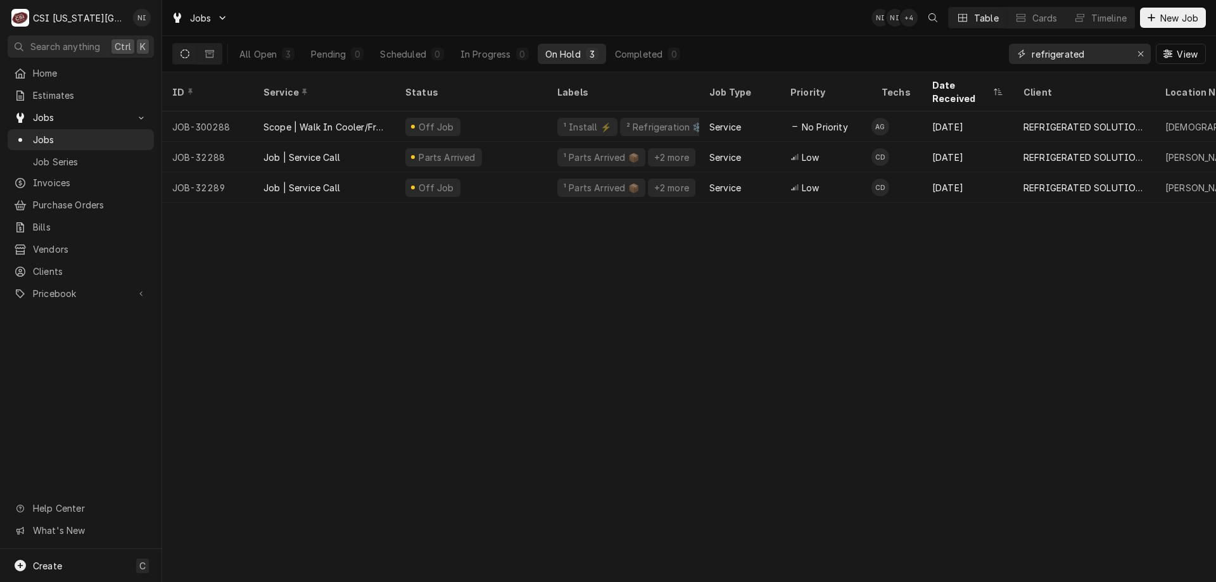
type input "refrigerated"
click at [503, 172] on div "Off Job" at bounding box center [471, 187] width 152 height 30
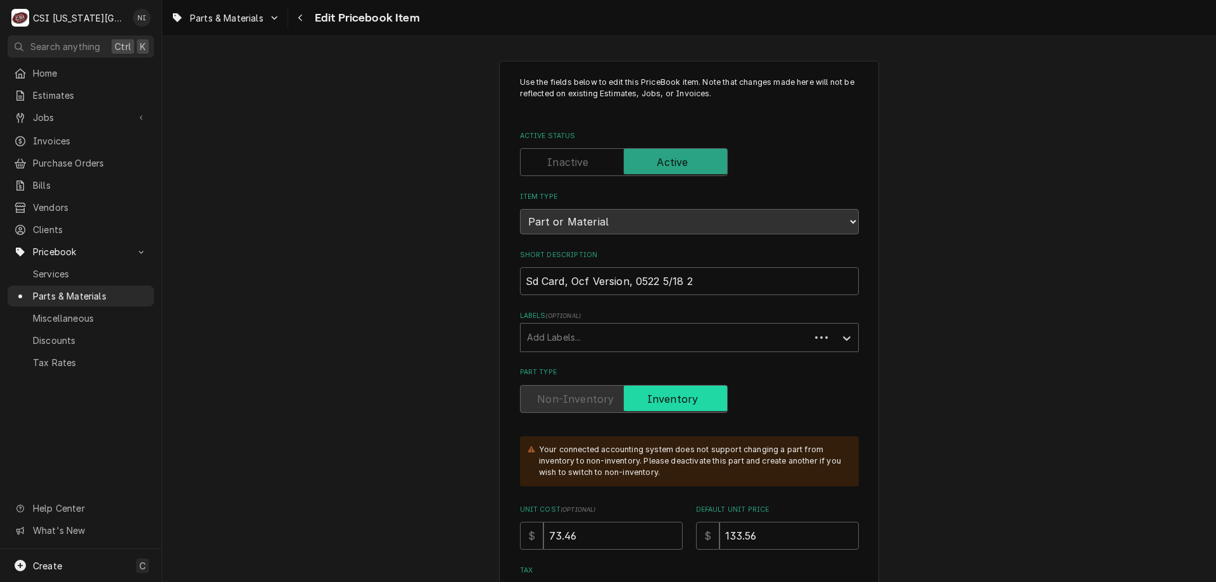
type textarea "x"
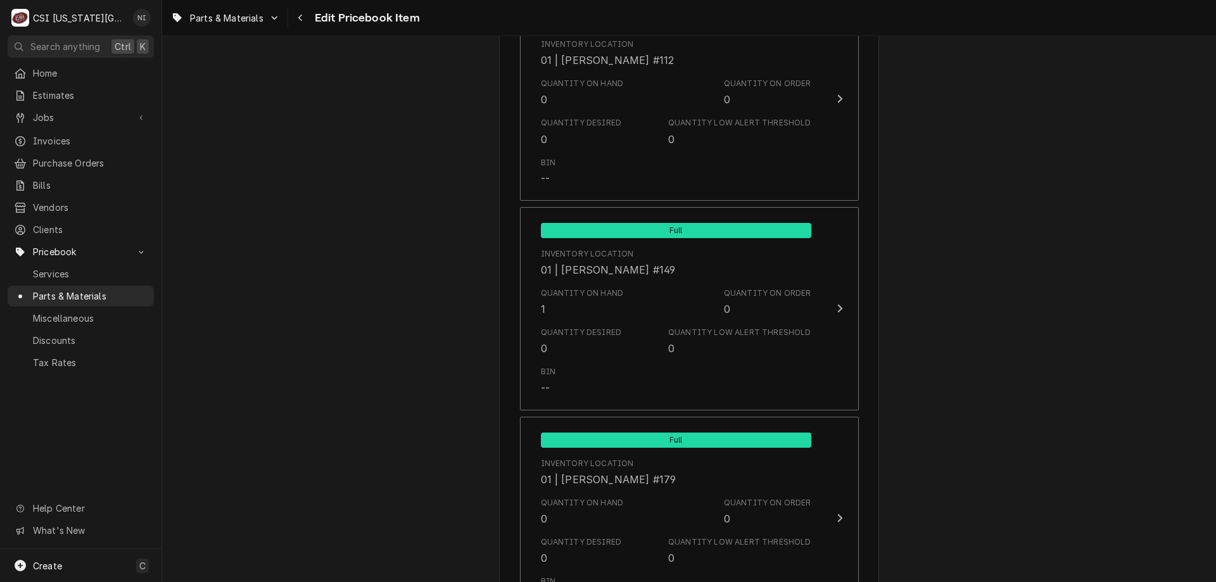
scroll to position [4115, 0]
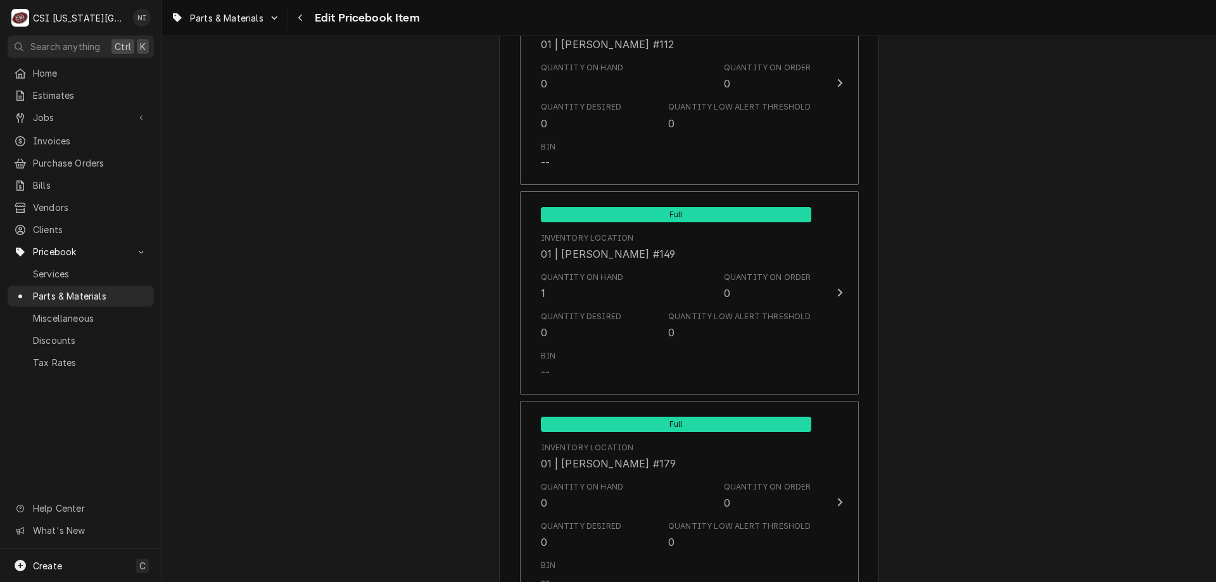
drag, startPoint x: 118, startPoint y: 284, endPoint x: 123, endPoint y: 278, distance: 7.2
click at [118, 289] on span "Parts & Materials" at bounding box center [90, 295] width 115 height 13
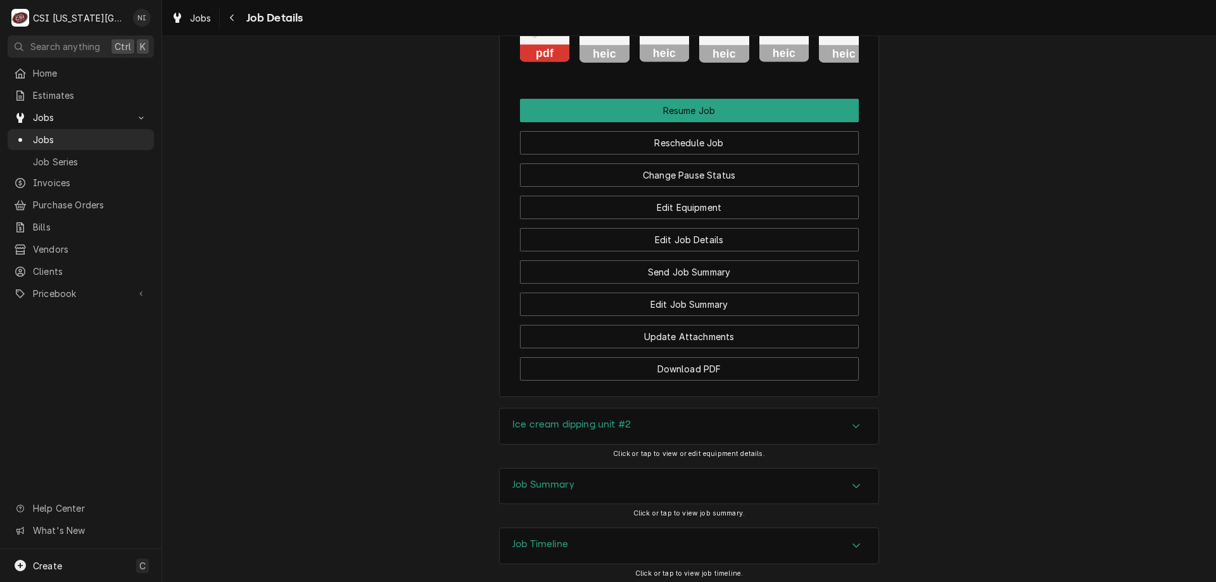
scroll to position [1885, 0]
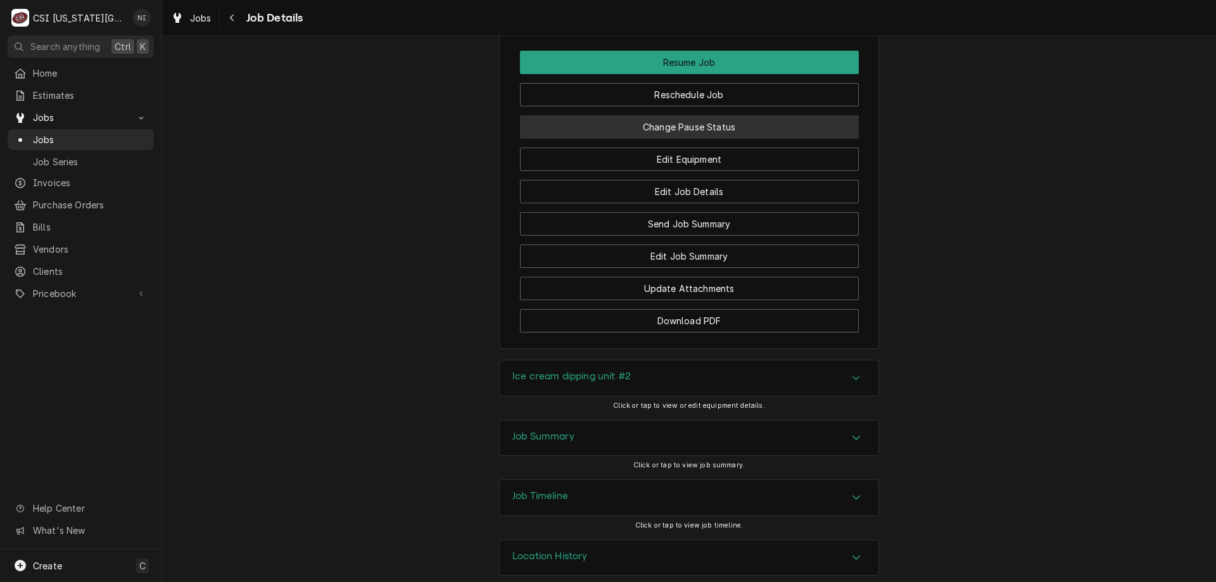
click at [621, 139] on button "Change Pause Status" at bounding box center [689, 126] width 339 height 23
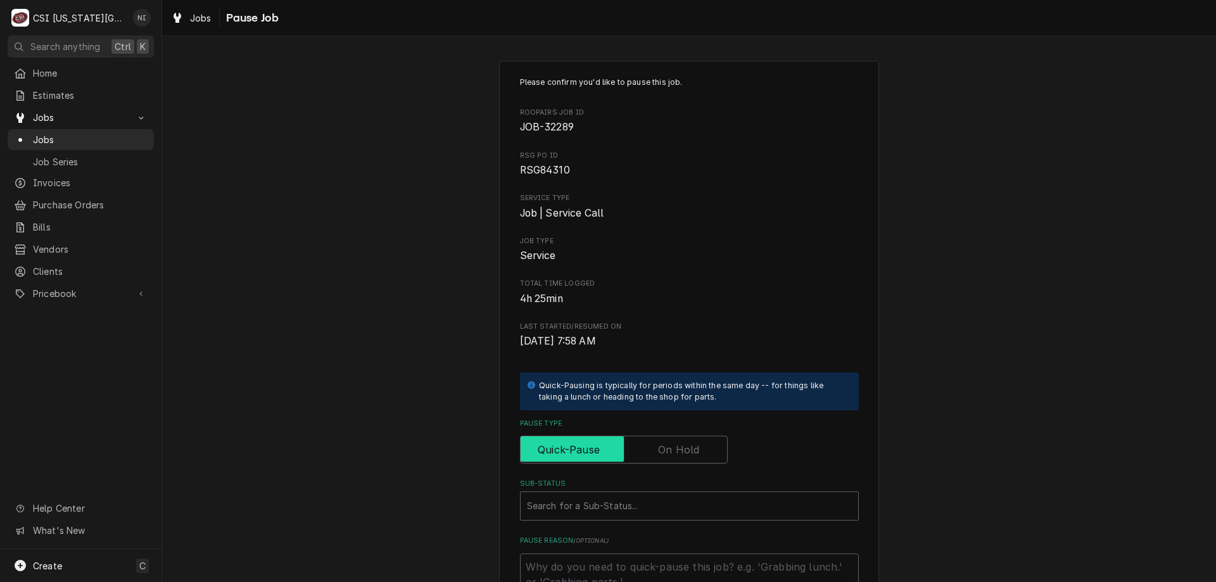
click at [650, 451] on input "Pause Type" at bounding box center [624, 450] width 196 height 28
checkbox input "true"
click at [662, 503] on div "Sub-Status" at bounding box center [689, 506] width 325 height 23
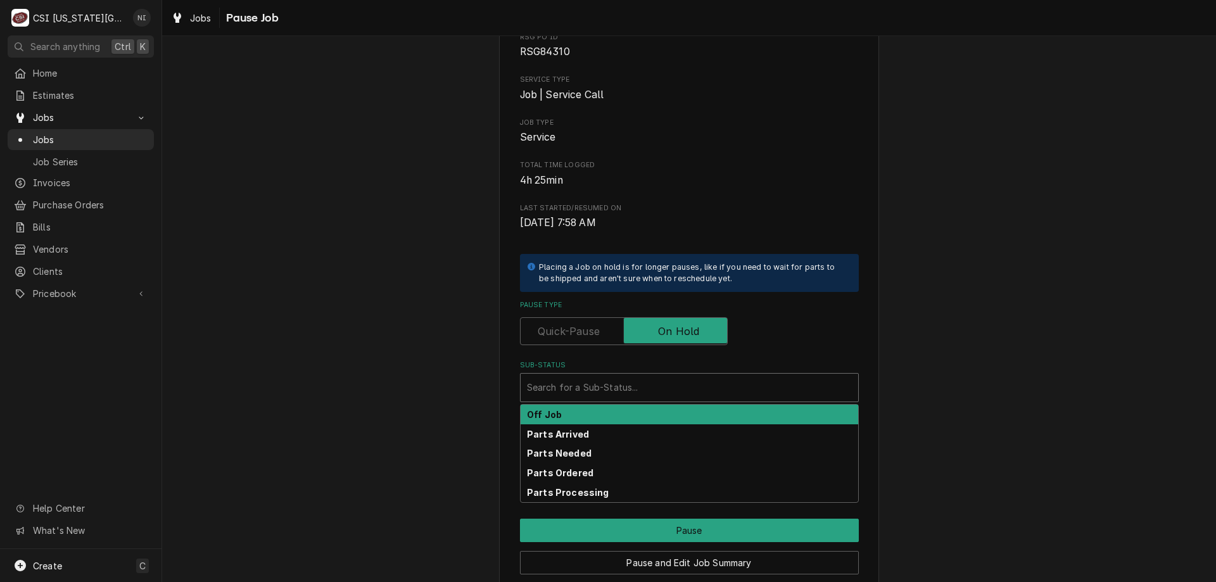
scroll to position [156, 0]
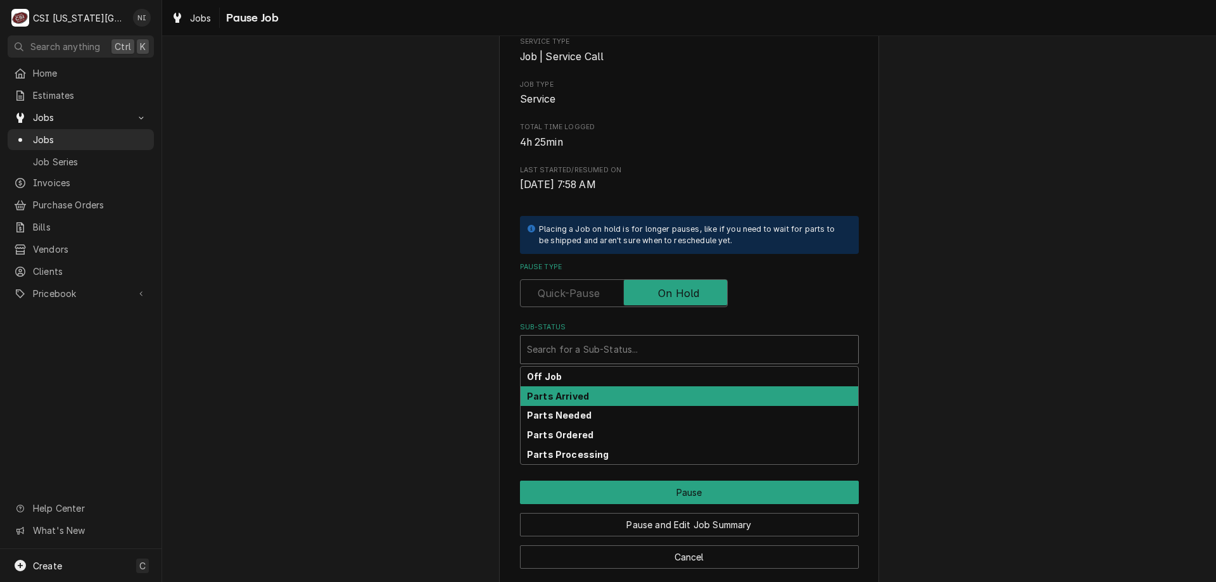
click at [550, 398] on strong "Parts Arrived" at bounding box center [558, 396] width 62 height 11
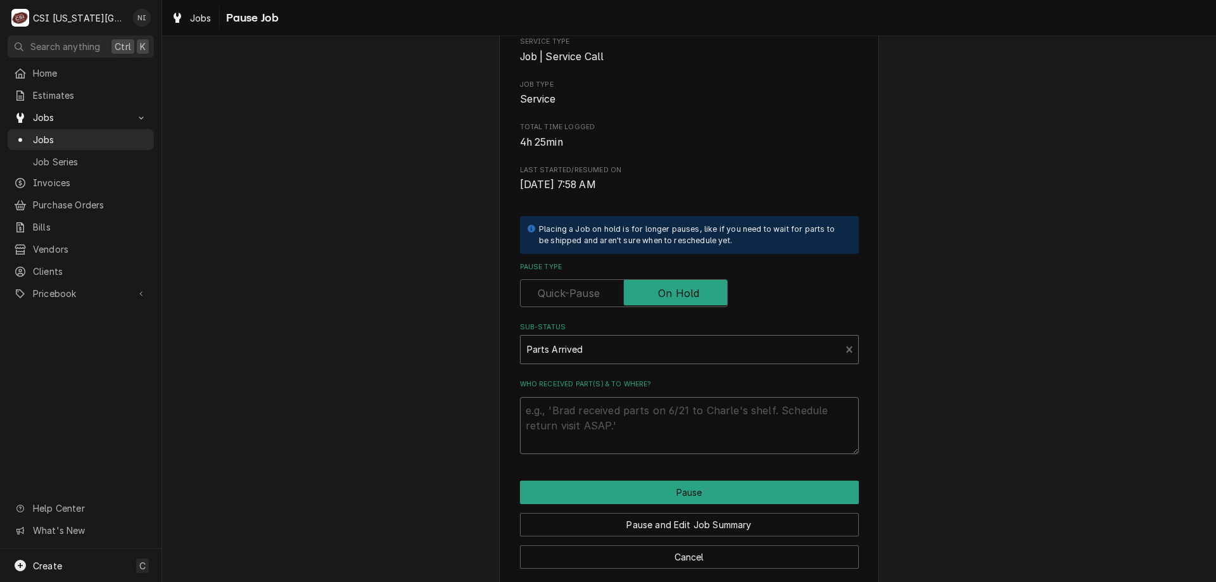
click at [567, 414] on textarea "Who received part(s) & to where?" at bounding box center [689, 425] width 339 height 57
type textarea "x"
type textarea "p"
type textarea "x"
type textarea "pa"
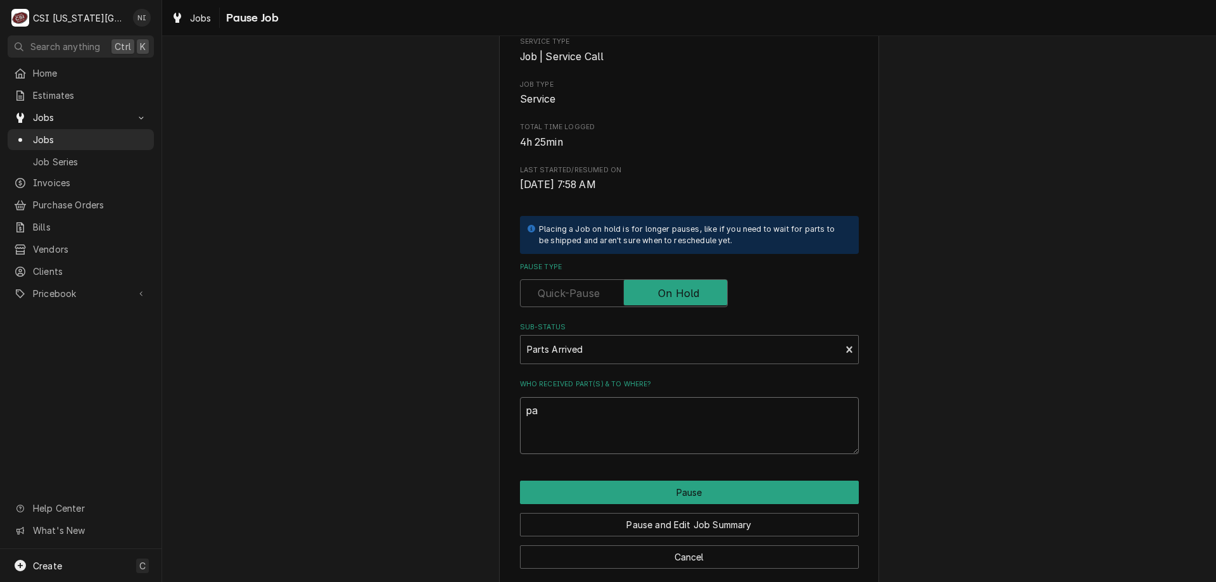
type textarea "x"
type textarea "par"
type textarea "x"
type textarea "part"
type textarea "x"
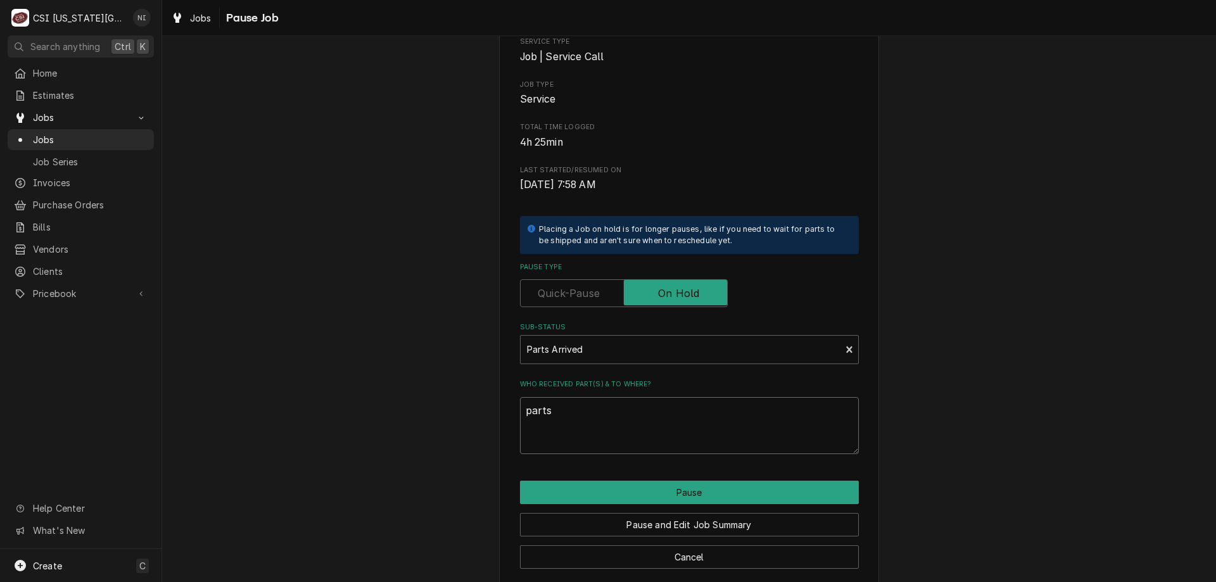
type textarea "parts"
type textarea "x"
type textarea "parts o"
type textarea "x"
type textarea "parts on"
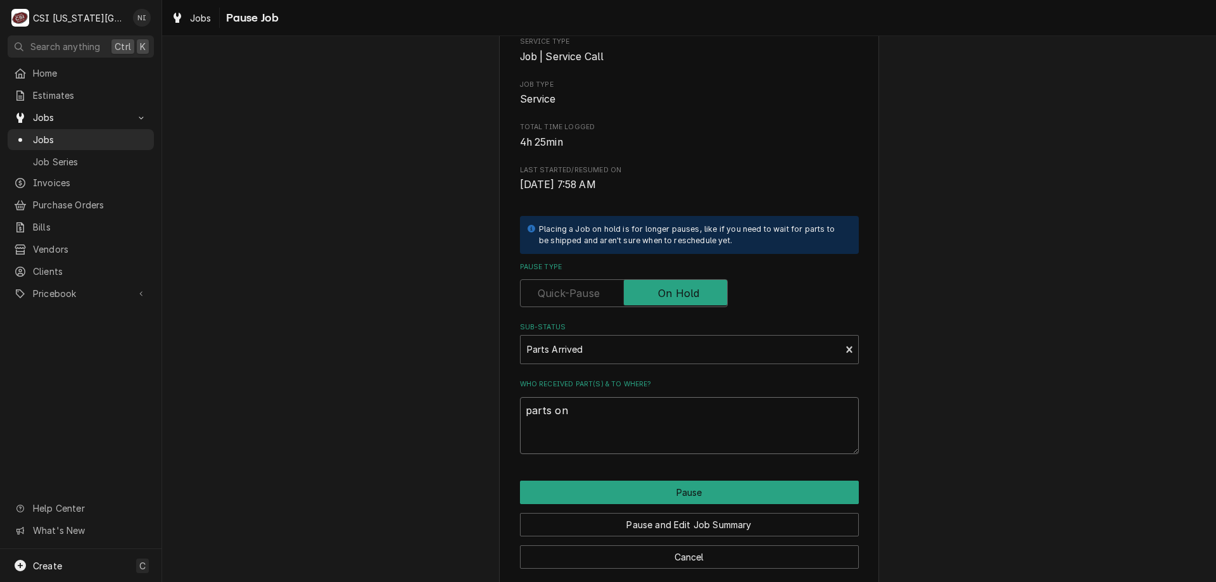
type textarea "x"
type textarea "parts on"
type textarea "x"
type textarea "parts on c"
type textarea "x"
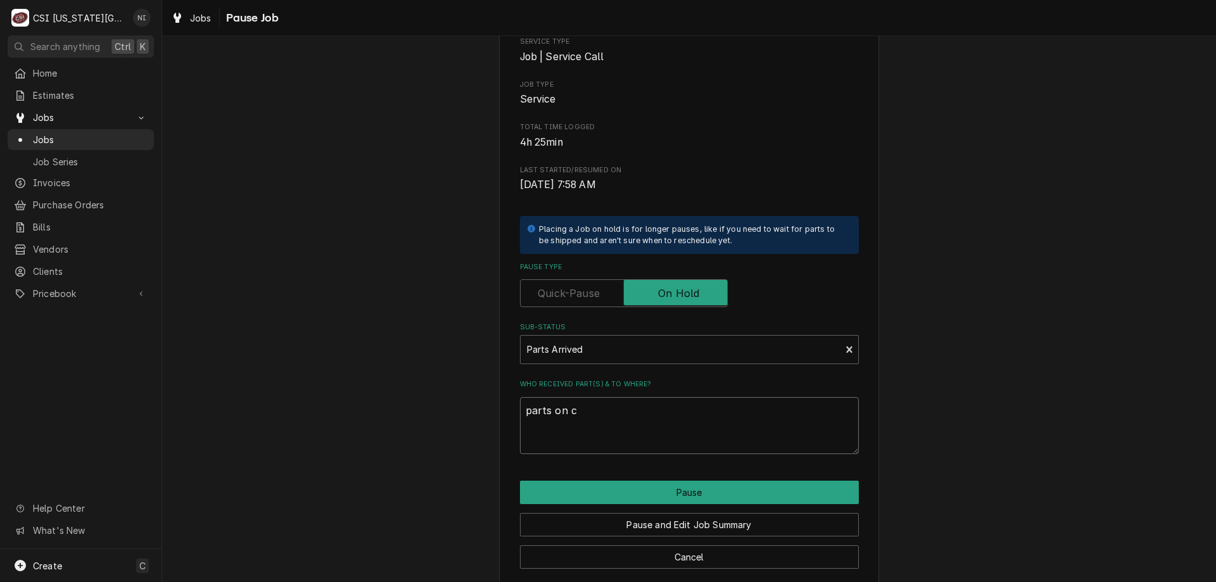
type textarea "parts on co"
type textarea "x"
type textarea "parts on cod"
type textarea "x"
type textarea "parts on cody"
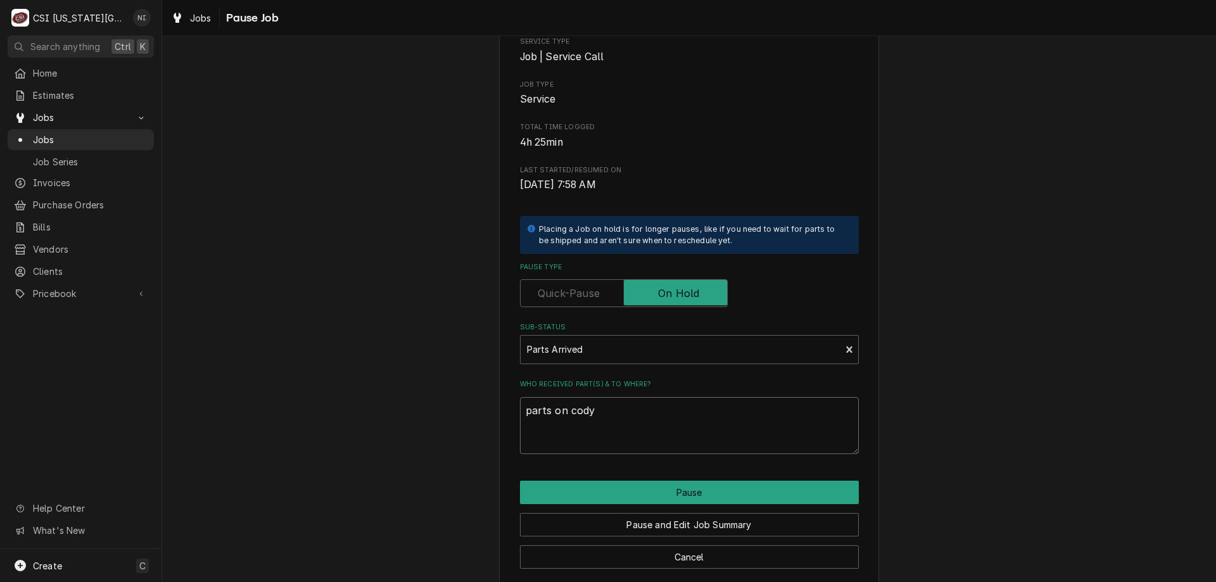
type textarea "x"
type textarea "parts on cody"
type textarea "x"
type textarea "parts on cody s"
type textarea "x"
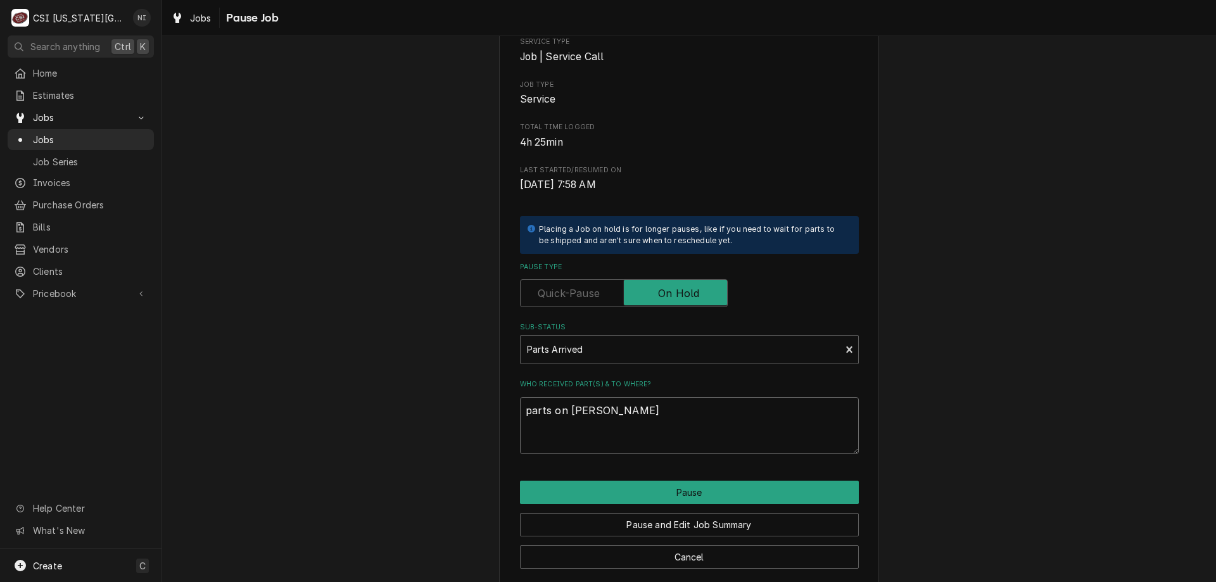
type textarea "parts on cody sh"
type textarea "x"
type textarea "parts on cody she"
type textarea "x"
type textarea "parts on cody shel"
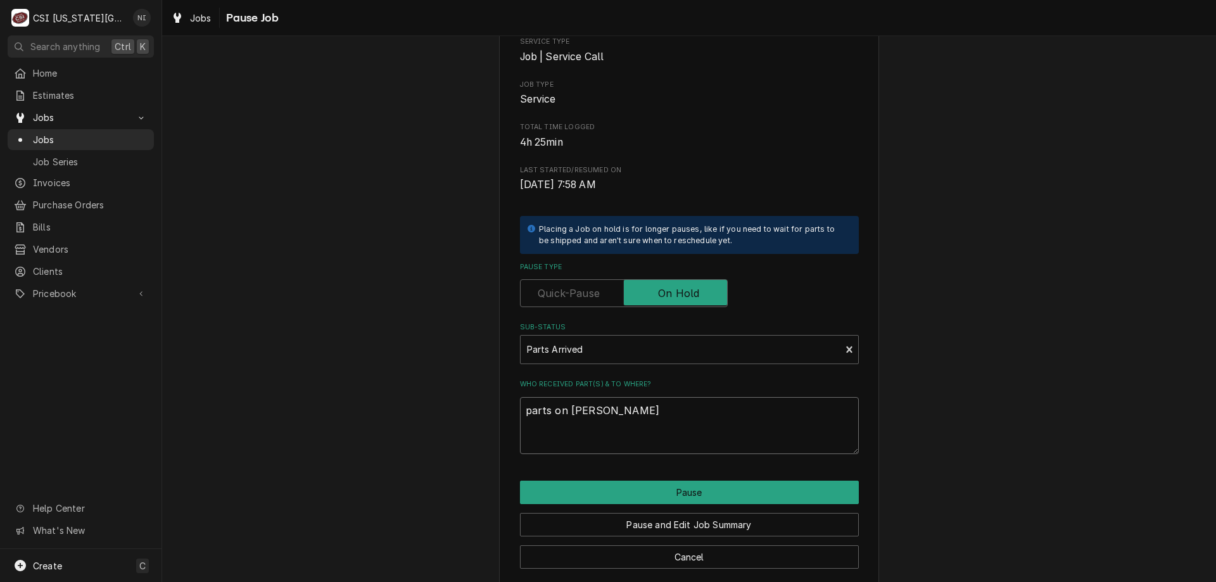
type textarea "x"
type textarea "parts on cody shelf"
click at [640, 487] on button "Pause" at bounding box center [689, 492] width 339 height 23
type textarea "x"
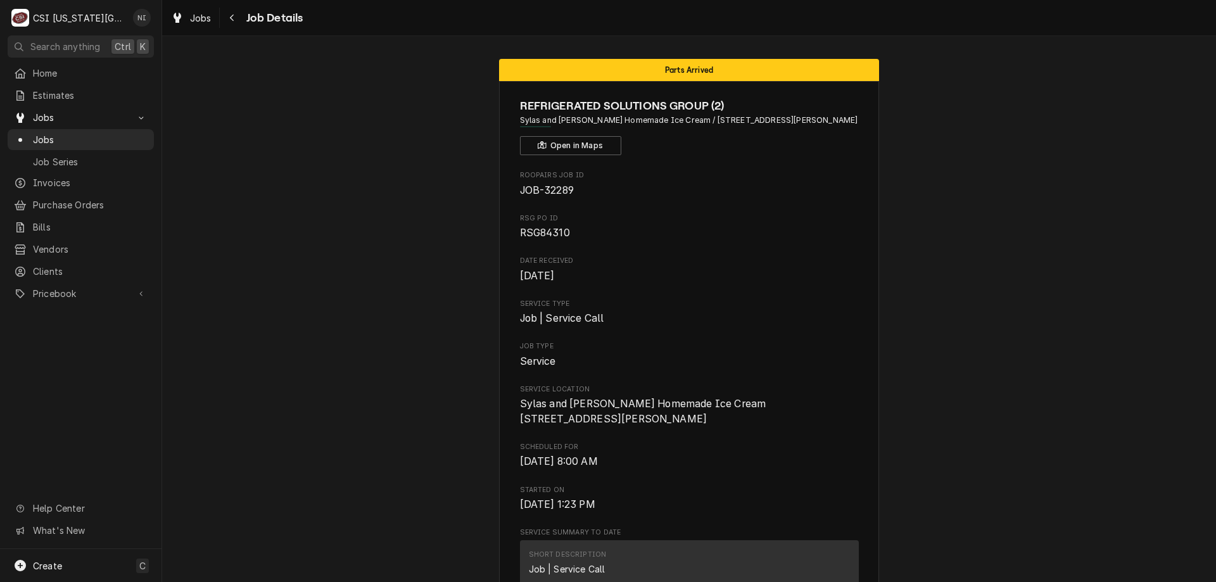
click at [100, 353] on div "Home Estimates Jobs Jobs Job Series Invoices Purchase Orders Bills Vendors Clie…" at bounding box center [80, 306] width 161 height 486
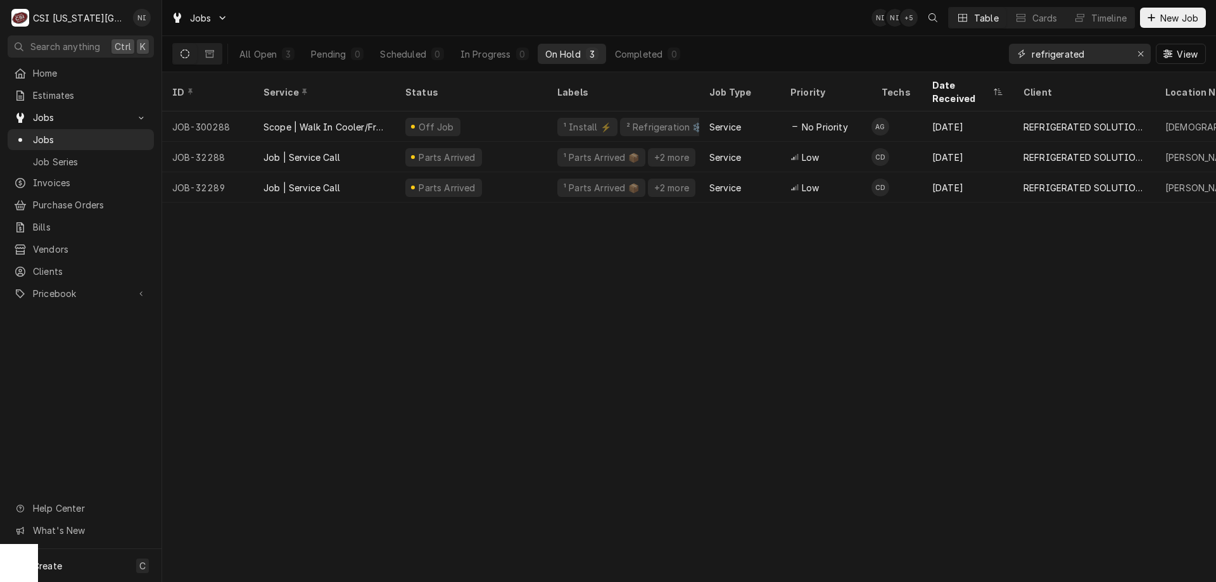
click at [1138, 56] on icon "Erase input" at bounding box center [1140, 53] width 7 height 9
click at [1129, 56] on input "Dynamic Content Wrapper" at bounding box center [1091, 54] width 119 height 20
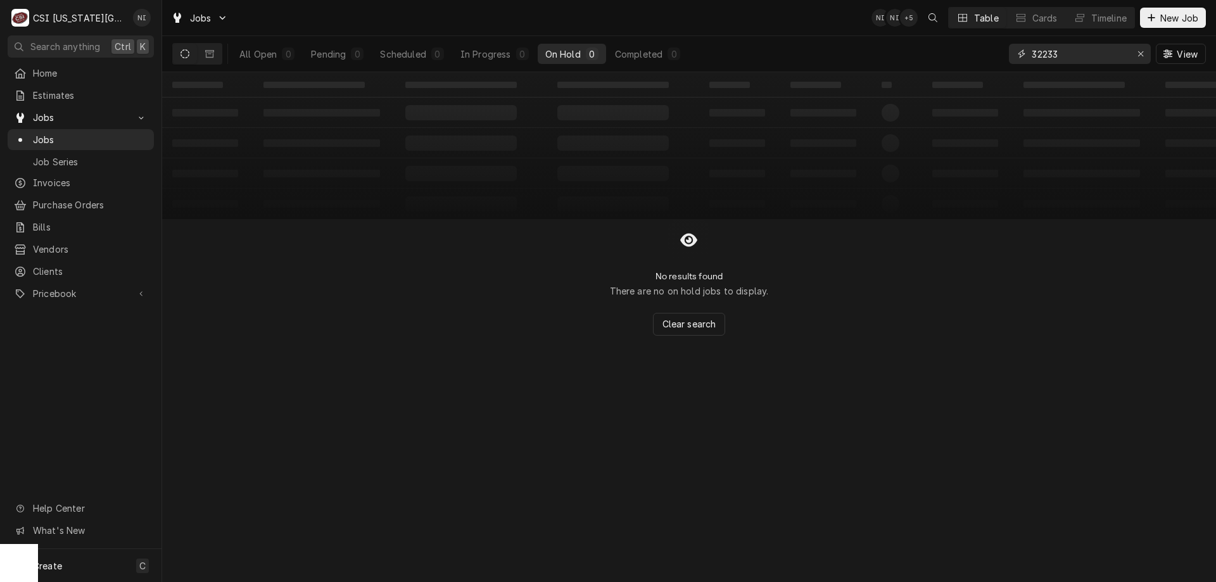
type input "32233"
click at [212, 54] on icon "Dynamic Content Wrapper" at bounding box center [209, 53] width 9 height 9
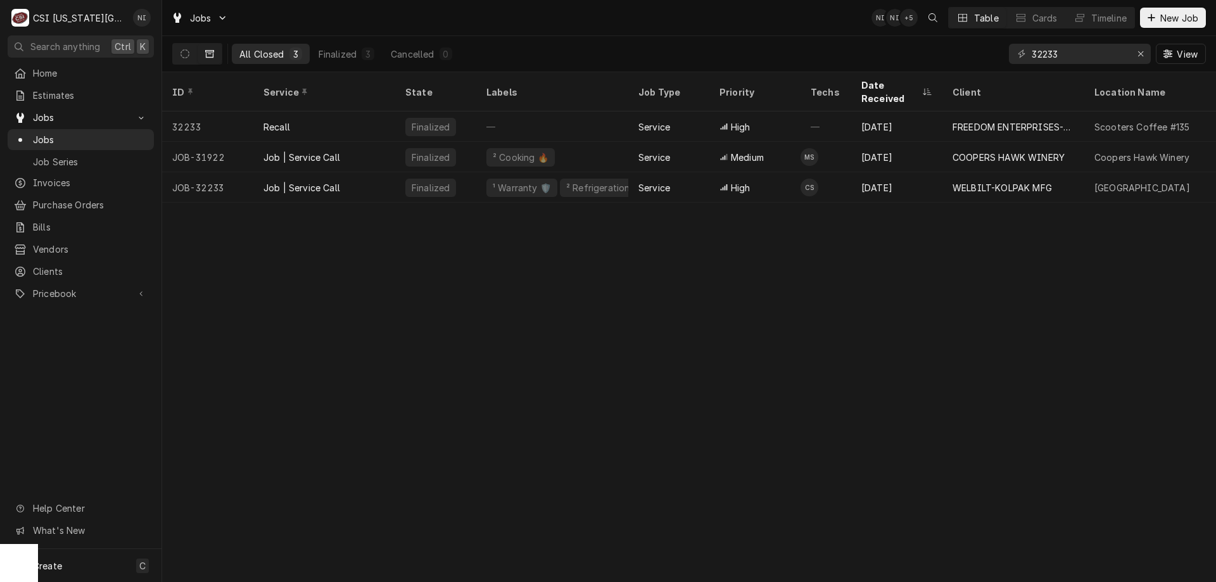
click at [365, 172] on div "Job | Service Call" at bounding box center [324, 187] width 142 height 30
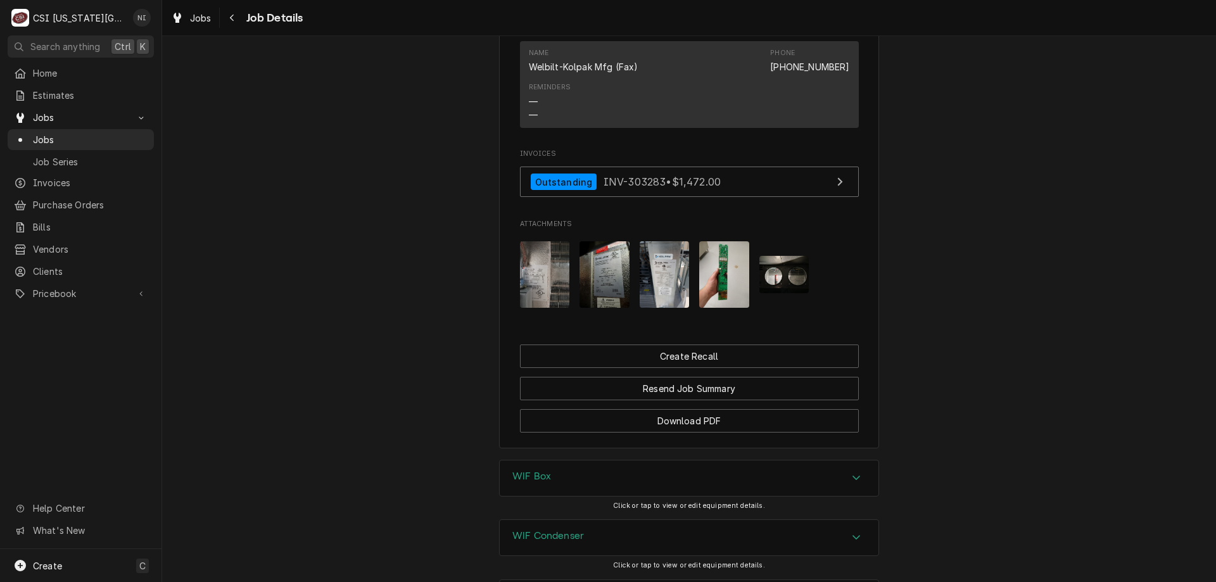
scroll to position [1378, 0]
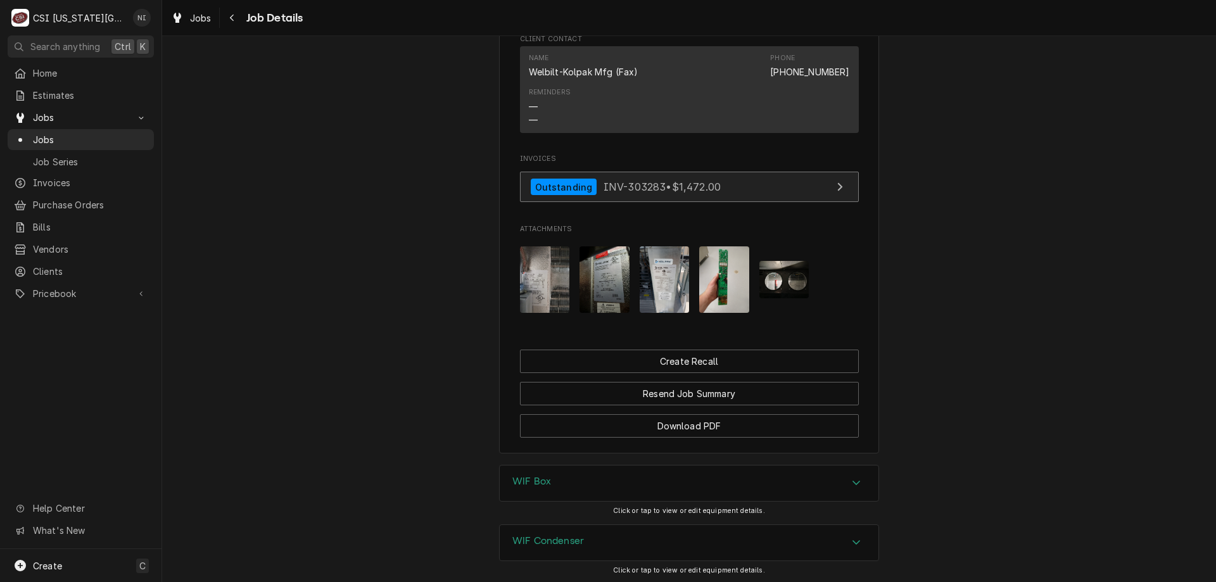
click at [755, 191] on link "Outstanding INV-303283 • $1,472.00" at bounding box center [689, 187] width 339 height 31
drag, startPoint x: 69, startPoint y: 131, endPoint x: 195, endPoint y: 73, distance: 138.8
click at [70, 133] on span "Jobs" at bounding box center [90, 139] width 115 height 13
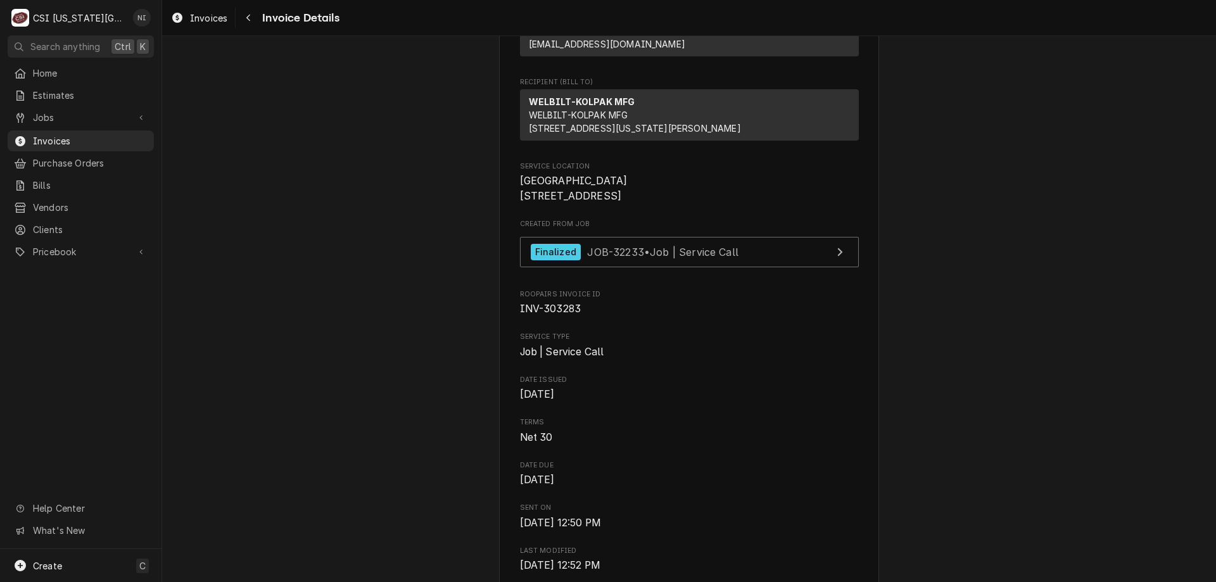
scroll to position [232, 0]
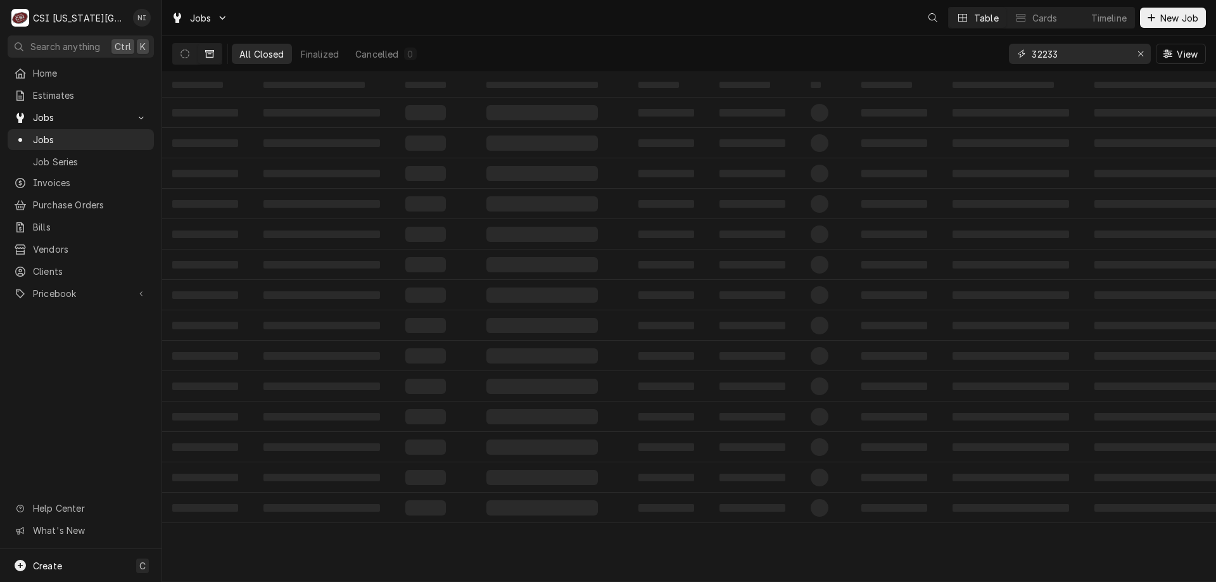
drag, startPoint x: 1067, startPoint y: 49, endPoint x: 926, endPoint y: 57, distance: 141.5
click at [927, 60] on div "All Closed Finalized Cancelled 0 32233 View" at bounding box center [689, 53] width 1034 height 35
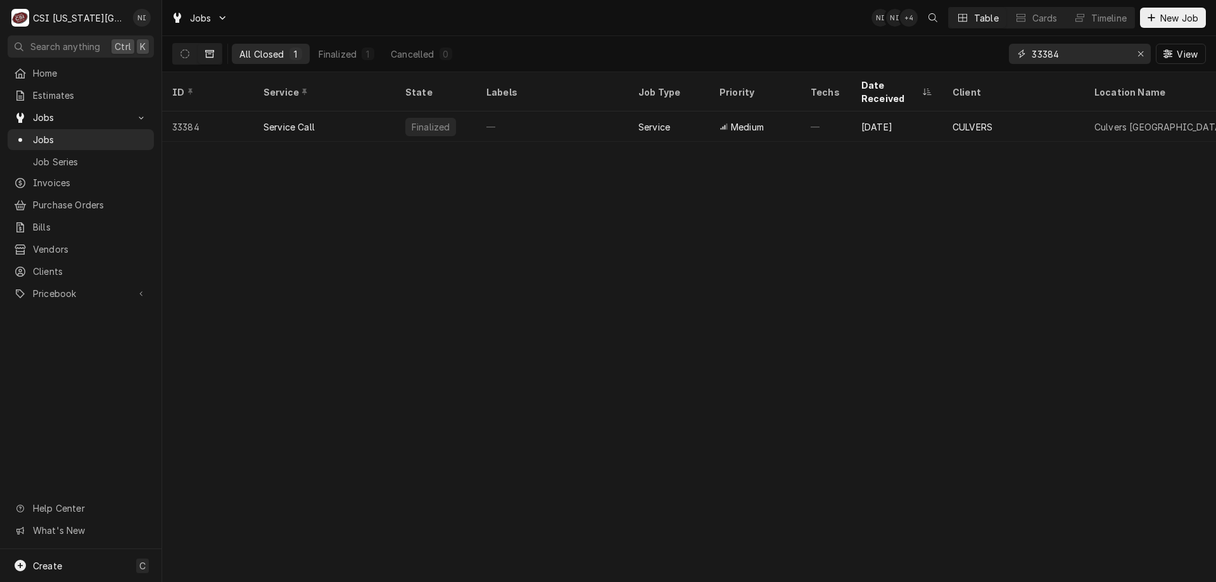
type input "33384"
click at [184, 54] on icon "Dynamic Content Wrapper" at bounding box center [184, 53] width 9 height 9
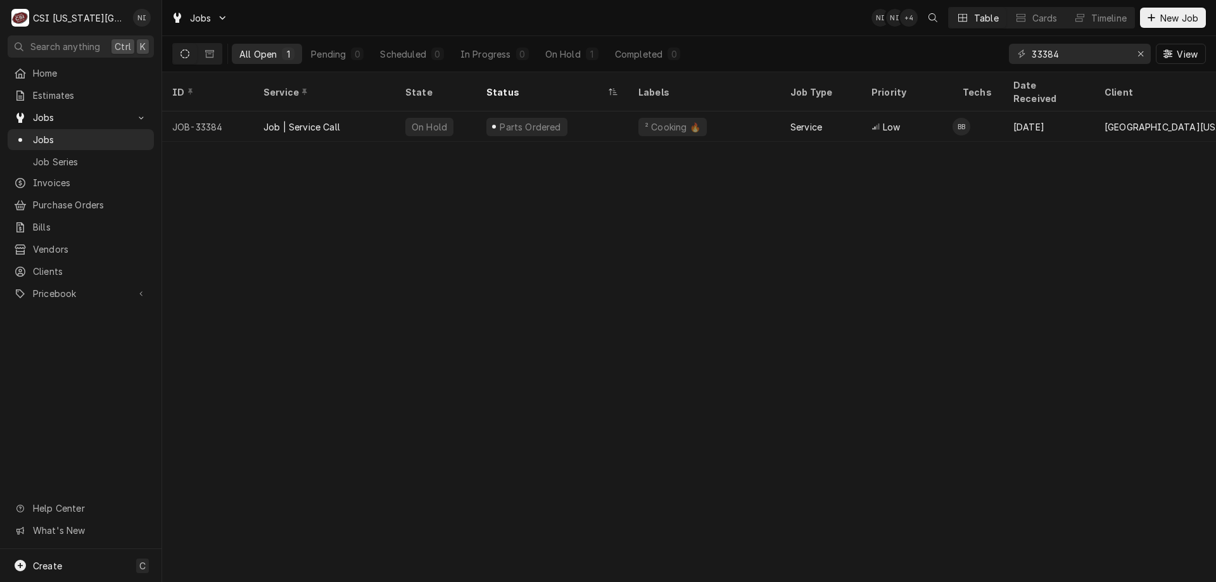
click at [359, 115] on div "Job | Service Call" at bounding box center [324, 126] width 142 height 30
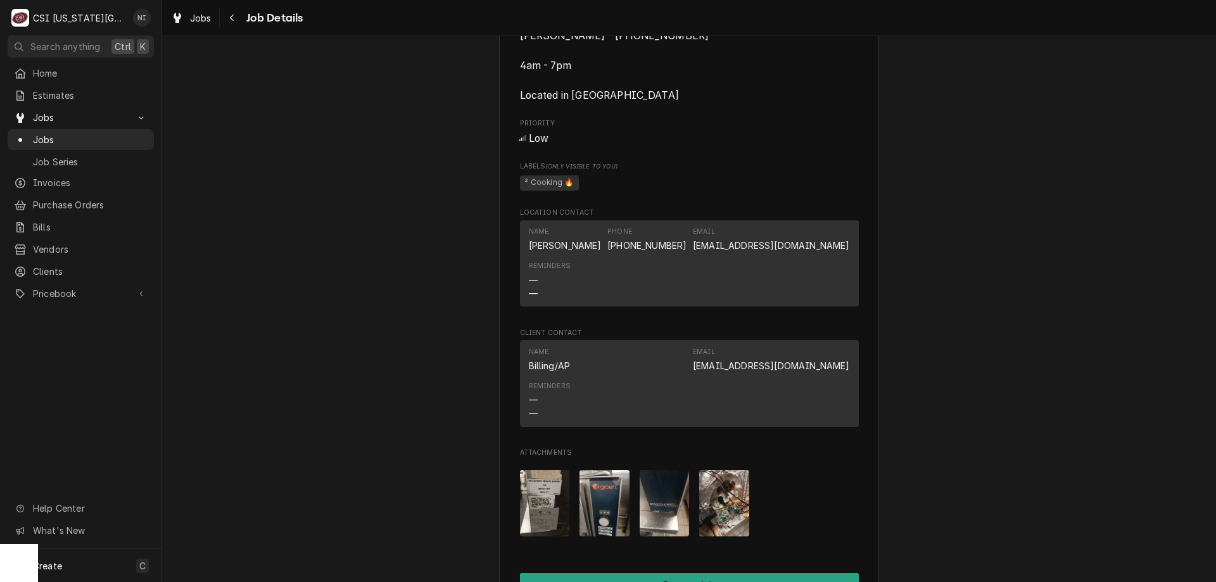
scroll to position [926, 0]
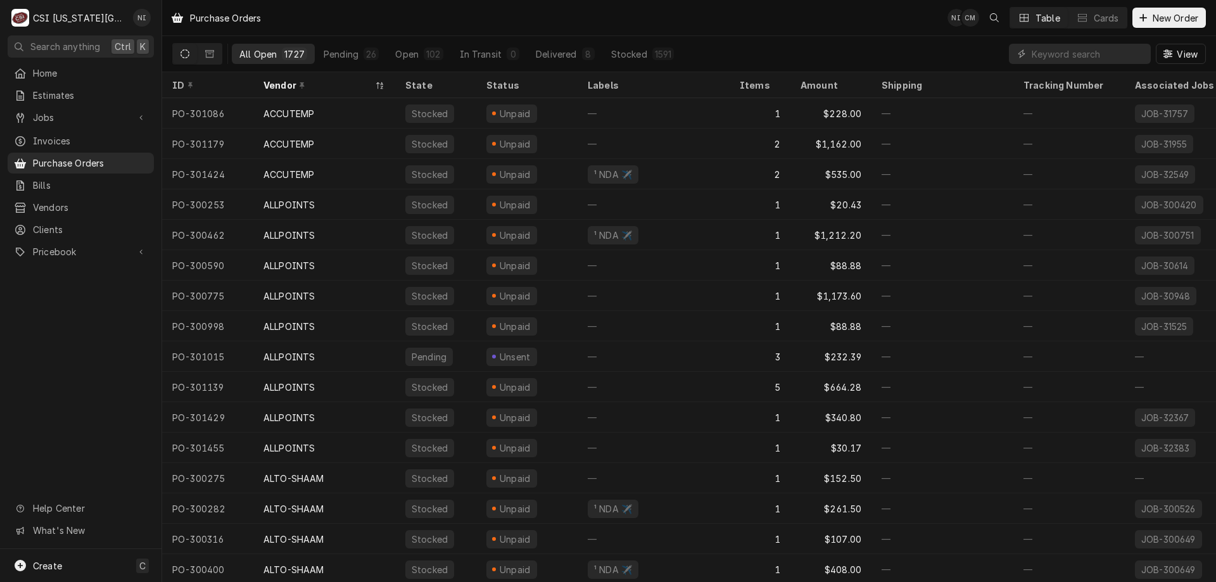
drag, startPoint x: 1061, startPoint y: 57, endPoint x: 1059, endPoint y: 51, distance: 6.6
click at [1059, 53] on input "Dynamic Content Wrapper" at bounding box center [1088, 54] width 113 height 20
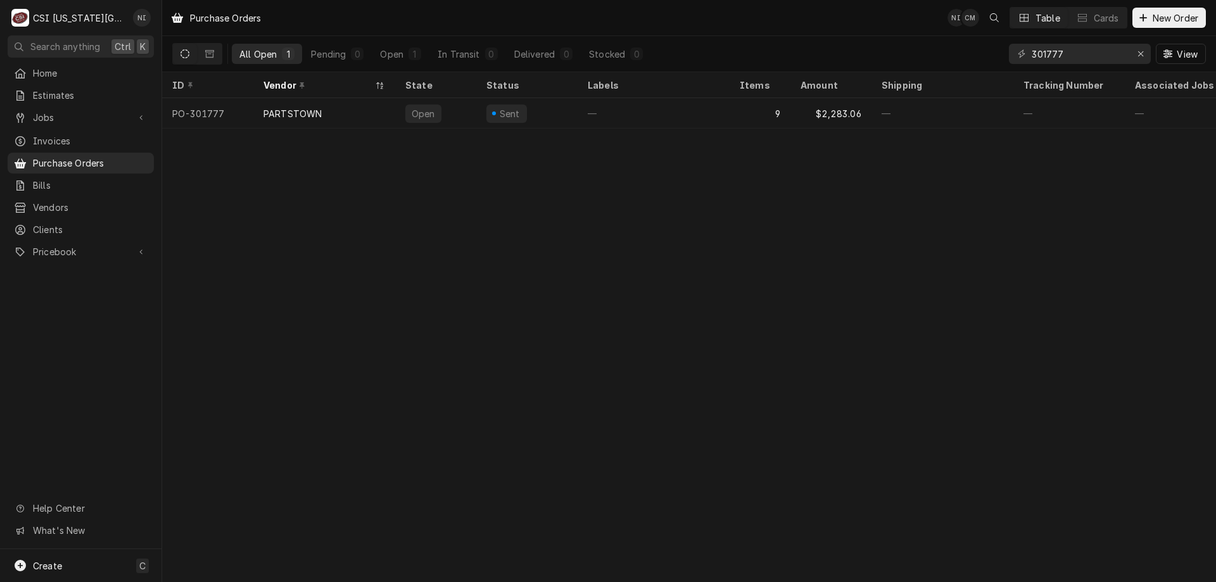
type input "301777"
click at [646, 106] on div "—" at bounding box center [654, 113] width 152 height 30
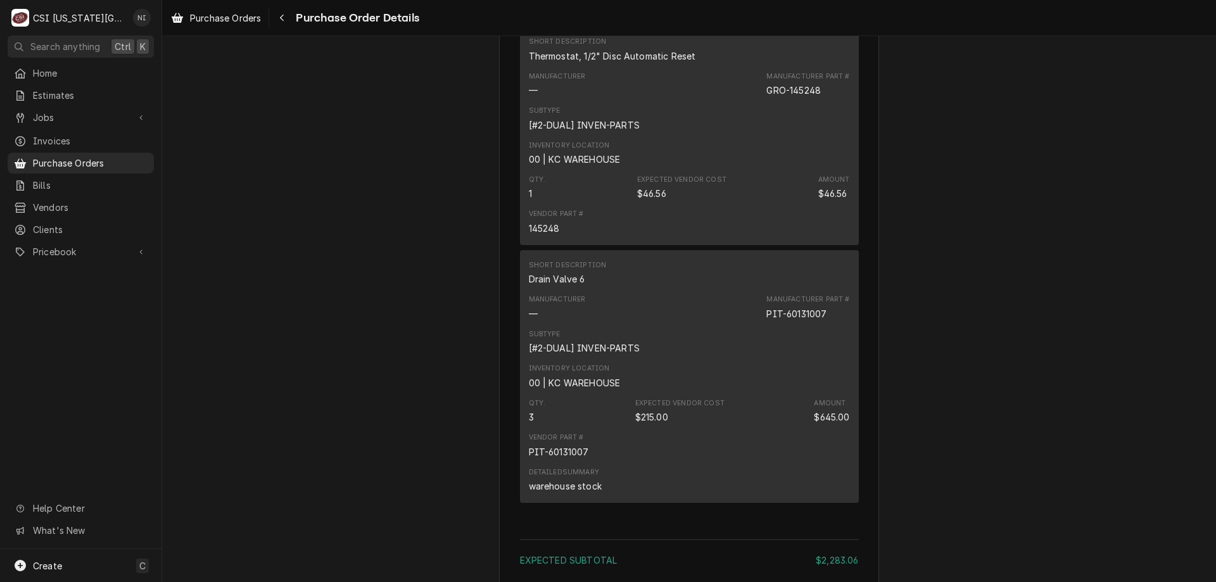
scroll to position [2411, 0]
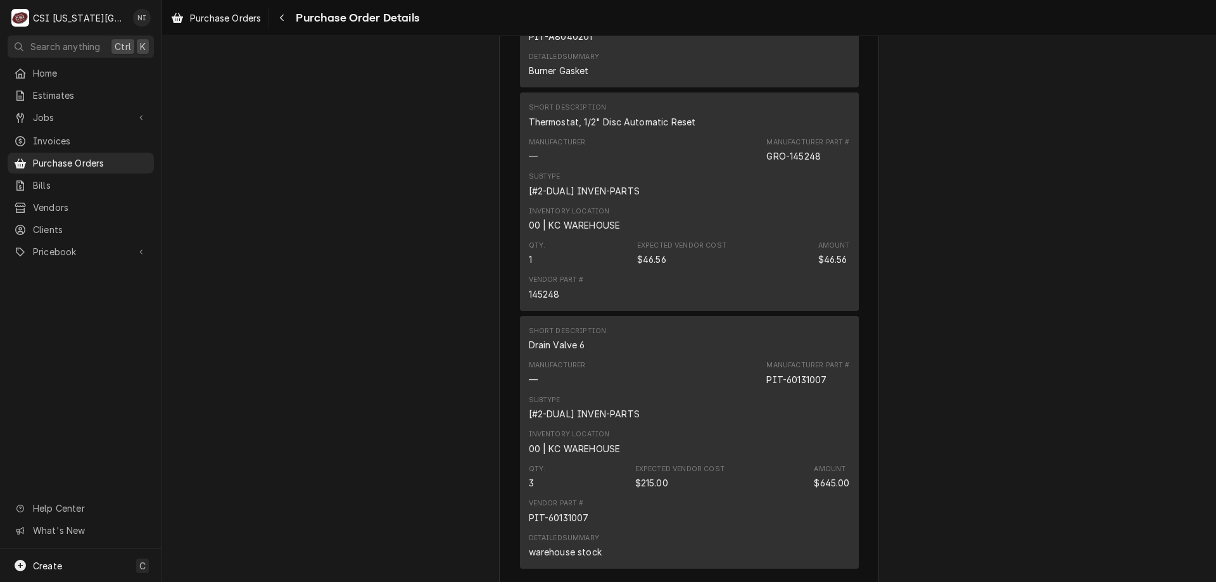
click at [708, 236] on div "Inventory Location 00 | KC WAREHOUSE" at bounding box center [689, 219] width 321 height 34
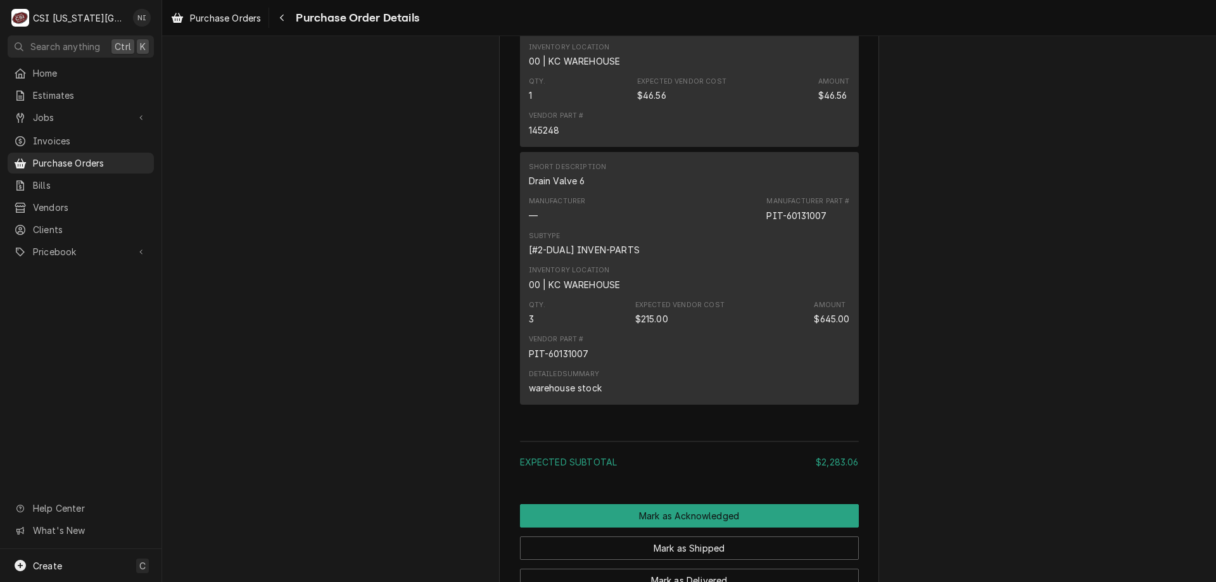
scroll to position [2842, 0]
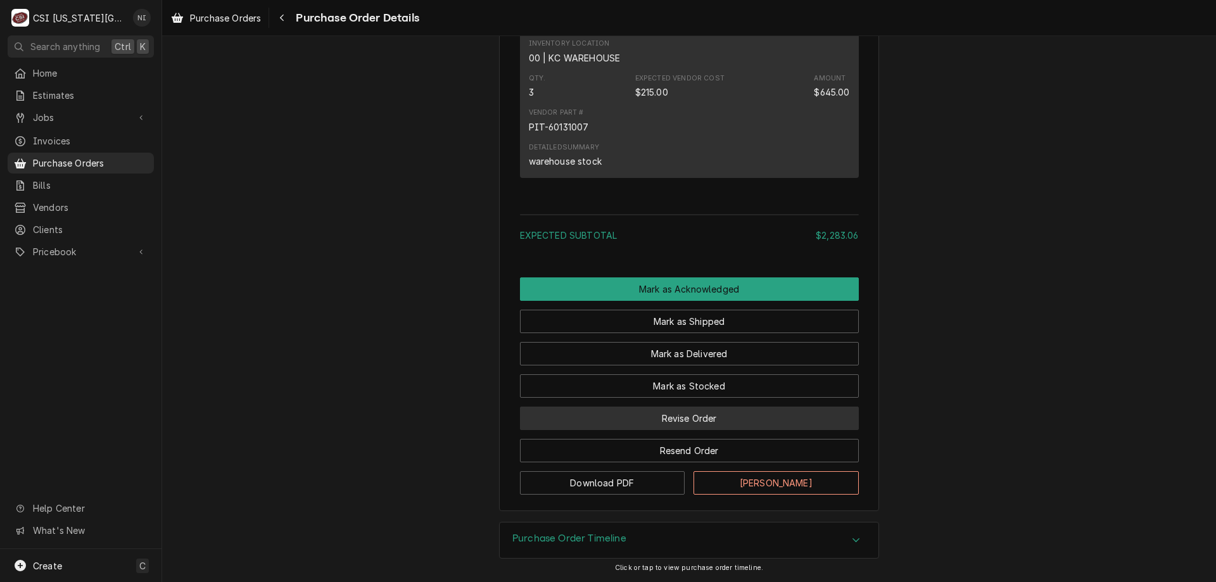
click at [692, 410] on button "Revise Order" at bounding box center [689, 418] width 339 height 23
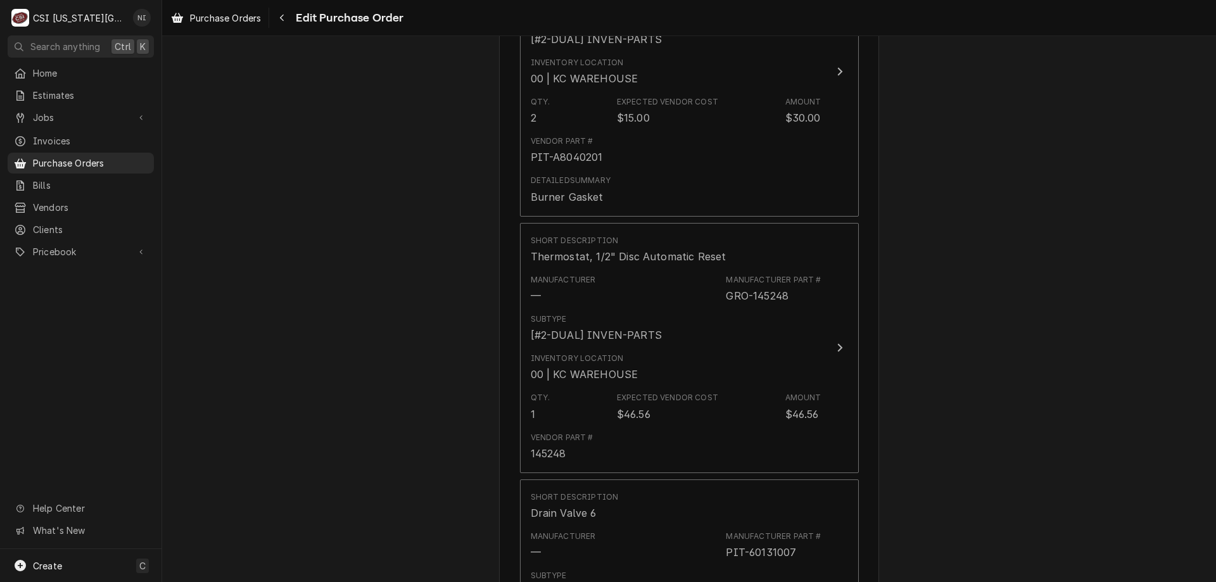
scroll to position [2413, 0]
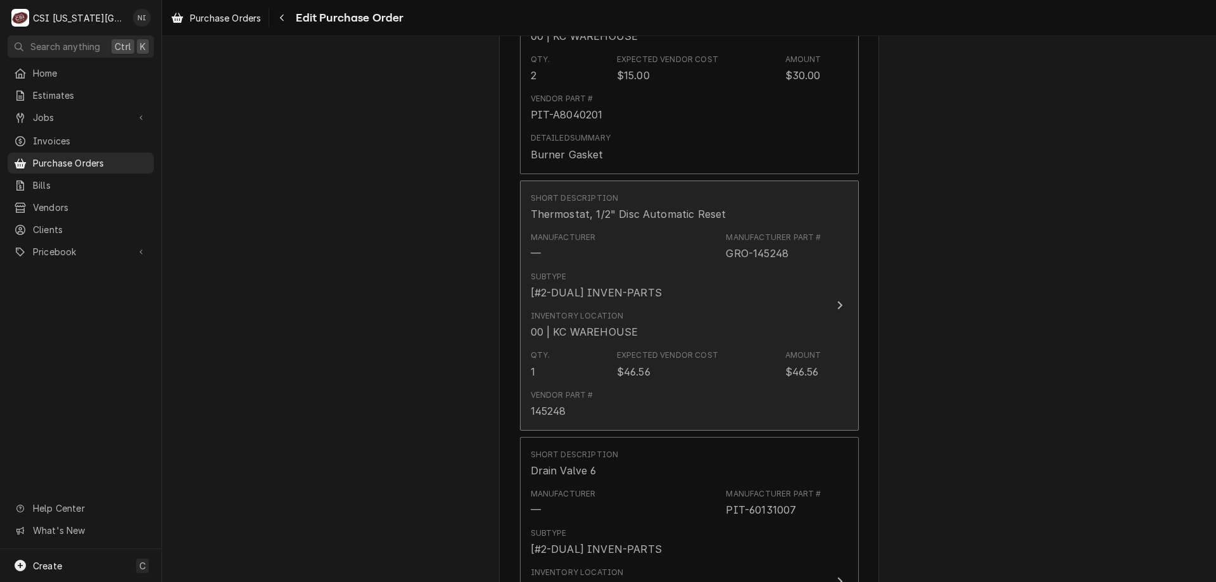
click at [646, 327] on div "Inventory Location 00 | KC WAREHOUSE" at bounding box center [676, 324] width 291 height 39
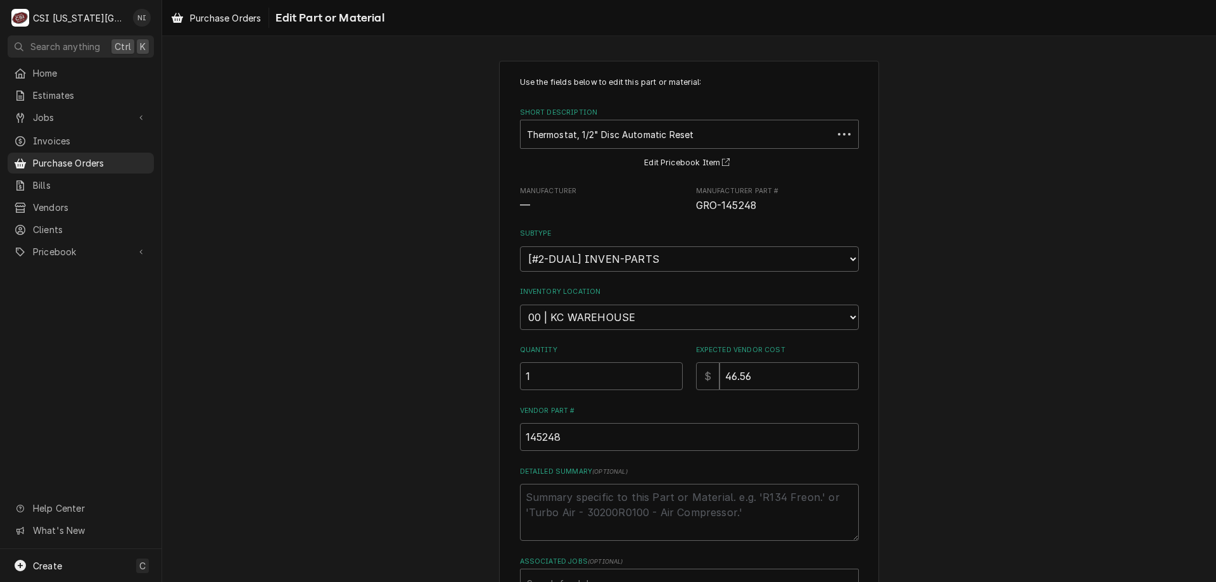
type textarea "x"
click at [626, 320] on select "Choose a location... 00 | KC WAREHOUSE 00 | MAIN WAREHOUSE 01 | BRIAN BREAZIER …" at bounding box center [689, 317] width 339 height 25
select select "2800"
click at [520, 305] on select "Choose a location... 00 | KC WAREHOUSE 00 | MAIN WAREHOUSE 01 | BRIAN BREAZIER …" at bounding box center [689, 317] width 339 height 25
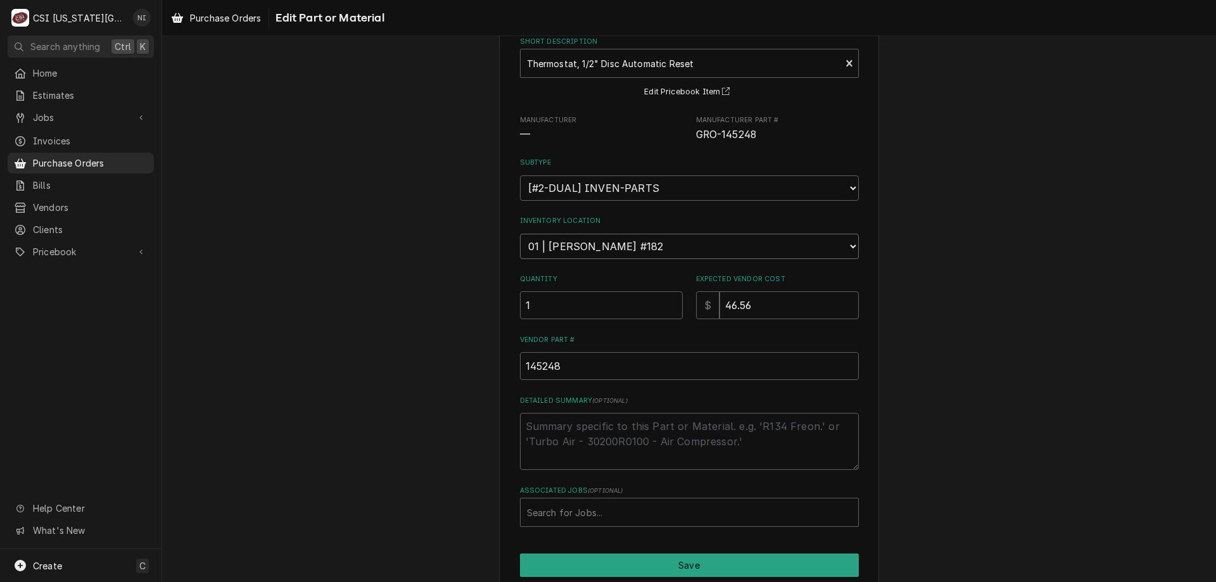
scroll to position [62, 0]
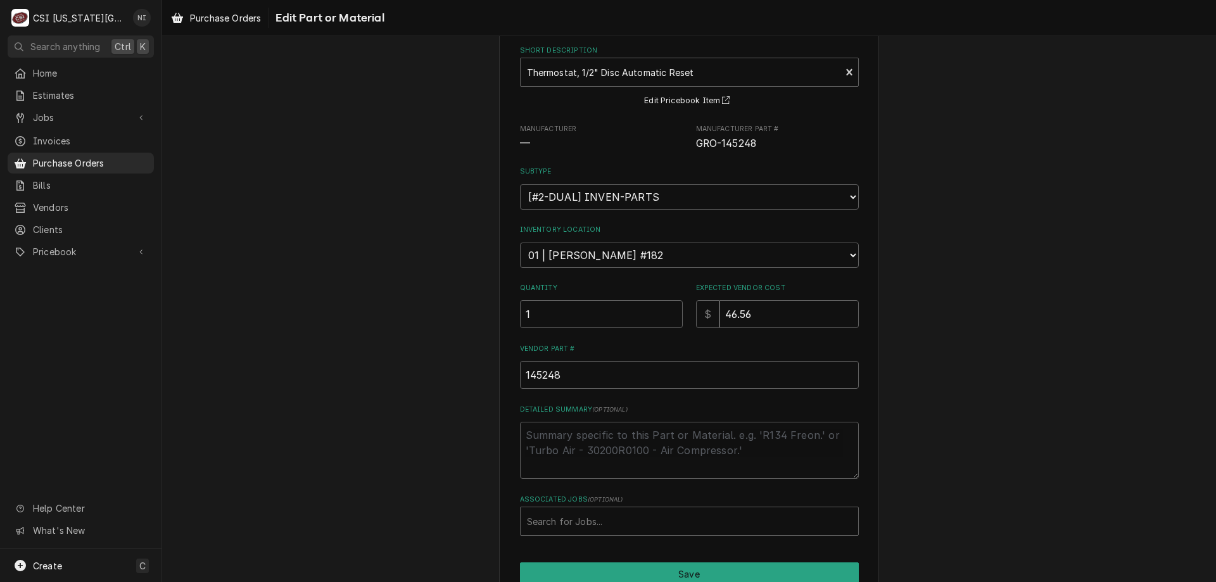
type textarea "x"
click at [600, 521] on div "Associated Jobs" at bounding box center [689, 521] width 325 height 23
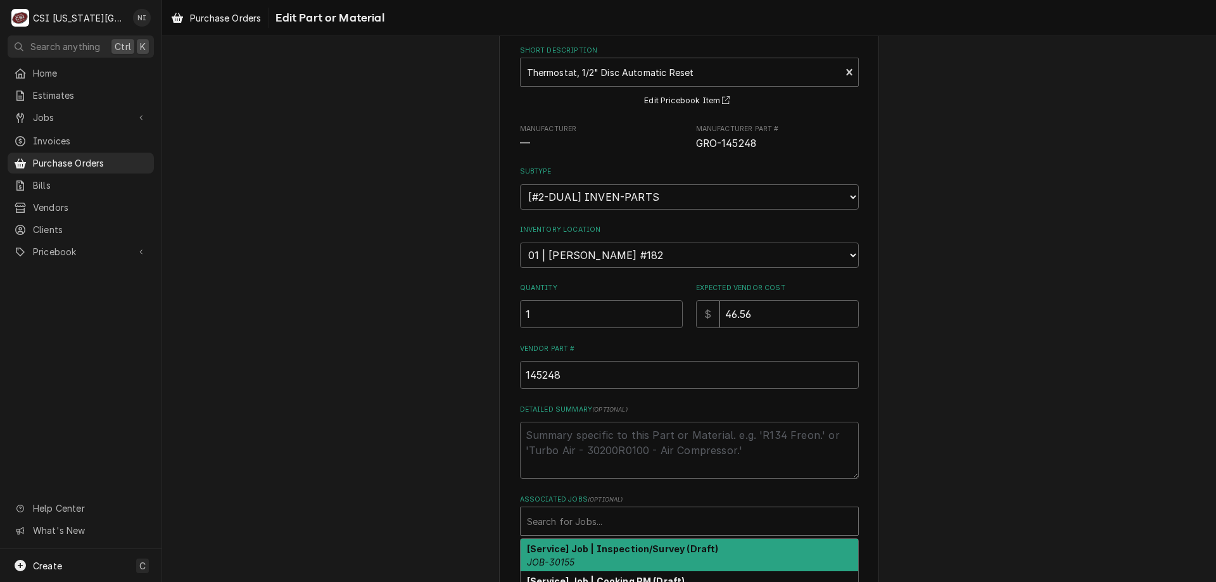
paste input "33384"
type input "33384"
click at [613, 548] on strong "[Service] Job | Service Call (Parts Ordered)" at bounding box center [627, 548] width 200 height 11
type textarea "x"
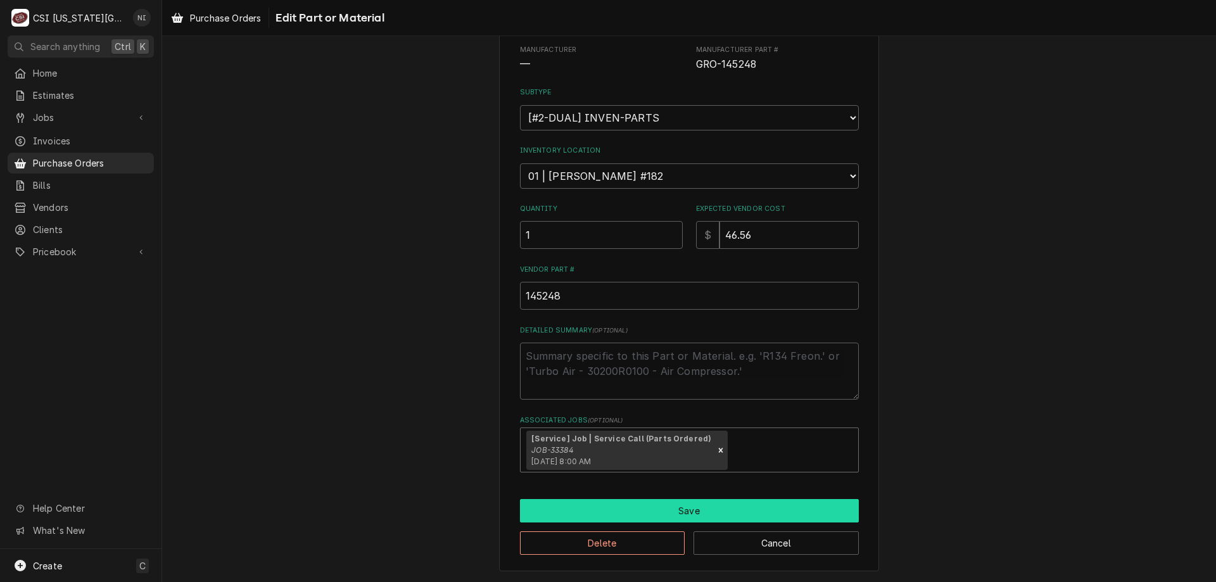
click at [664, 510] on button "Save" at bounding box center [689, 510] width 339 height 23
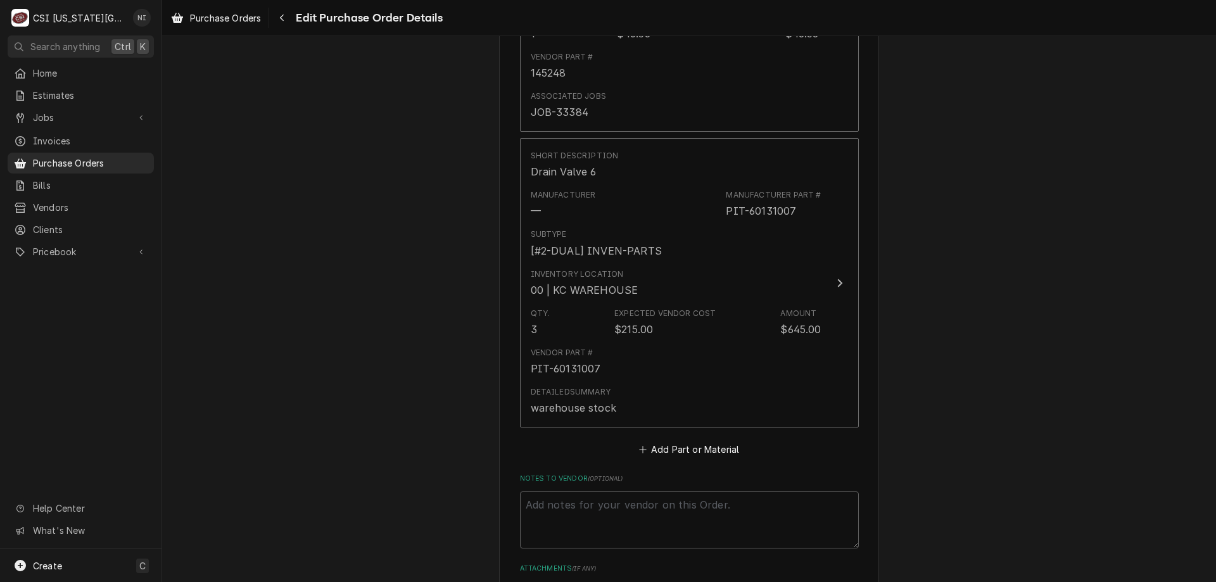
scroll to position [2979, 0]
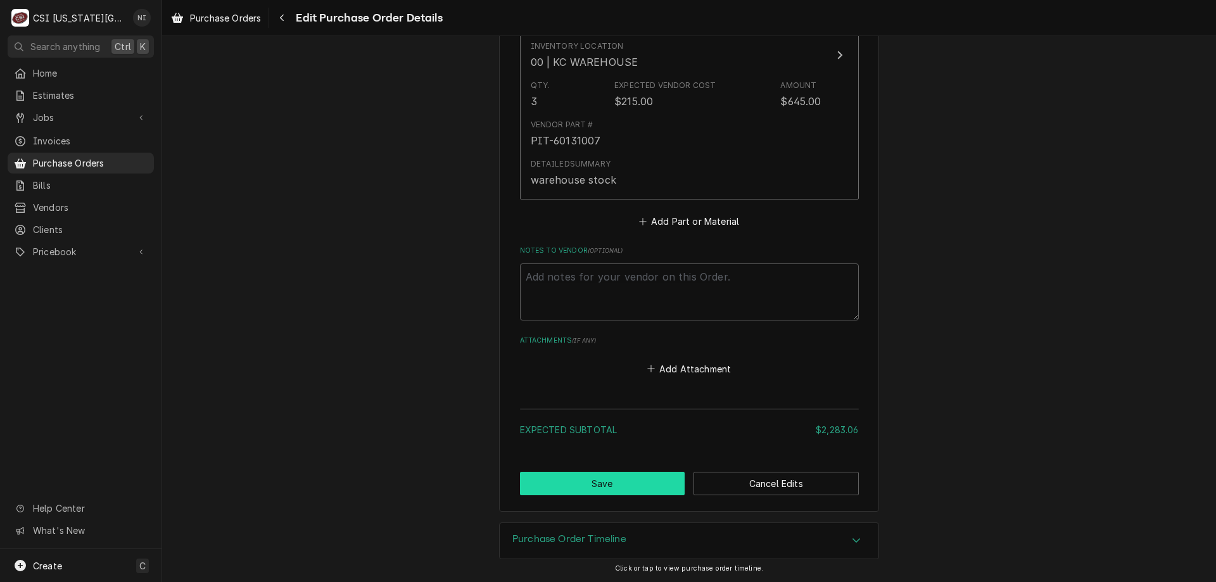
click at [655, 482] on button "Save" at bounding box center [602, 483] width 165 height 23
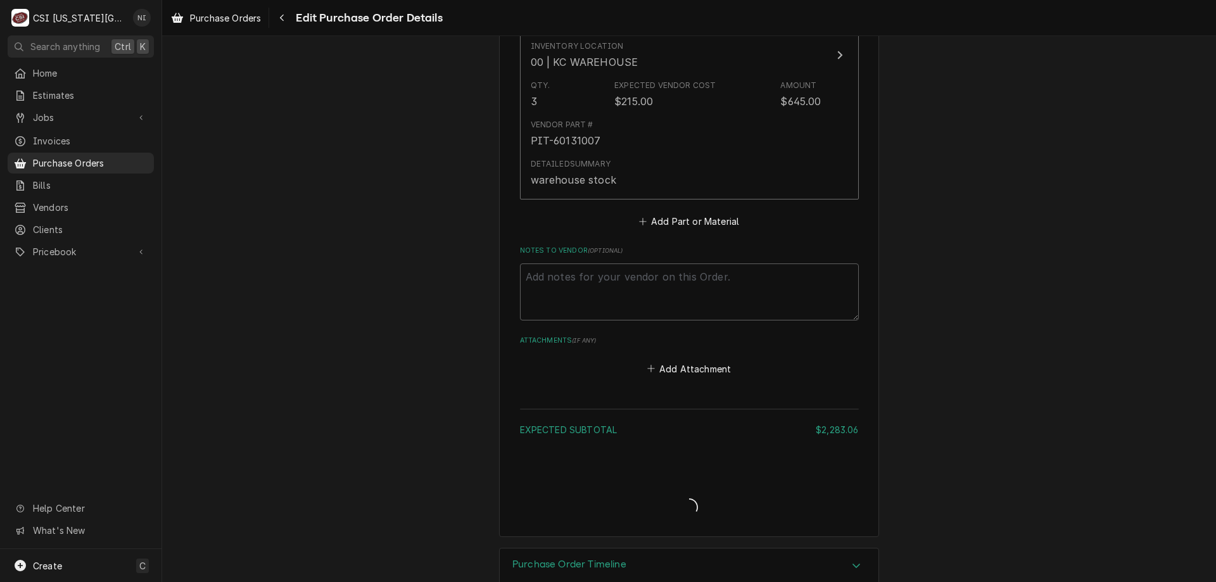
type textarea "x"
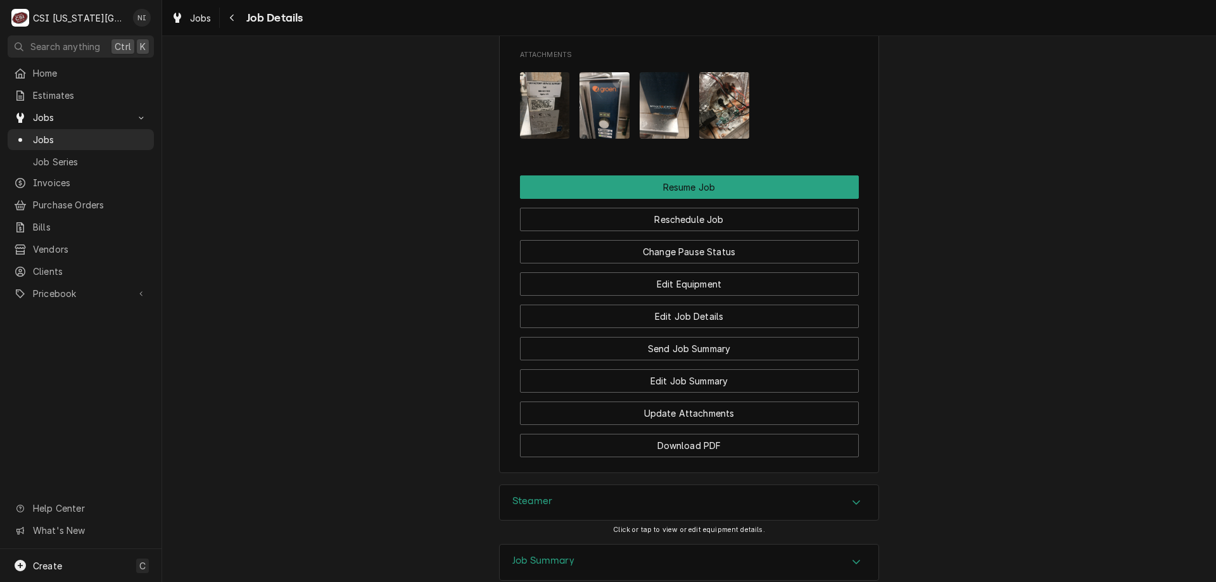
scroll to position [1412, 0]
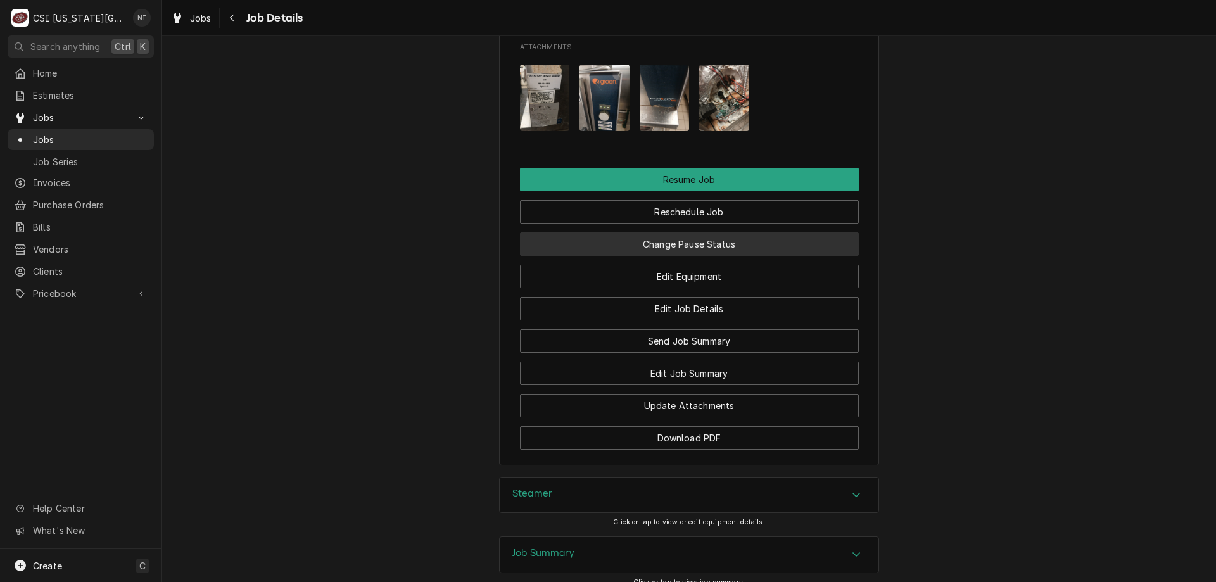
click at [721, 256] on button "Change Pause Status" at bounding box center [689, 243] width 339 height 23
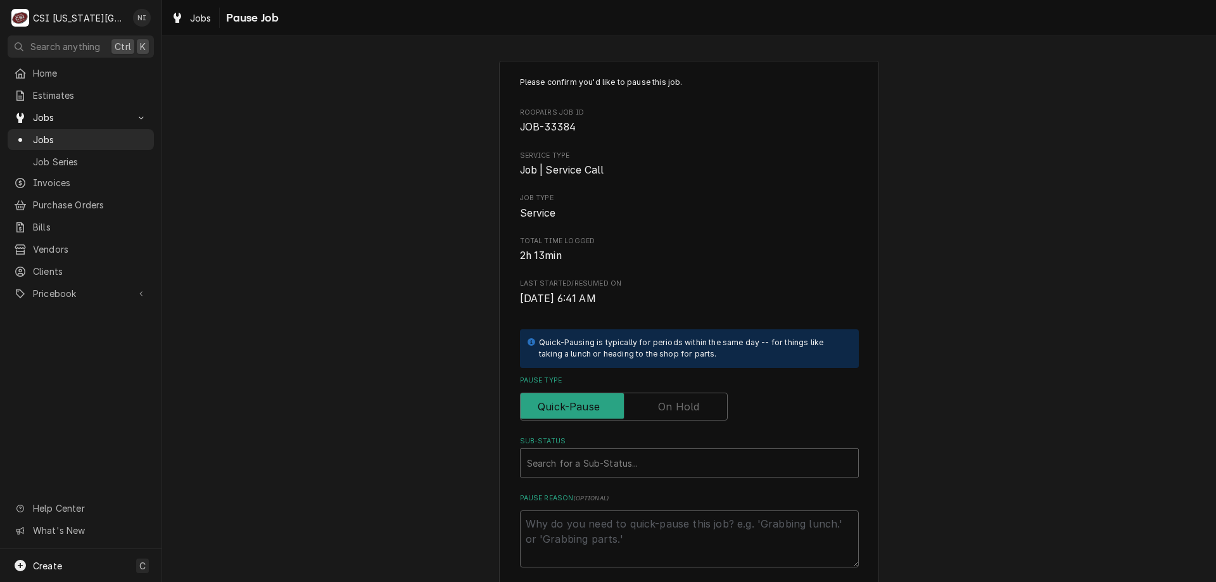
click at [657, 402] on label "Pause Type" at bounding box center [624, 407] width 208 height 28
click at [657, 402] on input "Pause Type" at bounding box center [624, 407] width 196 height 28
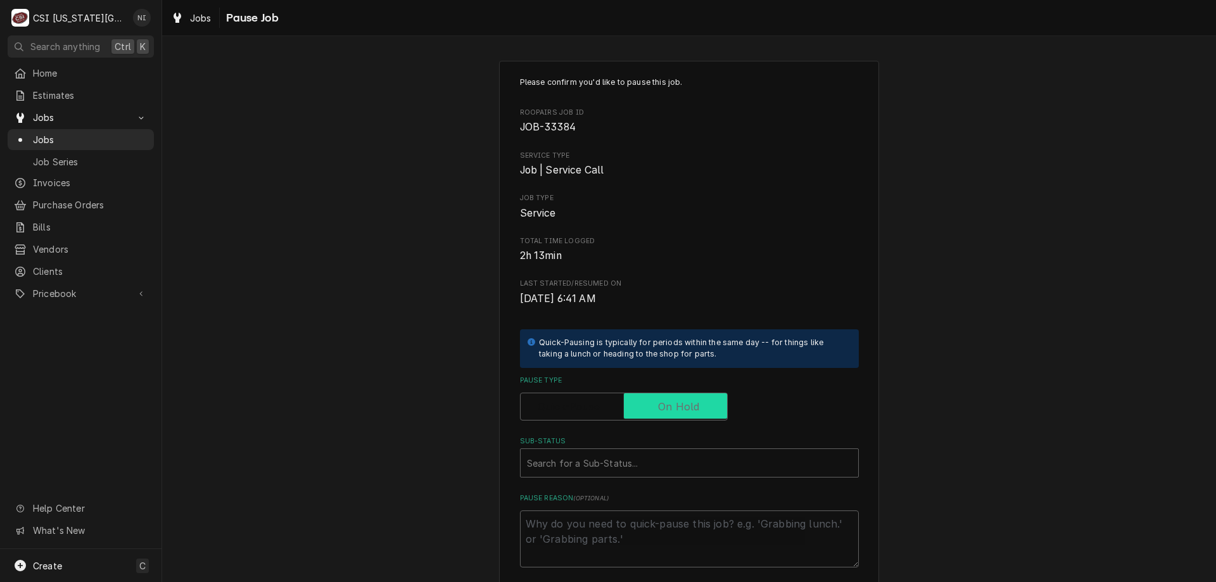
checkbox input "true"
click at [666, 474] on div "Sub-Status" at bounding box center [689, 463] width 325 height 23
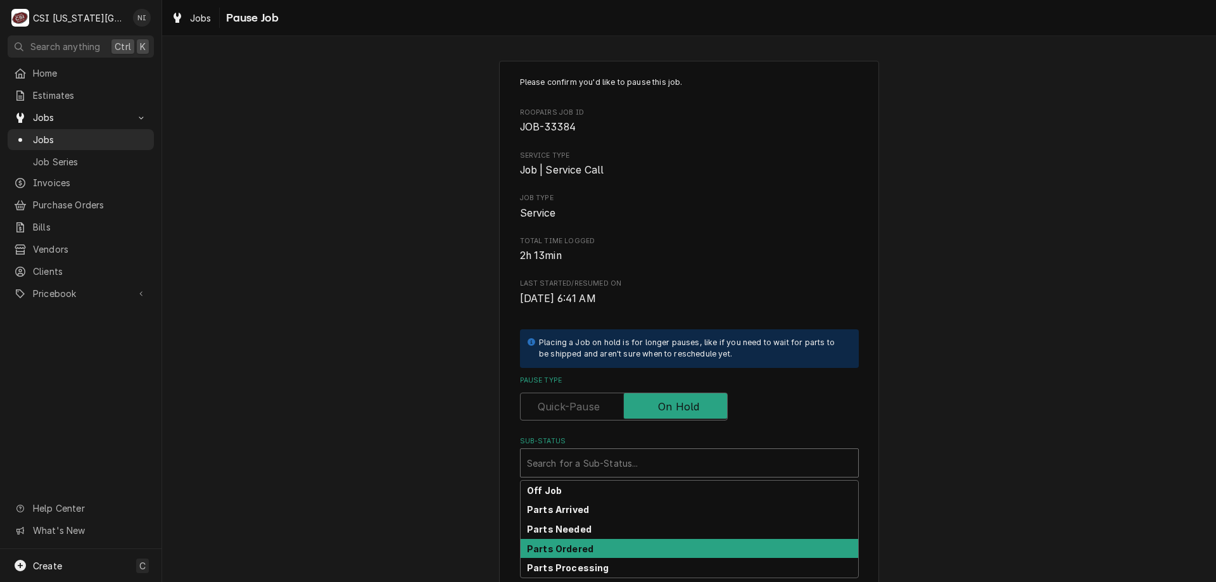
click at [605, 552] on div "Parts Ordered" at bounding box center [690, 549] width 338 height 20
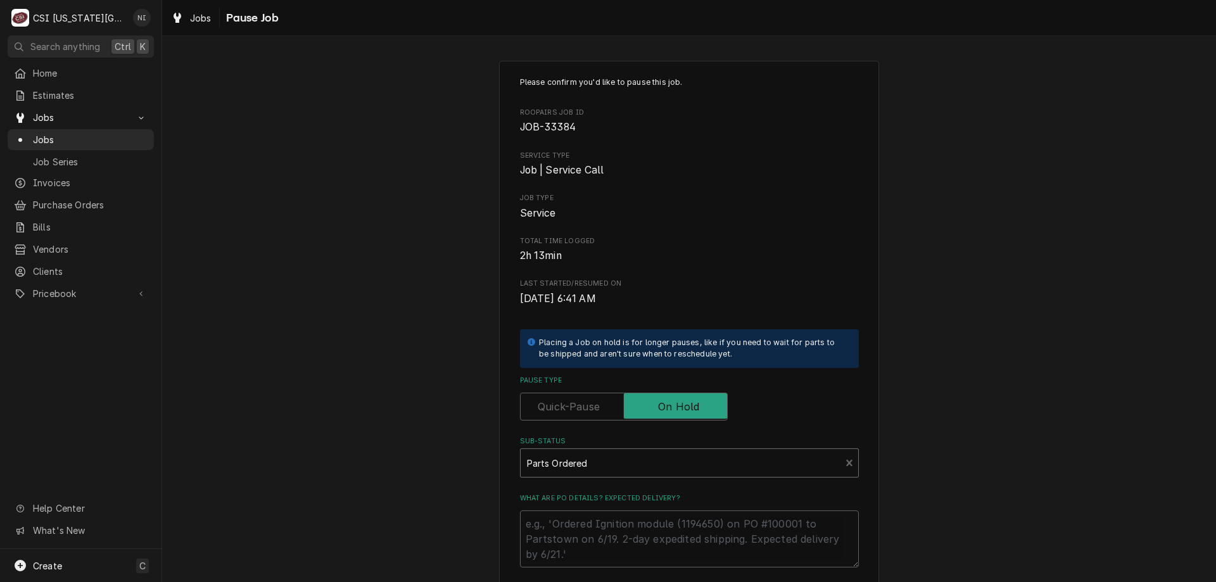
click at [599, 510] on div "What are PO details? Expected delivery?" at bounding box center [689, 530] width 339 height 74
click at [597, 524] on textarea "What are PO details? Expected delivery?" at bounding box center [689, 538] width 339 height 57
type textarea "x"
type textarea "p"
type textarea "x"
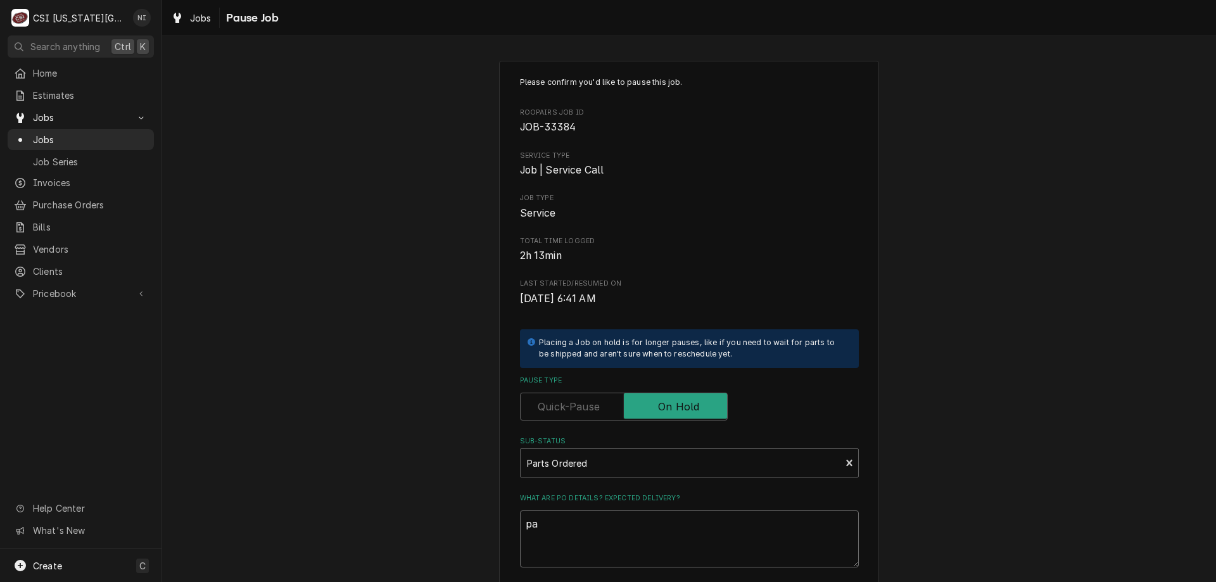
type textarea "par"
type textarea "x"
type textarea "parr"
type textarea "x"
type textarea "parrts"
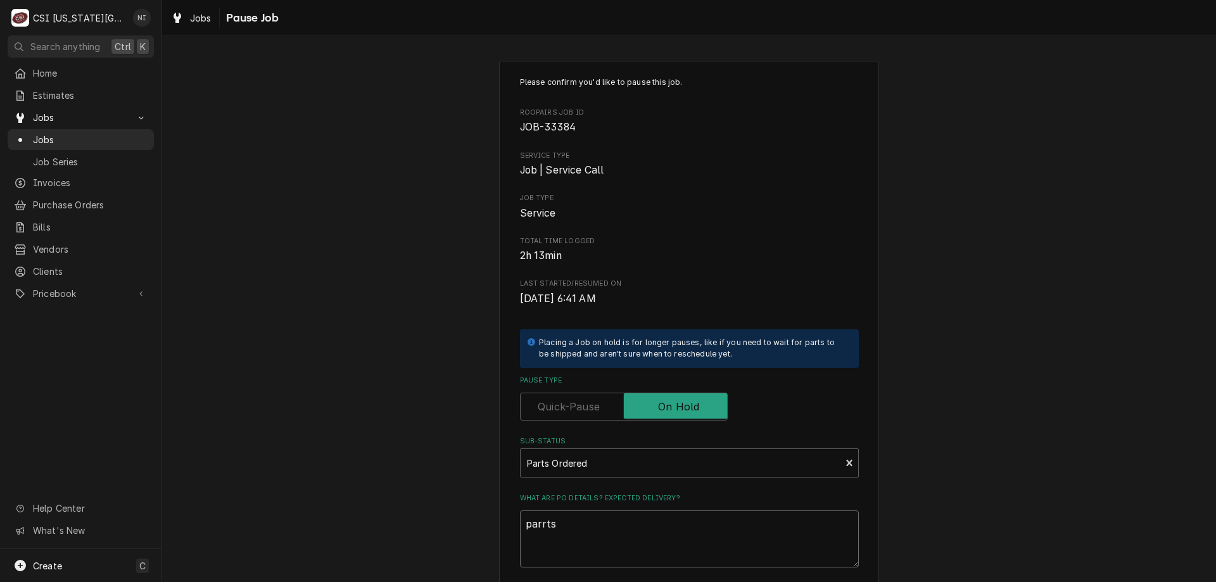
type textarea "x"
type textarea "parrts"
type textarea "x"
type textarea "parrts"
type textarea "x"
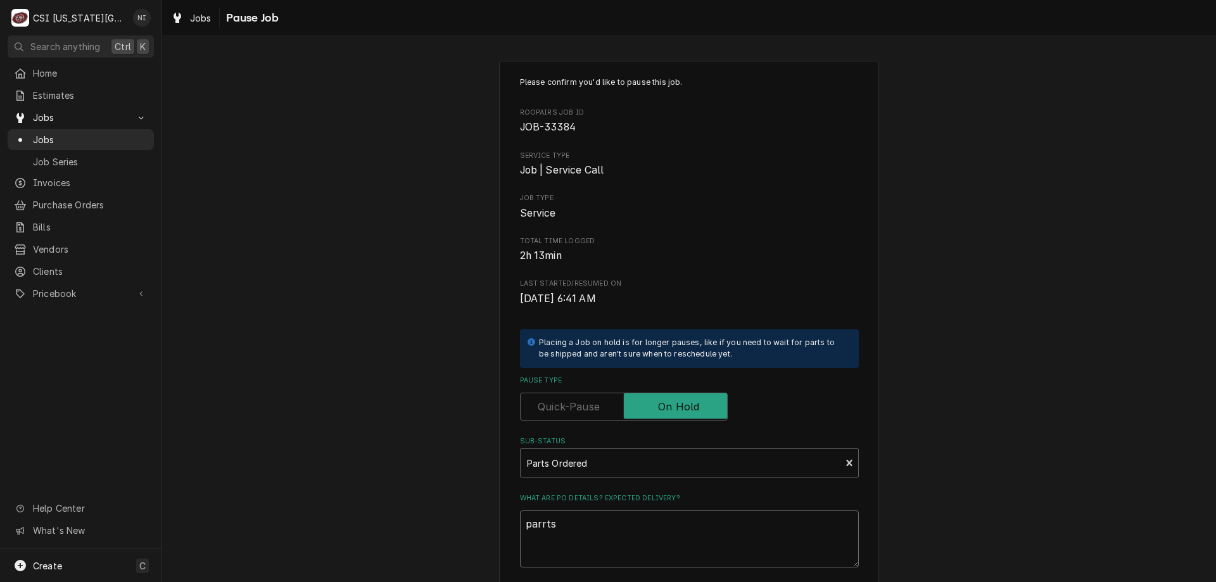
type textarea "parrt"
type textarea "x"
type textarea "parr"
type textarea "x"
type textarea "parrt"
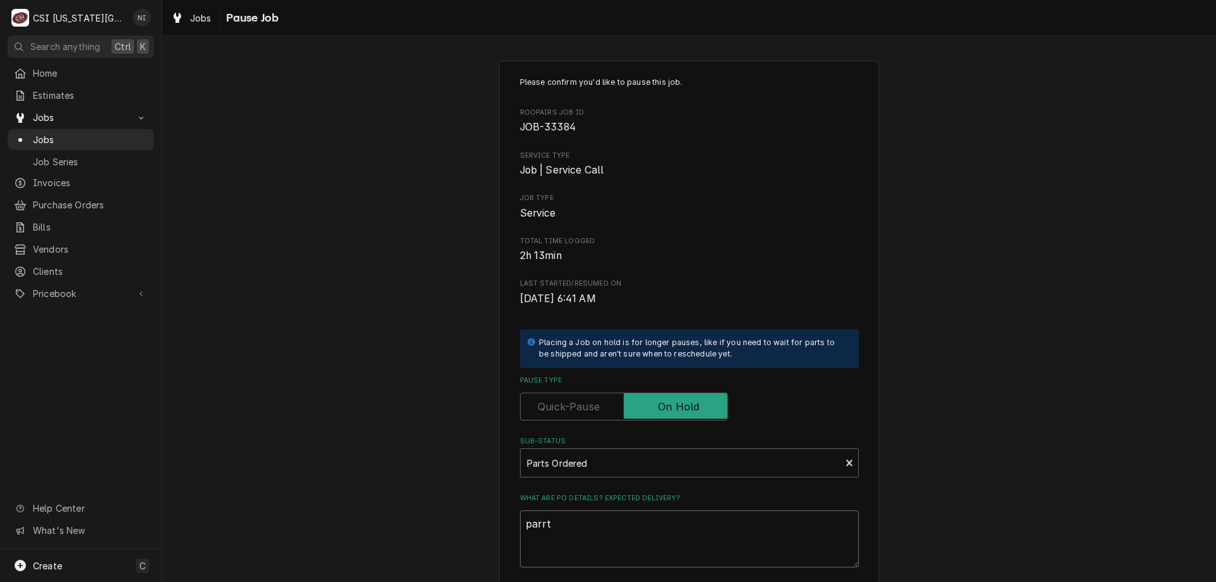
type textarea "x"
type textarea "parrts"
type textarea "x"
type textarea "parrt"
type textarea "x"
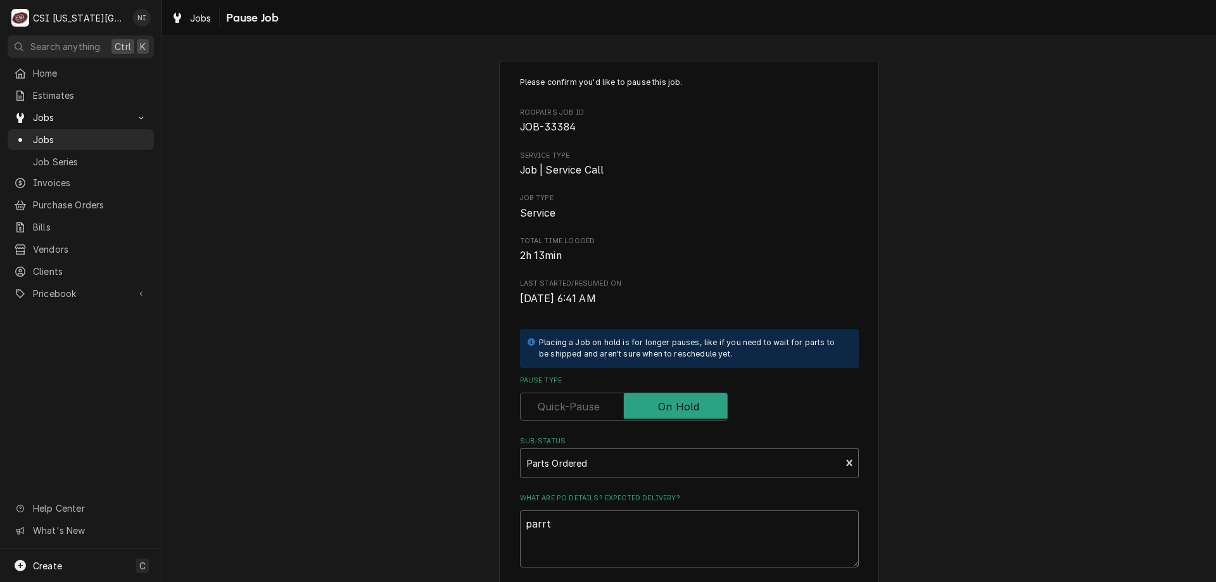
type textarea "parr"
type textarea "x"
type textarea "par"
type textarea "x"
type textarea "part"
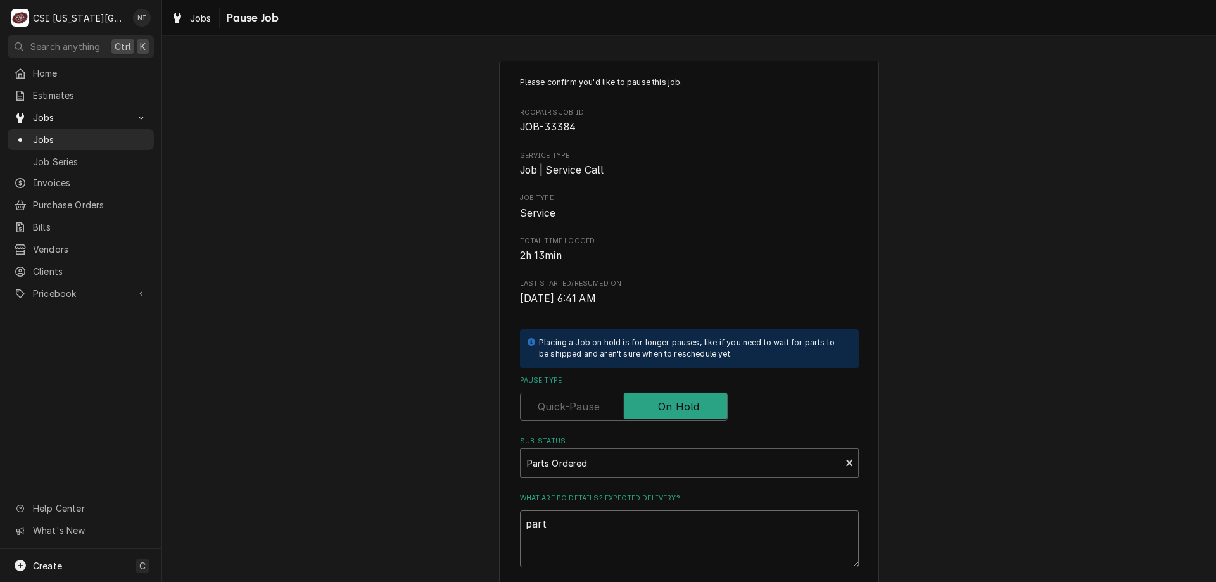
type textarea "x"
type textarea "parts"
type textarea "x"
type textarea "parts"
type textarea "x"
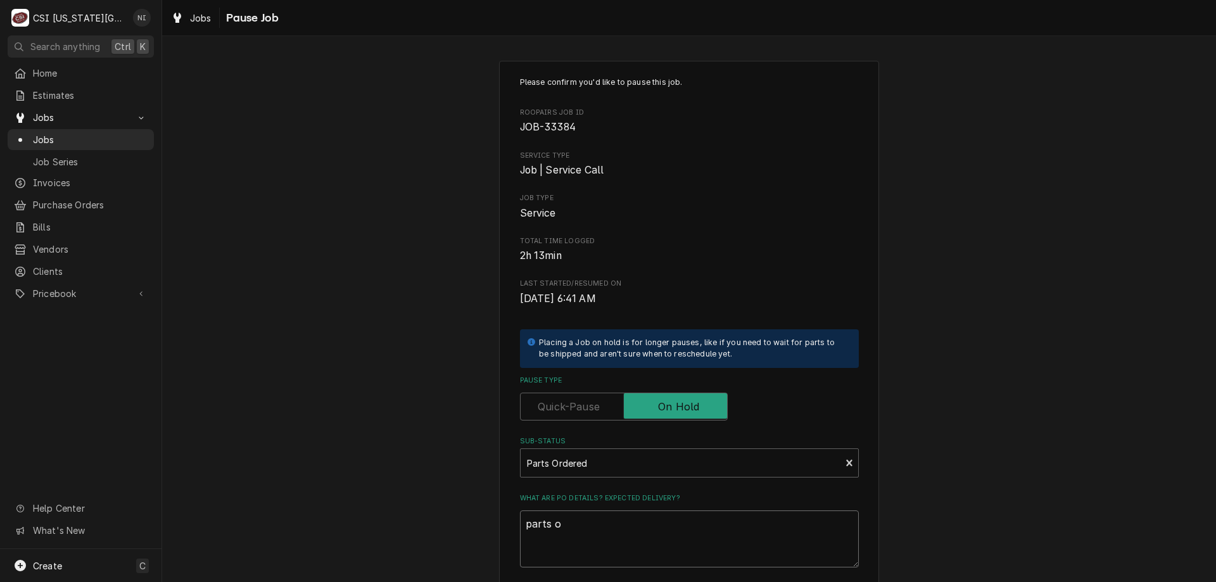
type textarea "parts or"
type textarea "x"
type textarea "parts ord"
type textarea "x"
type textarea "parts orde"
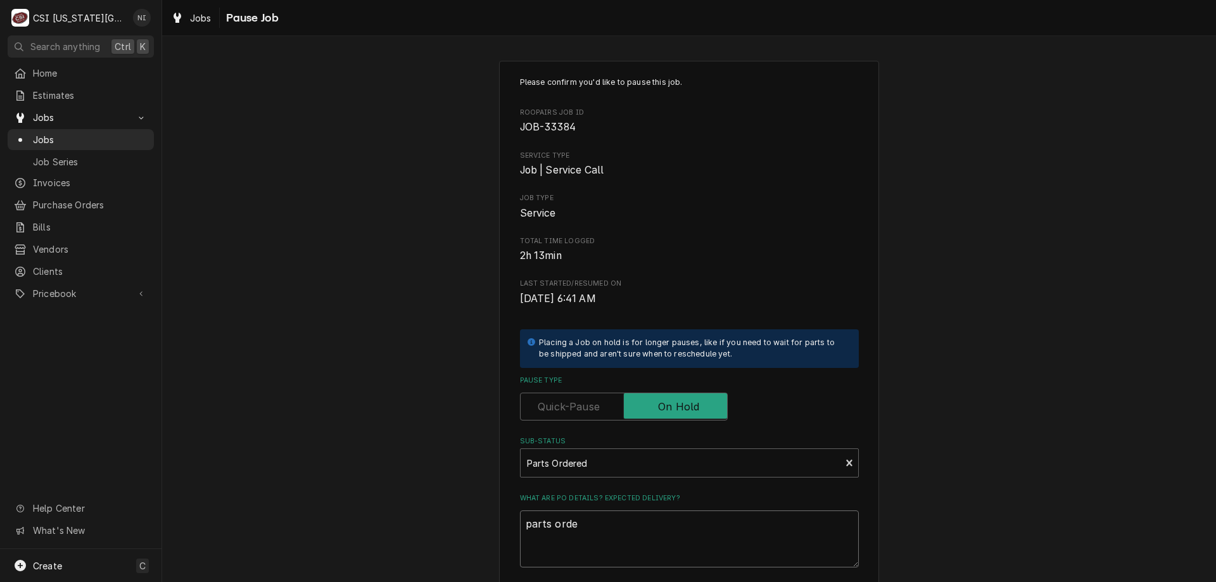
type textarea "x"
type textarea "parts order"
type textarea "x"
type textarea "parts ordere"
type textarea "x"
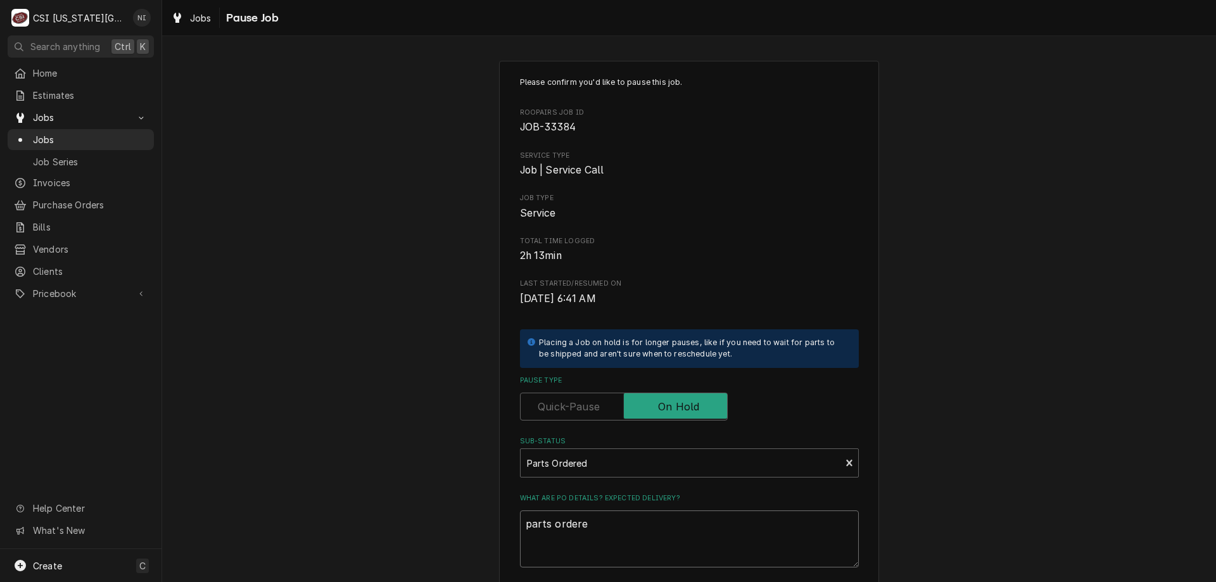
type textarea "parts ordered"
type textarea "x"
type textarea "parts ordered"
type textarea "x"
type textarea "parts ordered o"
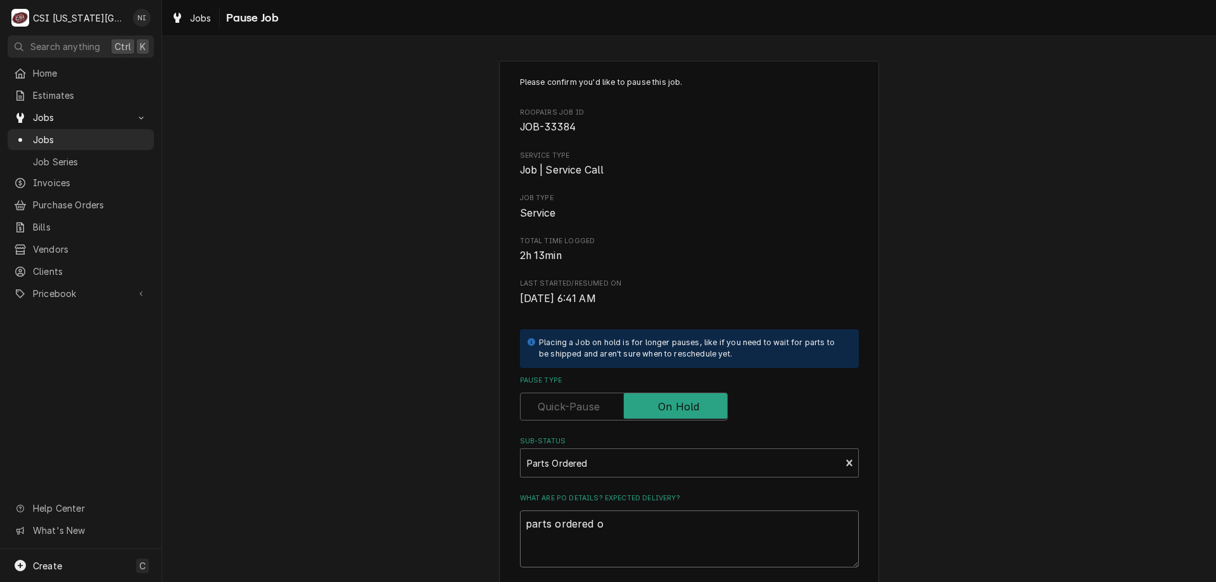
type textarea "x"
type textarea "parts ordered on"
type textarea "x"
type textarea "parts ordered on"
type textarea "x"
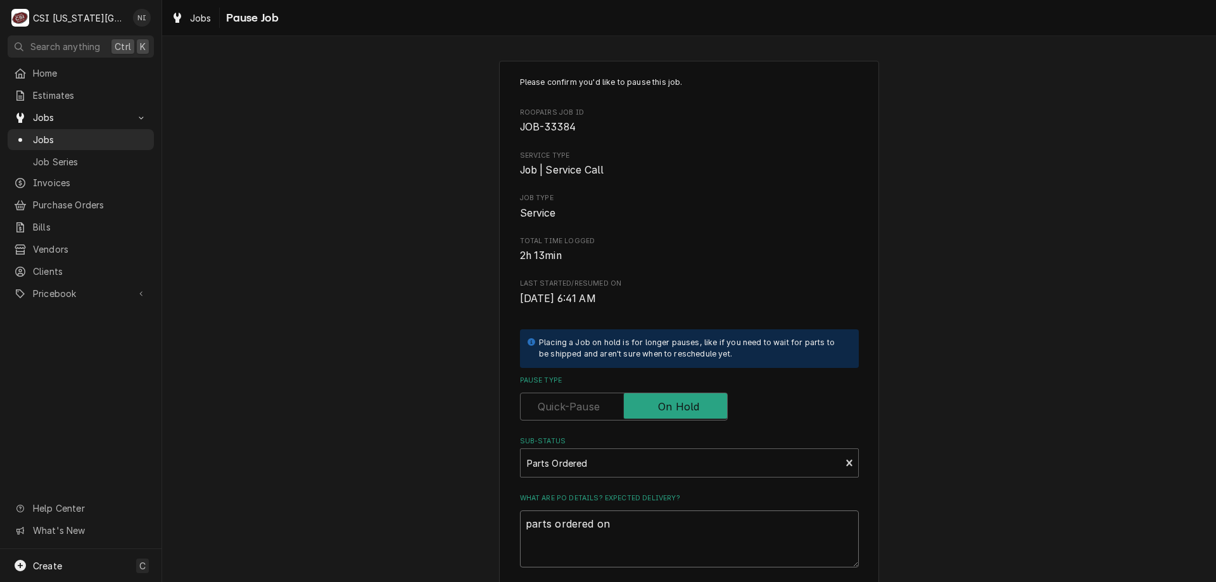
type textarea "parts ordered on P"
type textarea "x"
type textarea "parts ordered on PO"
type textarea "x"
type textarea "parts ordered on PO"
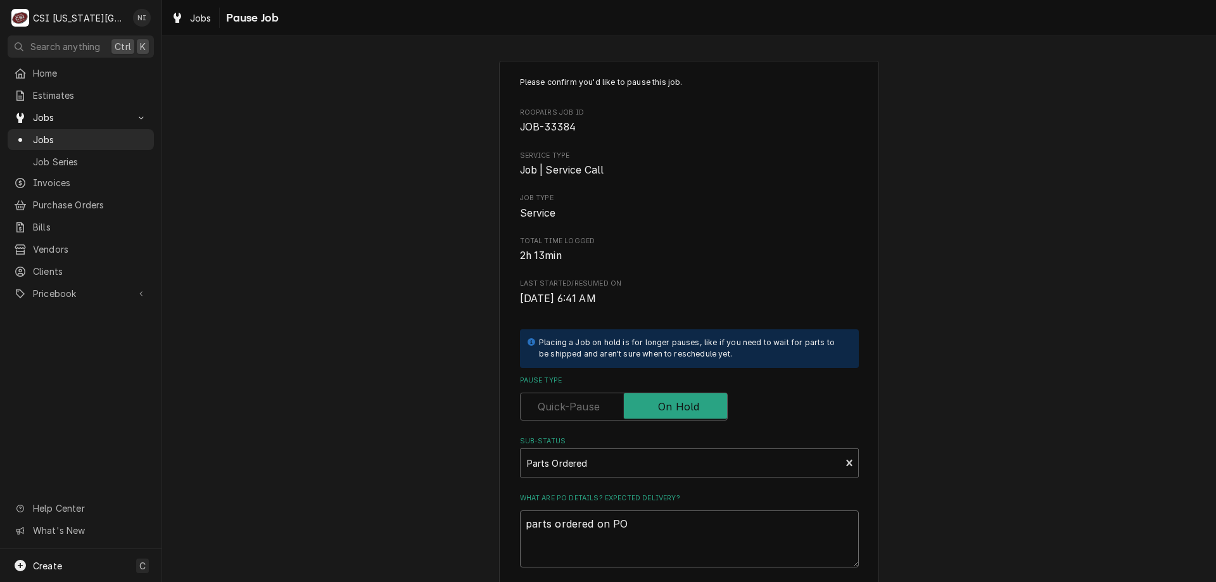
type textarea "x"
type textarea "parts ordered on PO 3"
type textarea "x"
type textarea "parts ordered on PO 30"
type textarea "x"
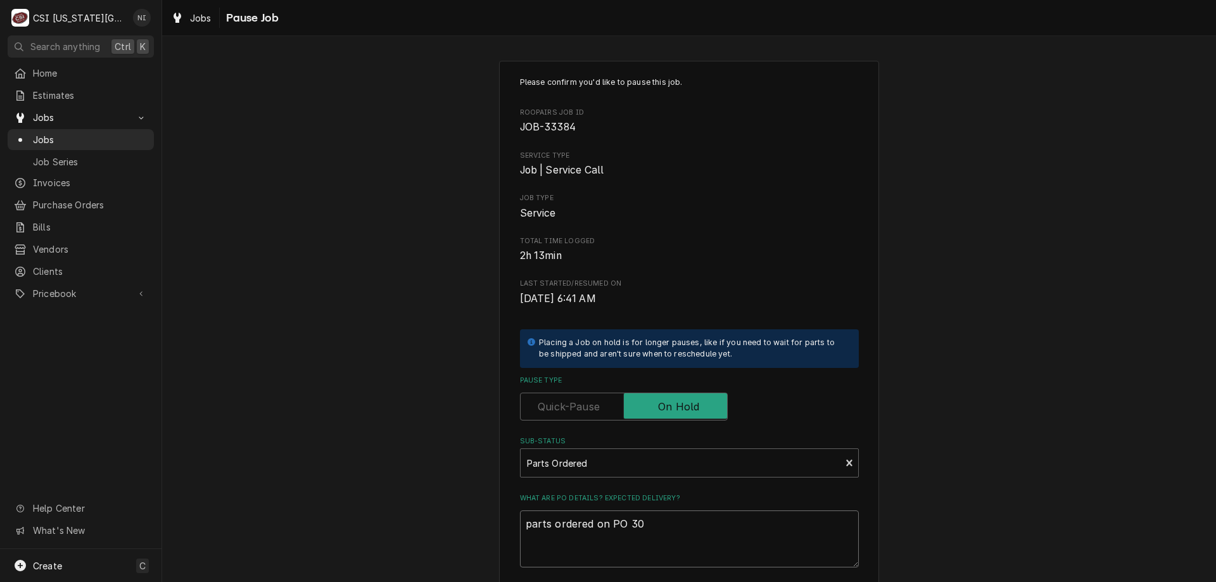
type textarea "parts ordered on PO 301"
type textarea "x"
type textarea "parts ordered on PO 3017"
type textarea "x"
type textarea "parts ordered on PO 30177"
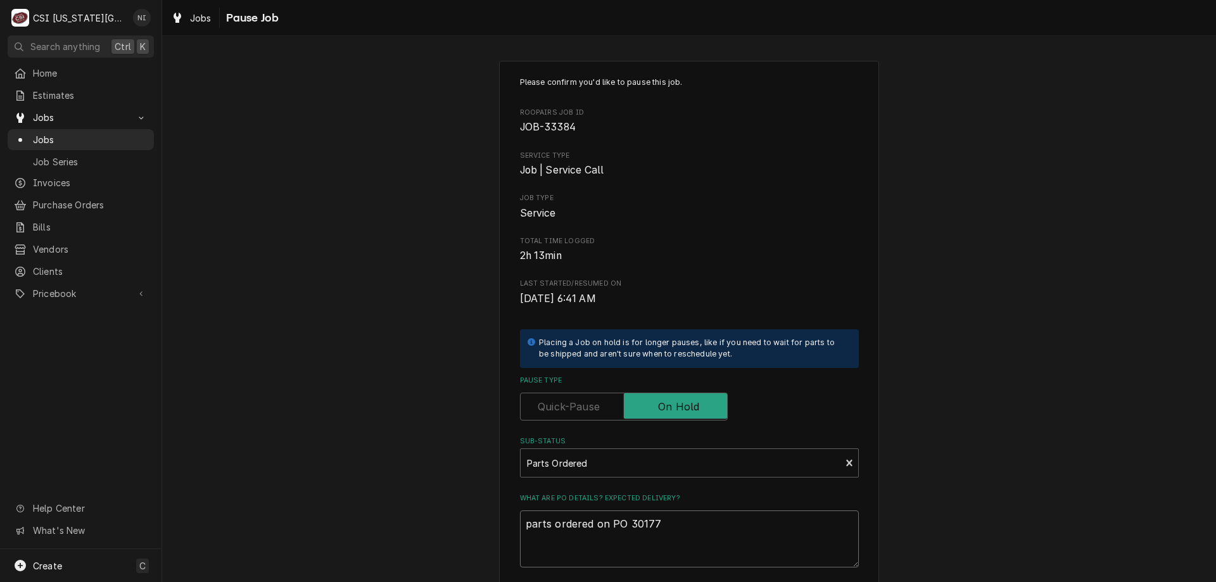
type textarea "x"
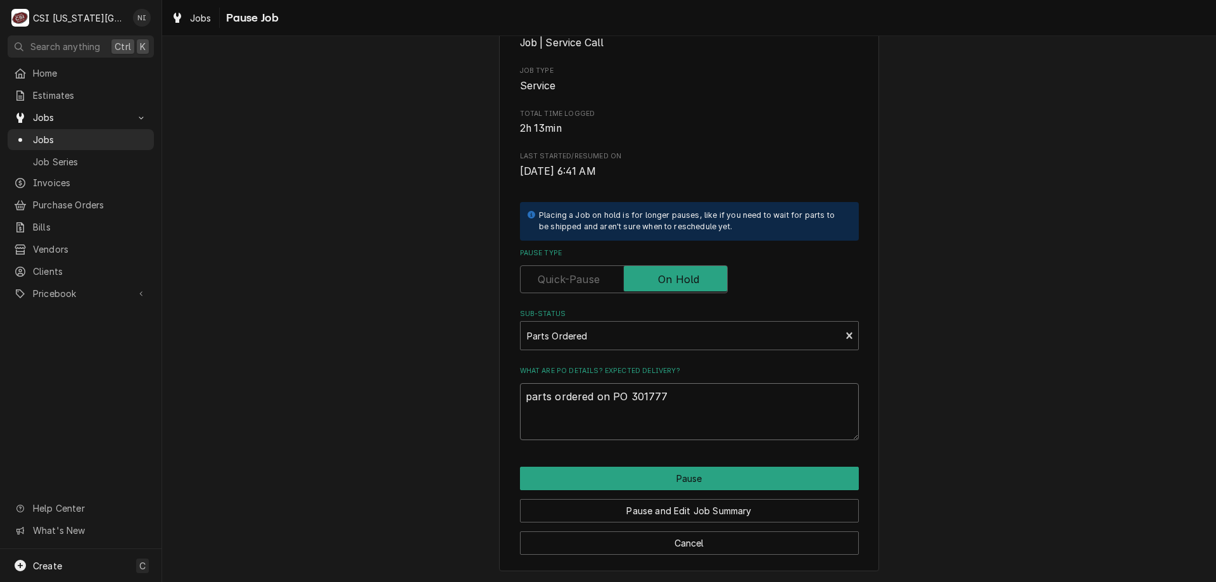
type textarea "parts ordered on PO 301777"
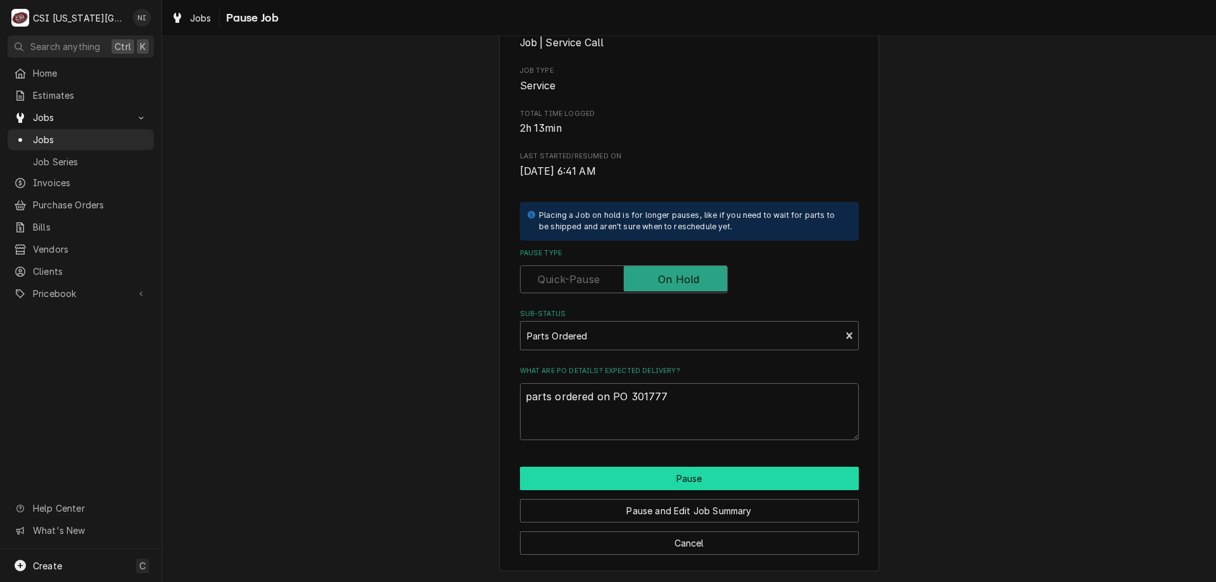
click at [716, 480] on button "Pause" at bounding box center [689, 478] width 339 height 23
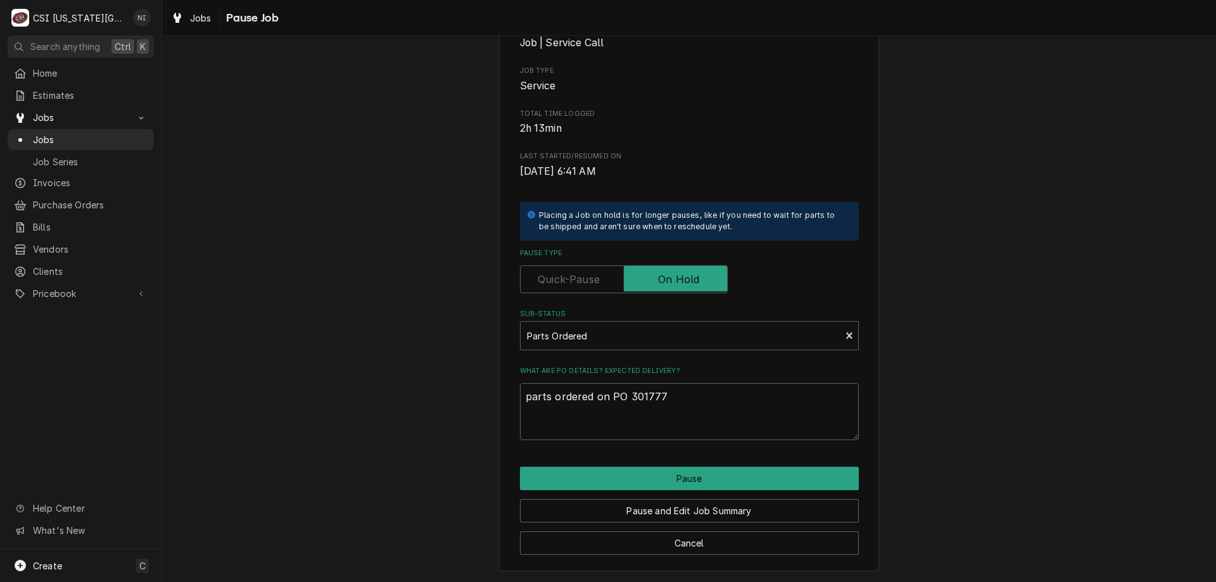
type textarea "x"
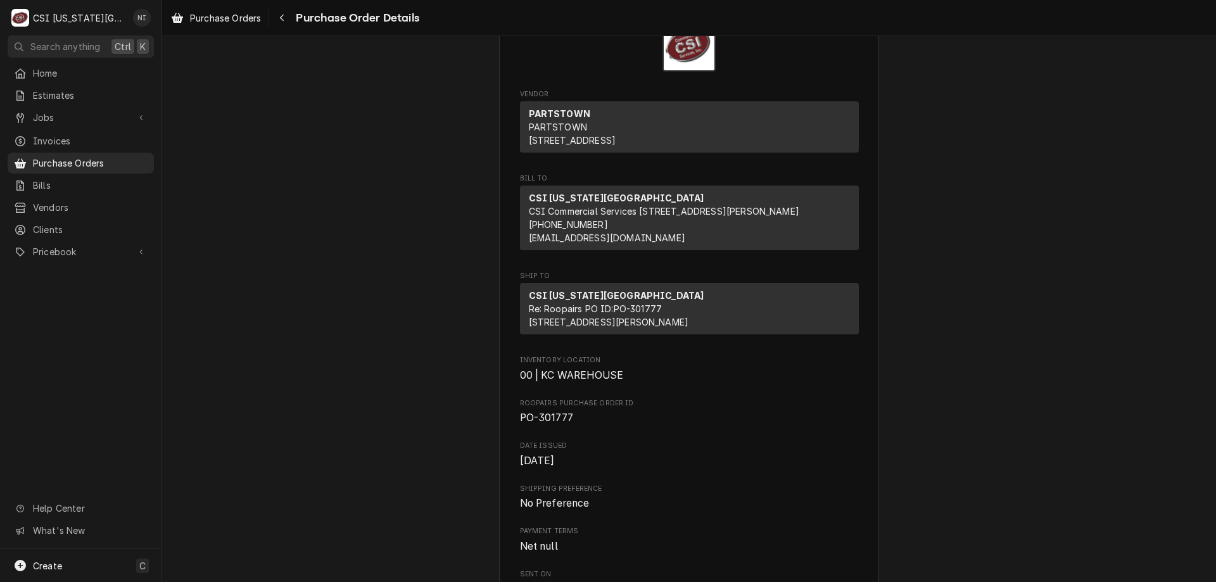
scroll to position [63, 0]
click at [134, 156] on span "Purchase Orders" at bounding box center [90, 162] width 115 height 13
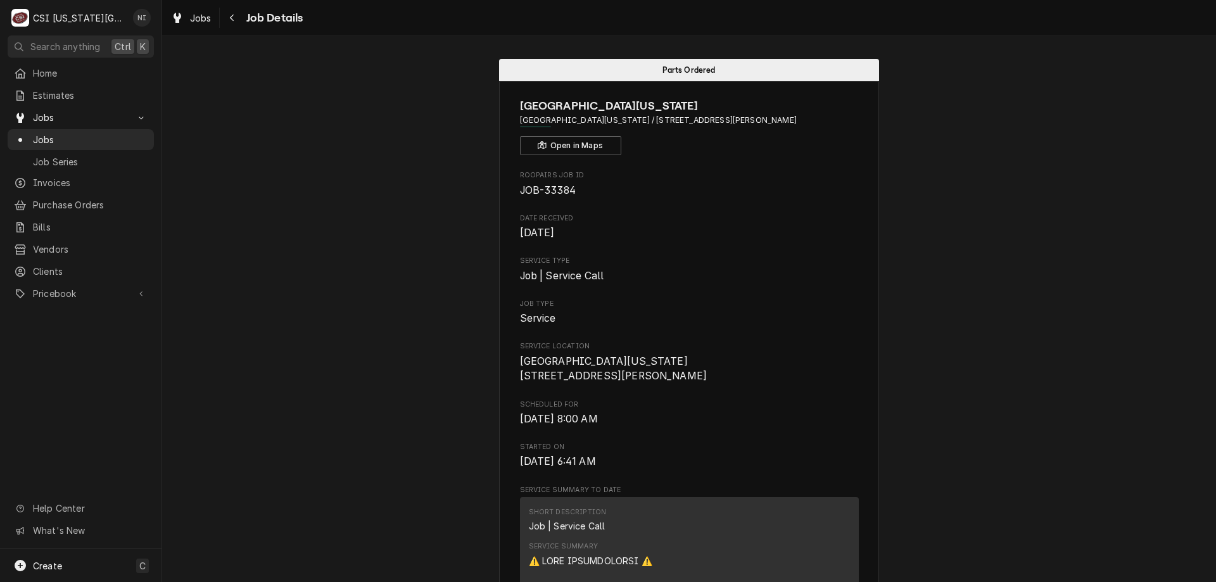
click at [132, 142] on div "Jobs" at bounding box center [80, 140] width 141 height 16
